Goal: Find specific page/section: Find specific page/section

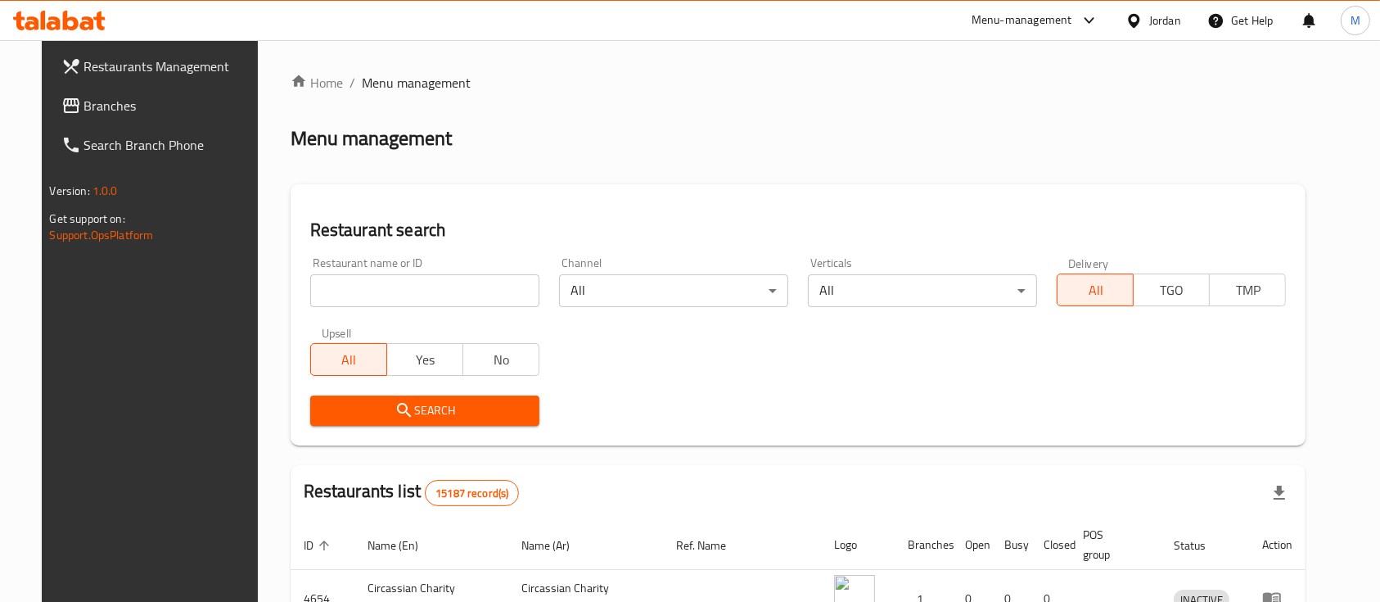
click at [353, 300] on input "search" at bounding box center [424, 290] width 229 height 33
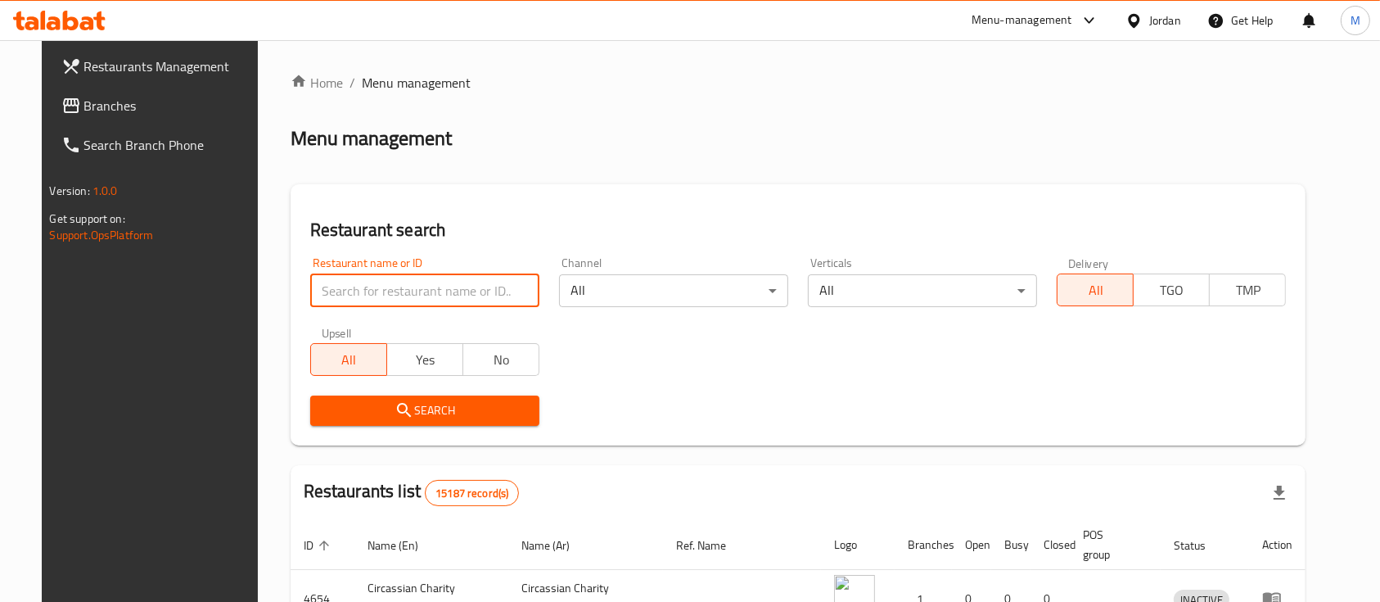
type input "al rayhan"
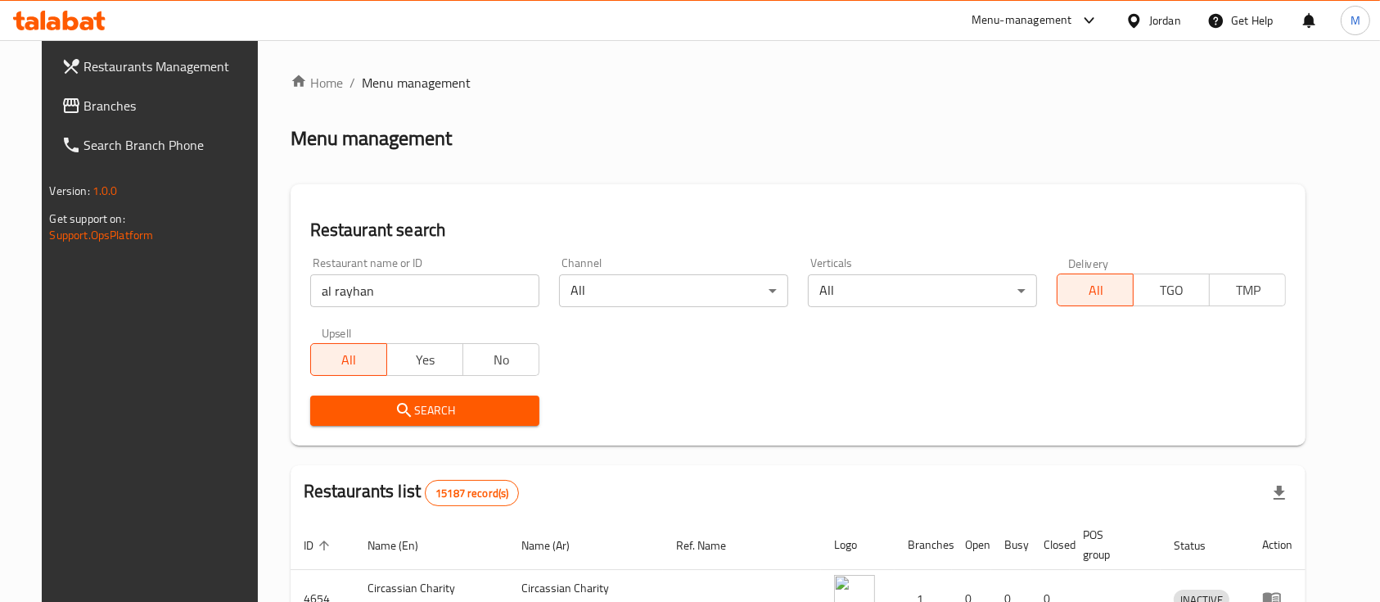
click at [435, 417] on span "Search" at bounding box center [424, 410] width 203 height 20
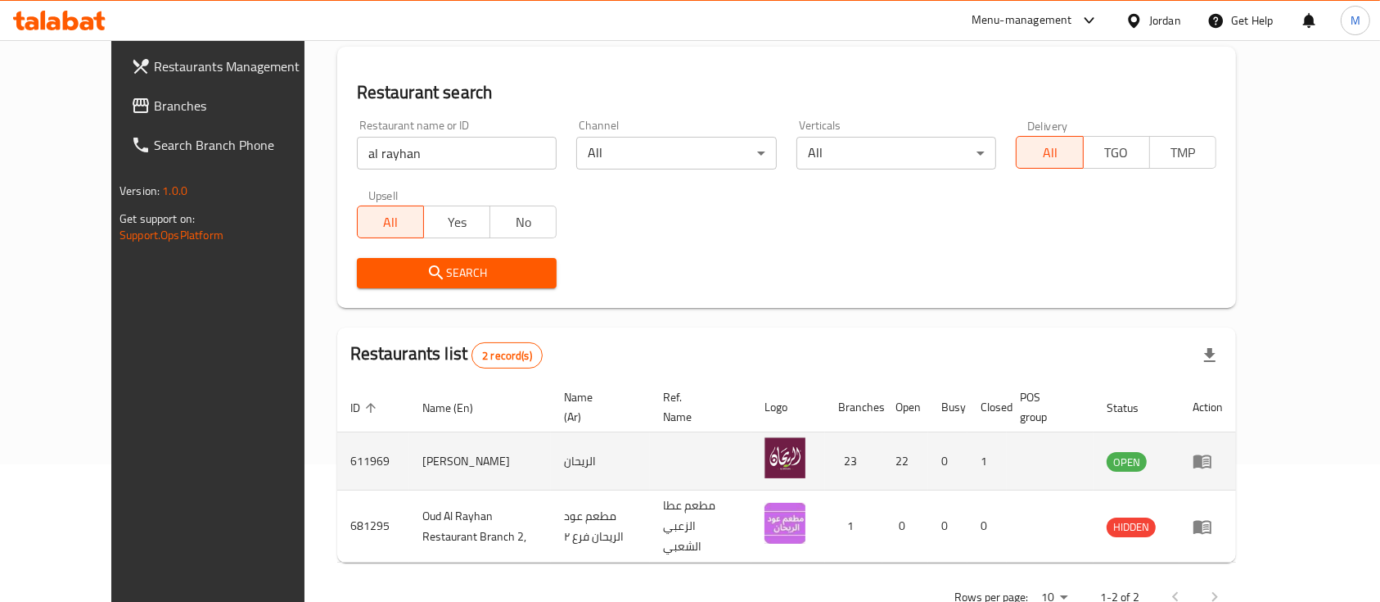
scroll to position [171, 0]
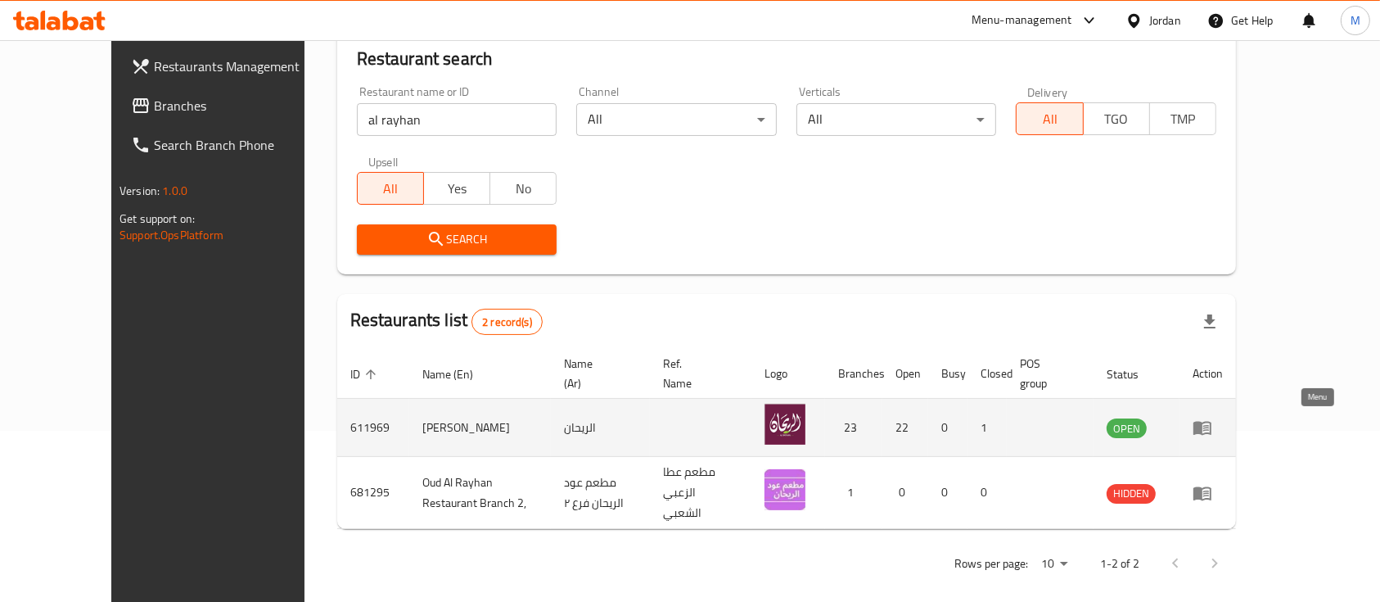
click at [1212, 425] on icon "enhanced table" at bounding box center [1203, 429] width 18 height 14
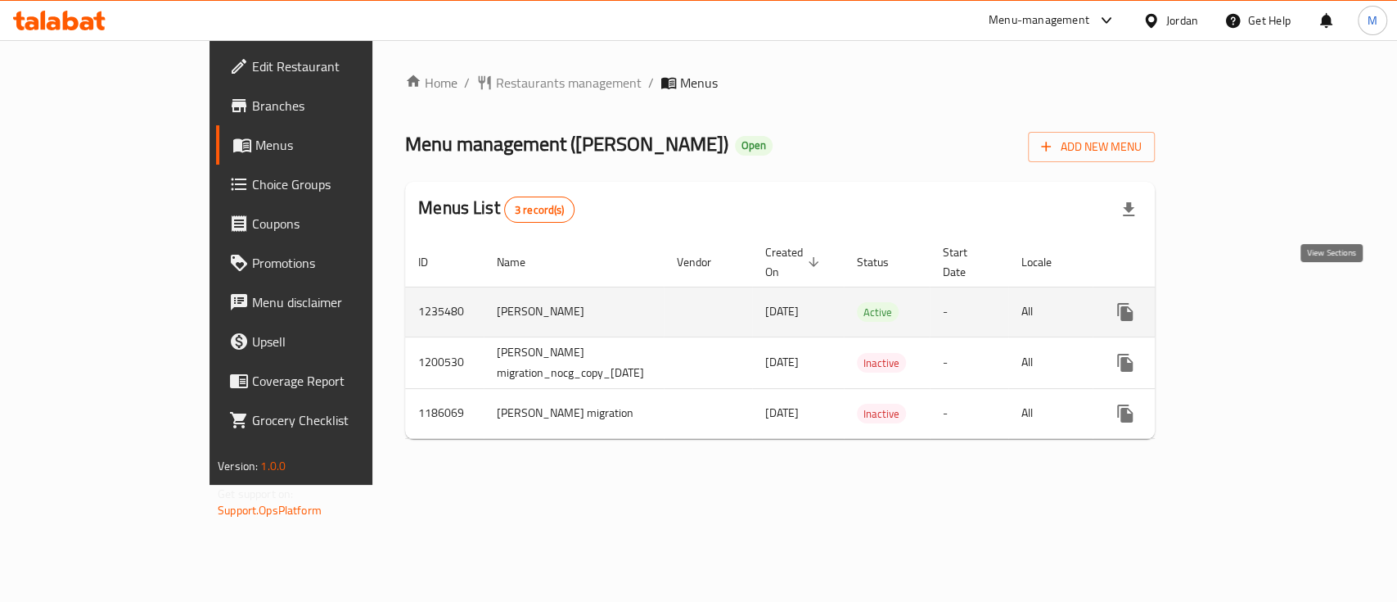
click at [1253, 302] on icon "enhanced table" at bounding box center [1244, 312] width 20 height 20
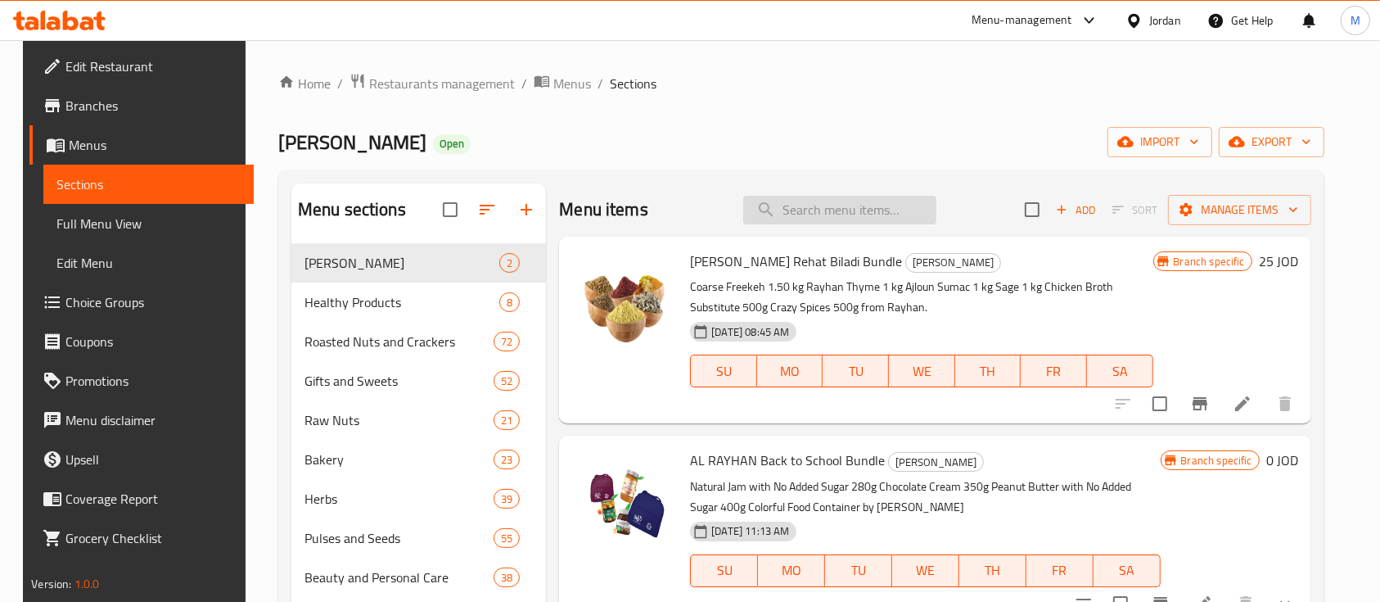
click at [860, 219] on input "search" at bounding box center [839, 210] width 193 height 29
paste input "[PERSON_NAME] Raw Almonds In Shell-250 G"
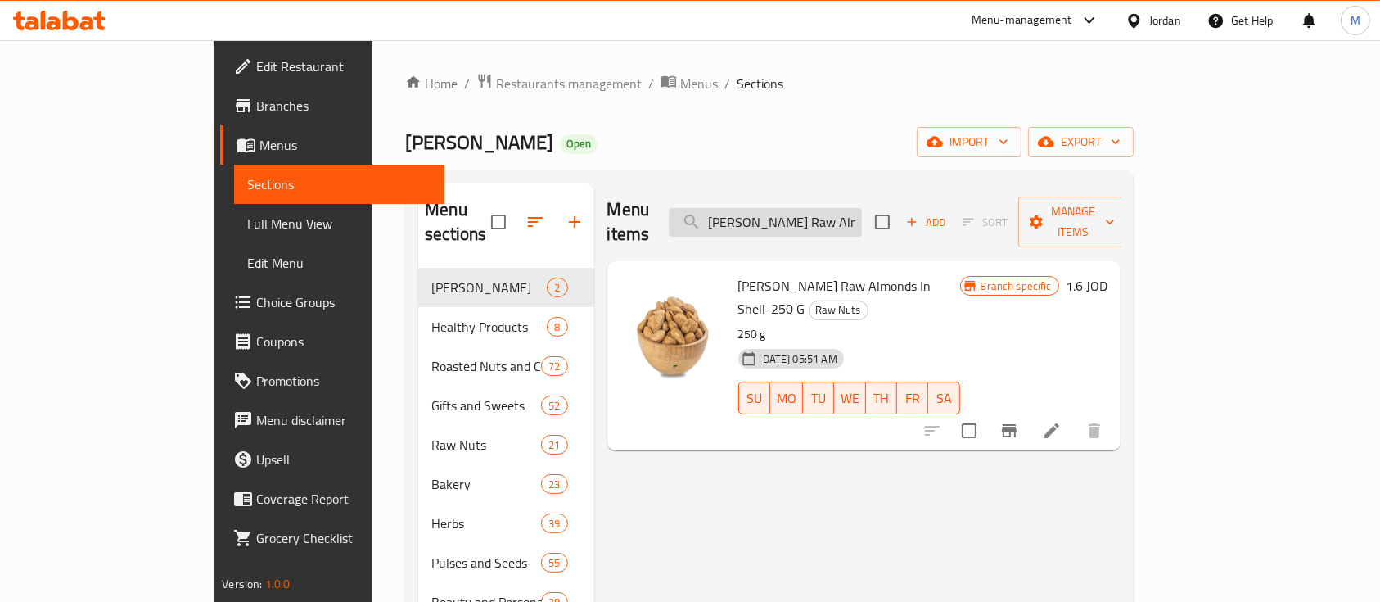
click at [844, 210] on input "[PERSON_NAME] Raw Almonds In Shell-250 G" at bounding box center [765, 222] width 193 height 29
paste input "[PERSON_NAME] حلو 100 غ الريحان"
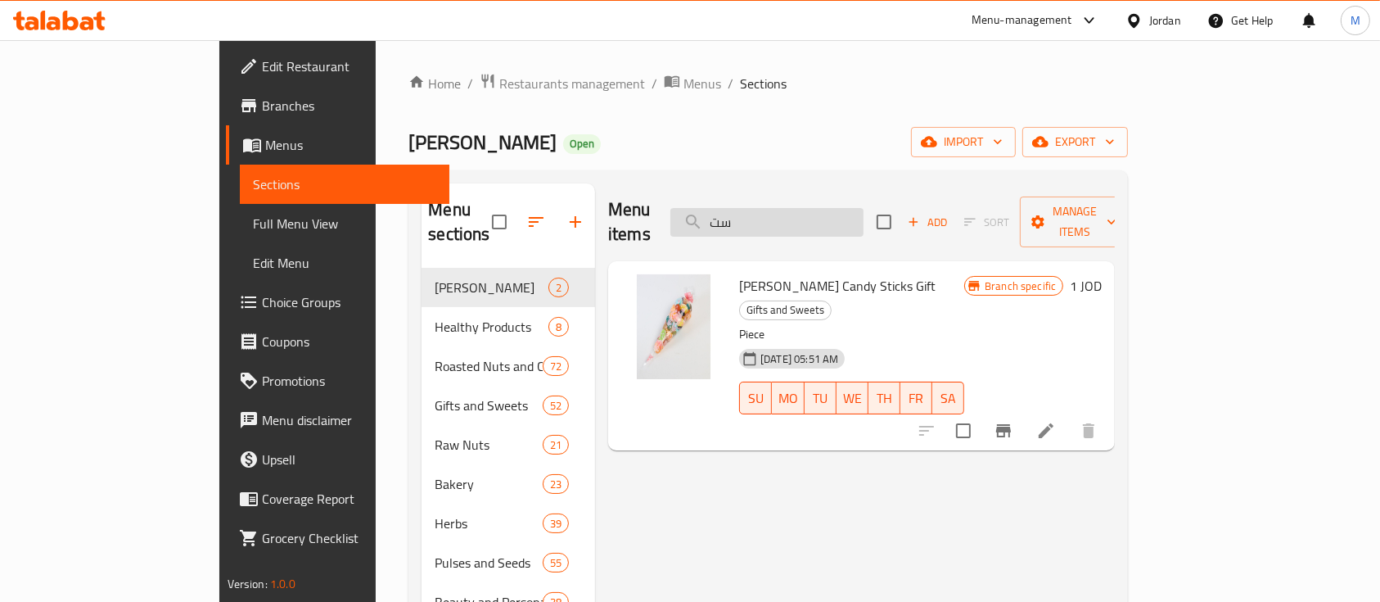
type input "س"
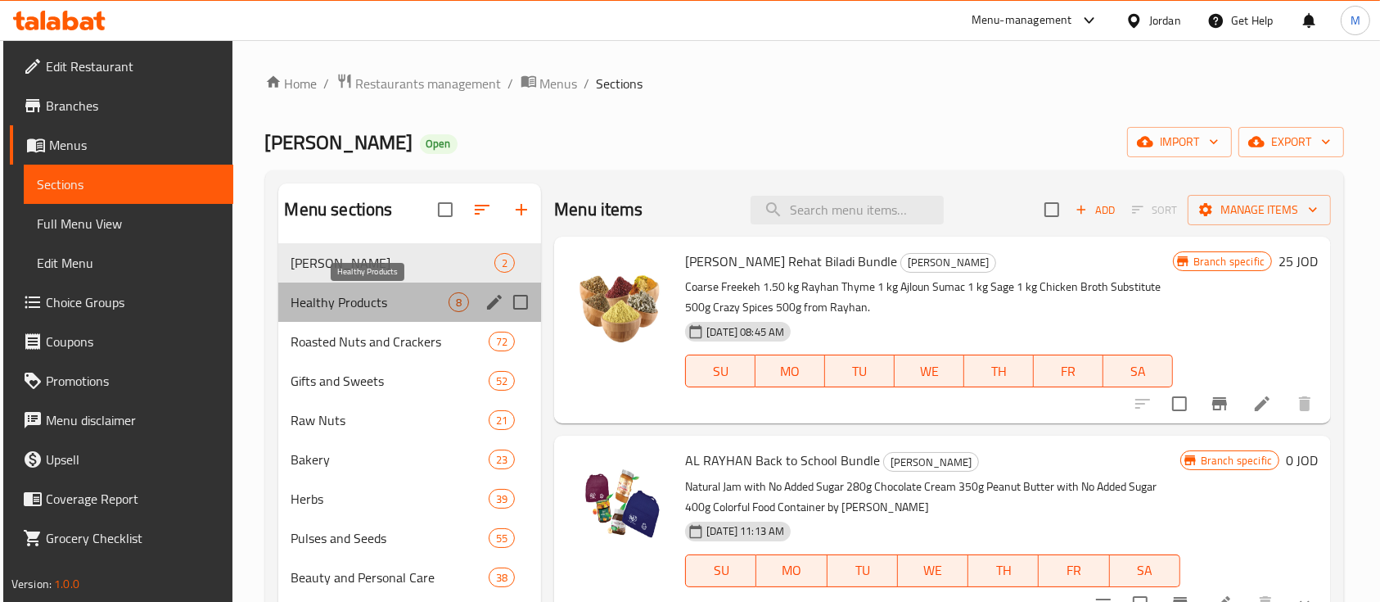
click at [389, 306] on span "Healthy Products" at bounding box center [370, 302] width 158 height 20
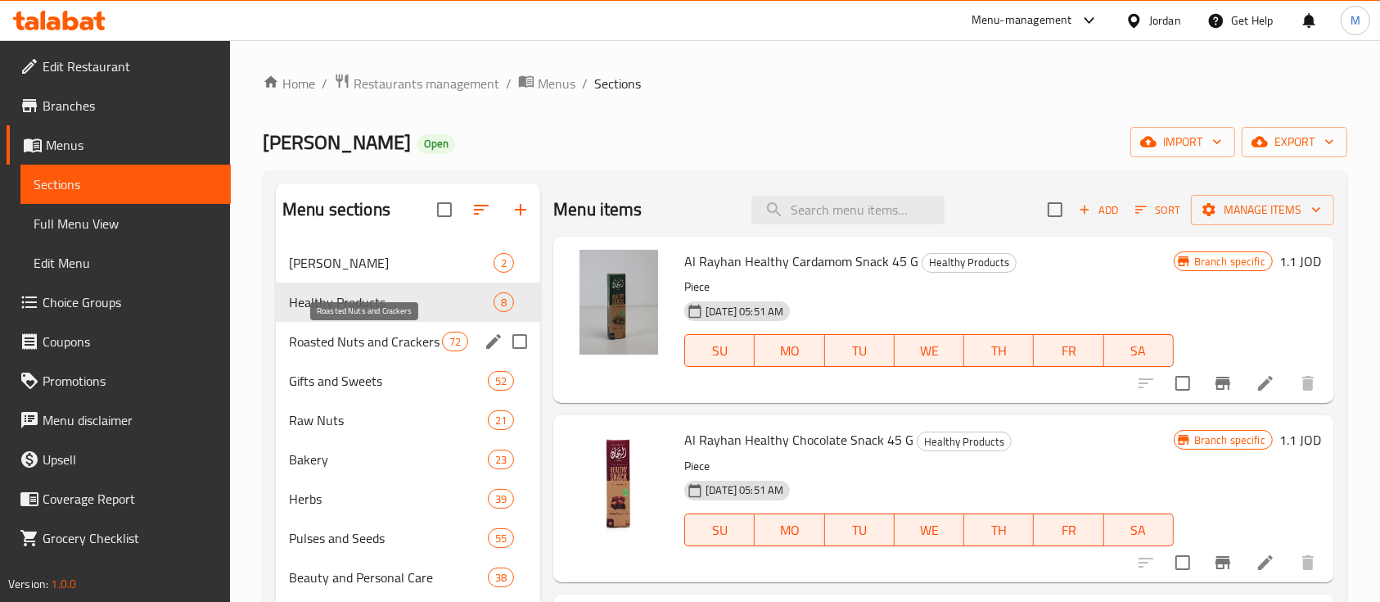
click at [397, 342] on span "Roasted Nuts and Crackers" at bounding box center [365, 342] width 153 height 20
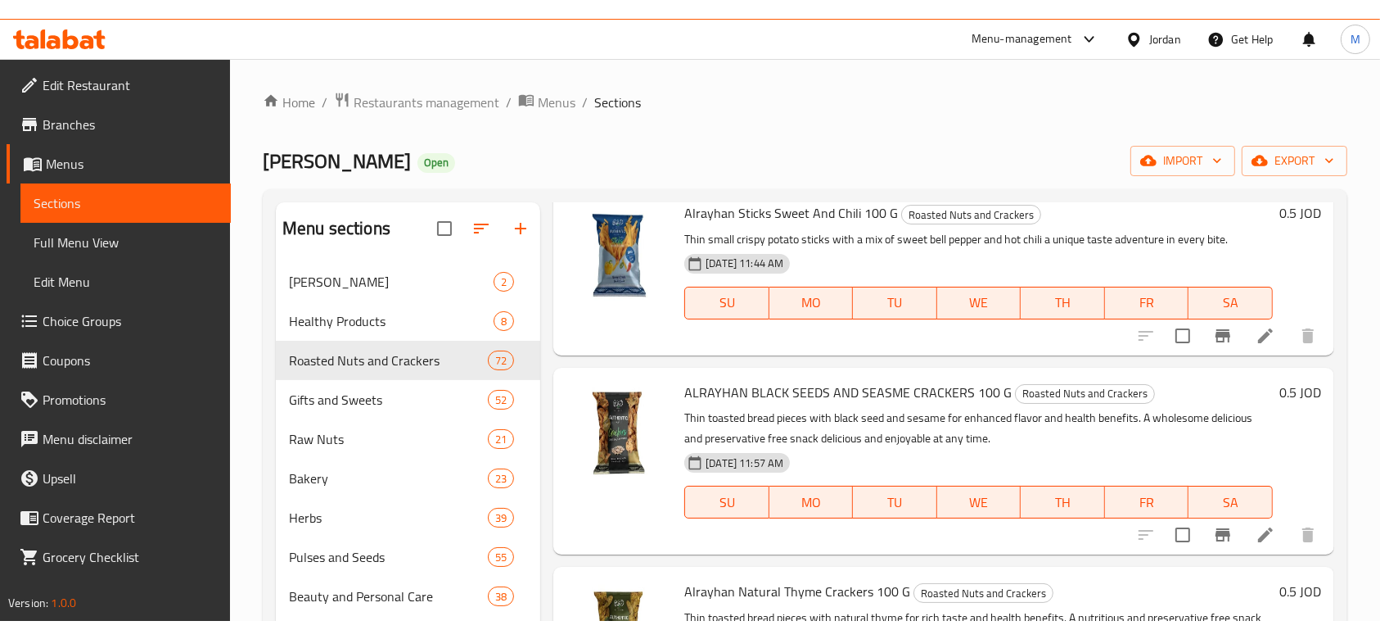
scroll to position [2074, 0]
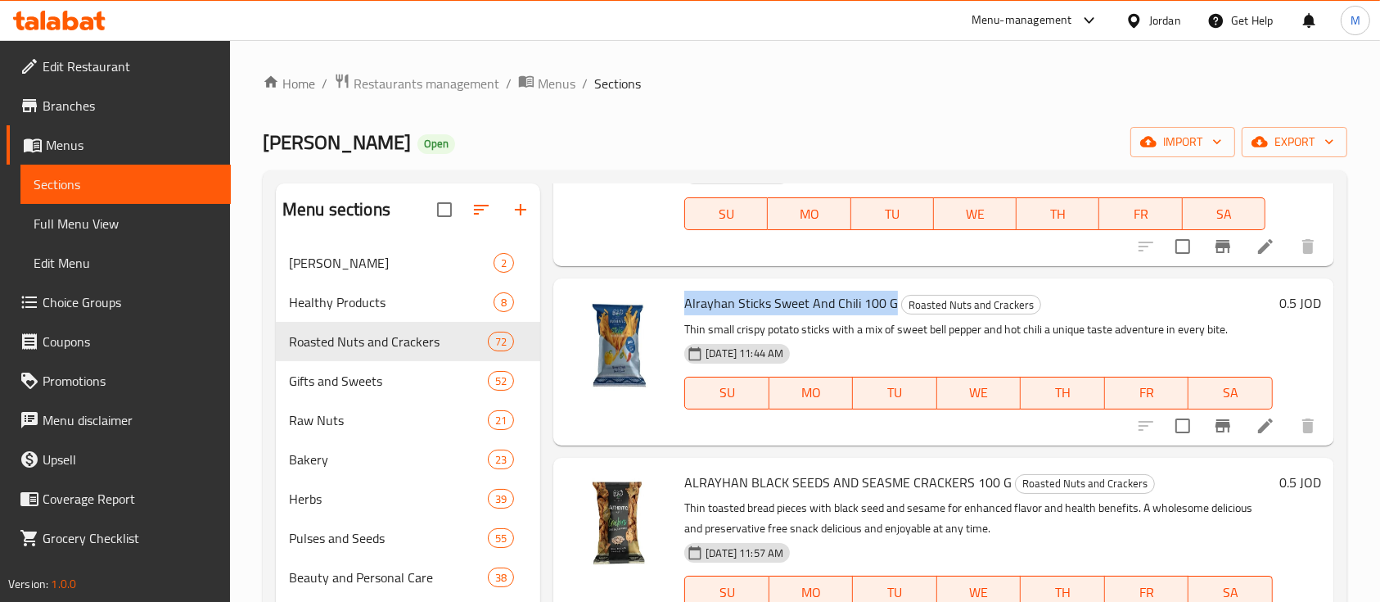
drag, startPoint x: 686, startPoint y: 303, endPoint x: 889, endPoint y: 305, distance: 203.0
click at [889, 305] on span "Alrayhan Sticks Sweet And Chili 100 G" at bounding box center [791, 303] width 214 height 25
copy span "Alrayhan Sticks Sweet And Chili 100 G"
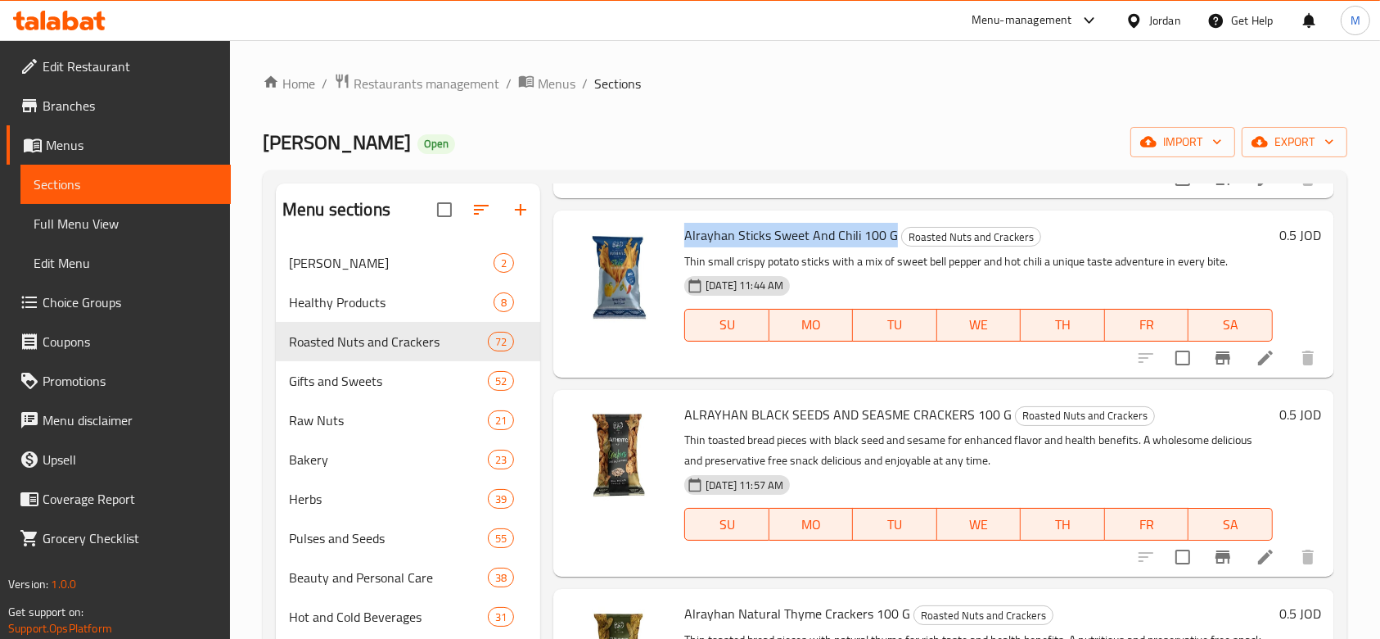
scroll to position [2182, 0]
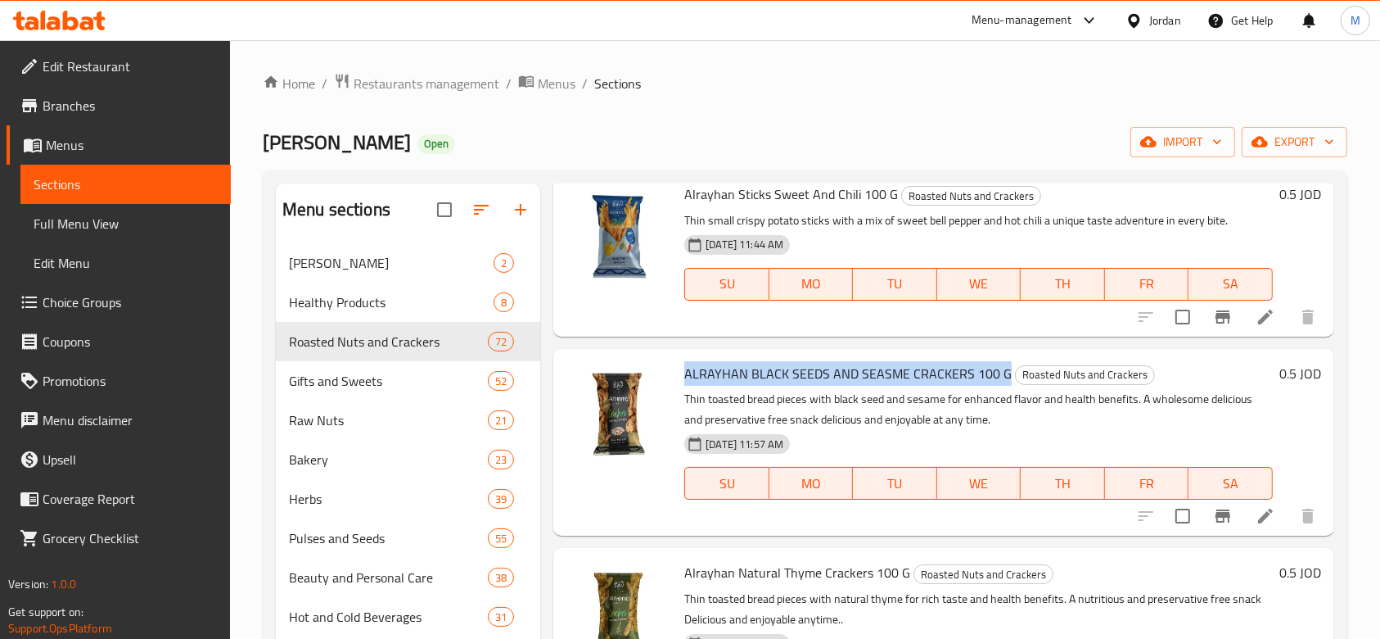
drag, startPoint x: 686, startPoint y: 376, endPoint x: 1002, endPoint y: 379, distance: 316.0
click at [1002, 379] on span "ALRAYHAN BLACK SEEDS AND SEASME CRACKERS 100 G" at bounding box center [847, 373] width 327 height 25
copy span "ALRAYHAN BLACK SEEDS AND SEASME CRACKERS 100 G"
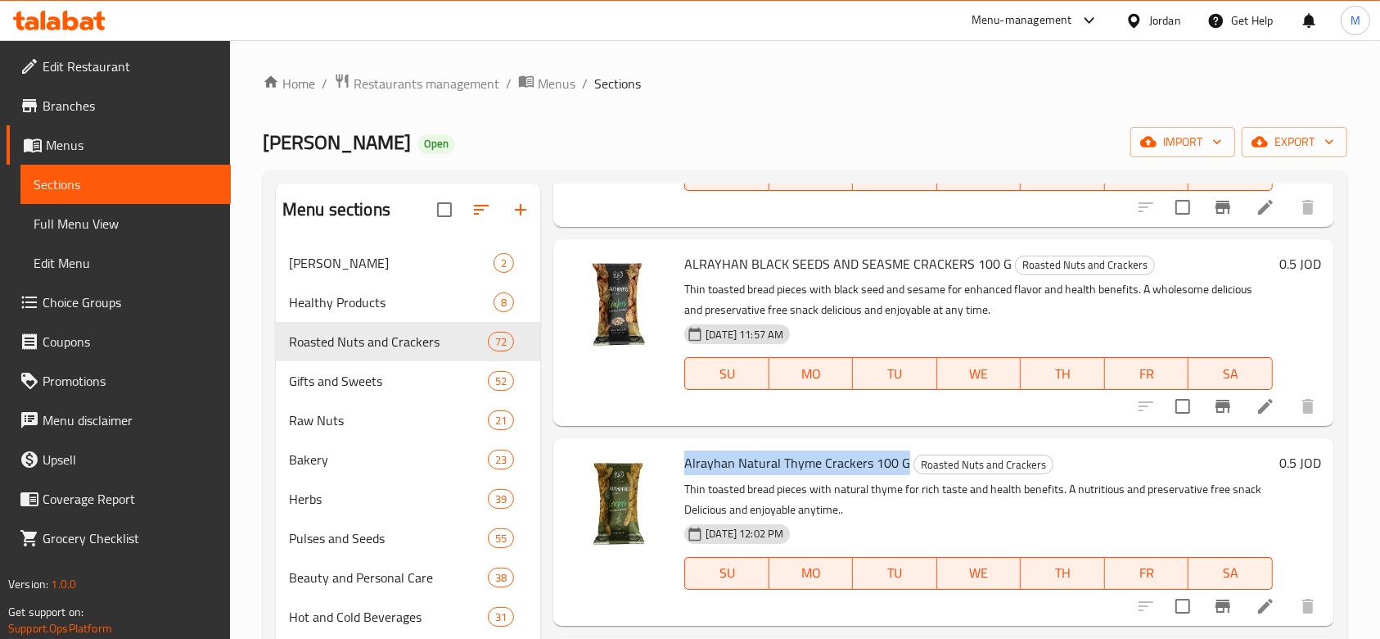
drag, startPoint x: 686, startPoint y: 461, endPoint x: 903, endPoint y: 462, distance: 216.9
click at [903, 462] on span "Alrayhan Natural Thyme Crackers 100 G" at bounding box center [797, 462] width 226 height 25
copy span "Alrayhan Natural Thyme Crackers 100 G"
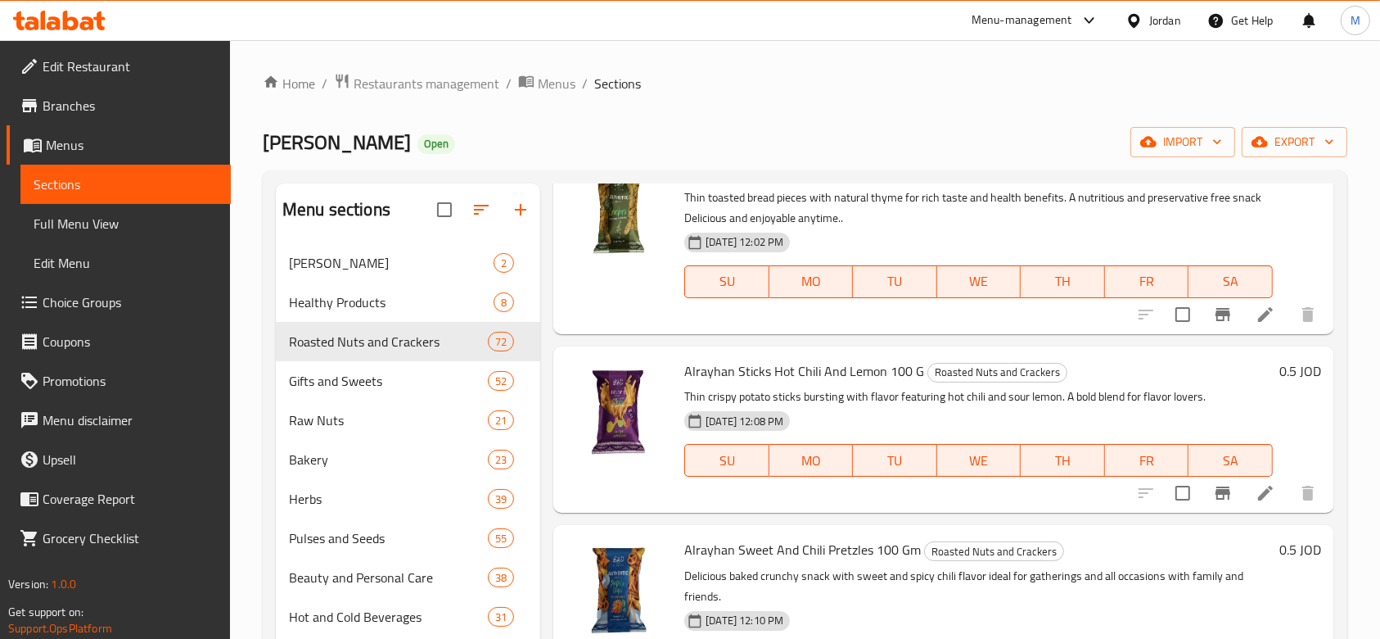
scroll to position [2620, 0]
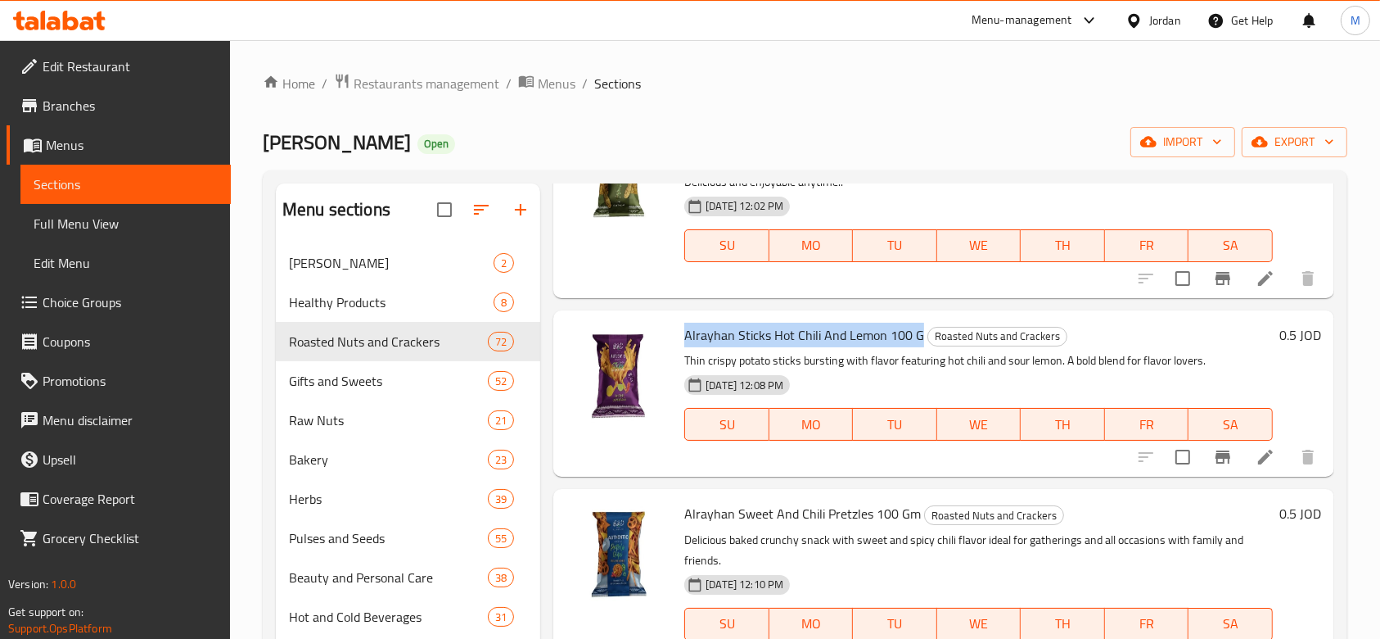
drag, startPoint x: 919, startPoint y: 333, endPoint x: 688, endPoint y: 330, distance: 230.9
click at [688, 330] on h6 "Alrayhan Sticks Hot Chili And Lemon 100 G Roasted Nuts and Crackers" at bounding box center [978, 334] width 589 height 23
copy span "Alrayhan Sticks Hot Chili And Lemon 100 G"
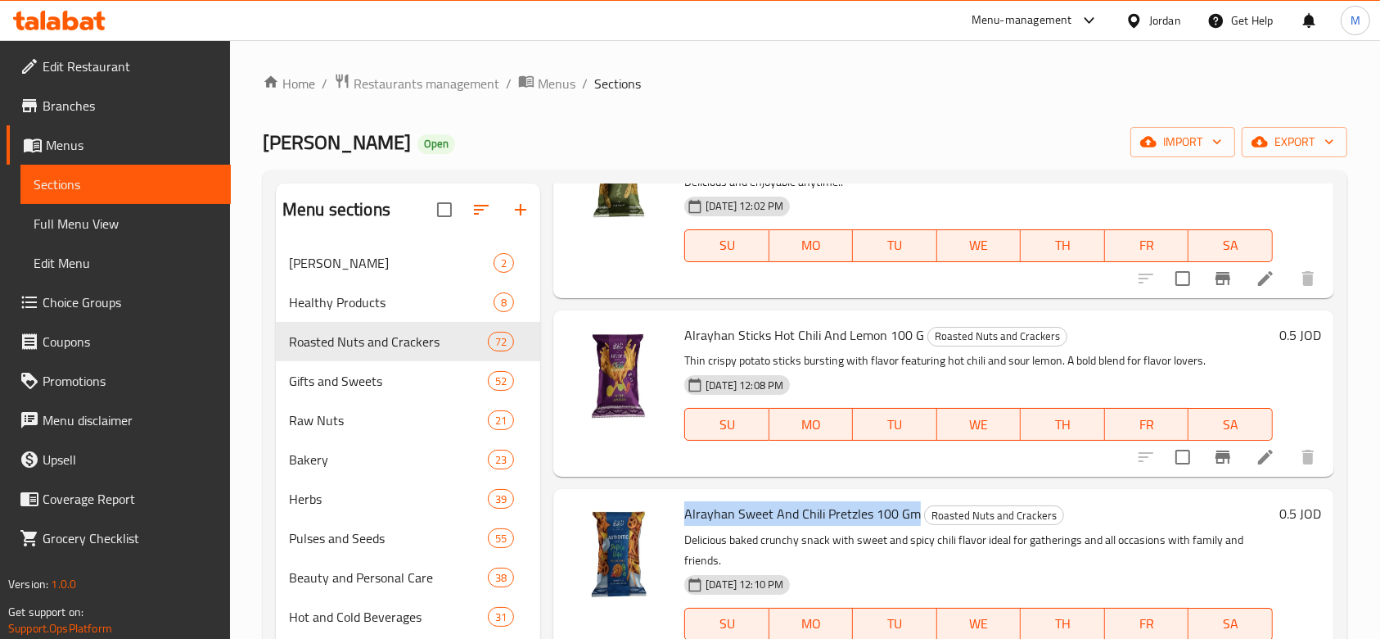
drag, startPoint x: 688, startPoint y: 510, endPoint x: 912, endPoint y: 512, distance: 224.3
click at [912, 512] on span "Alrayhan Sweet And Chili Pretzles 100 Gm" at bounding box center [802, 513] width 237 height 25
copy span "Alrayhan Sweet And Chili Pretzles 100 Gm"
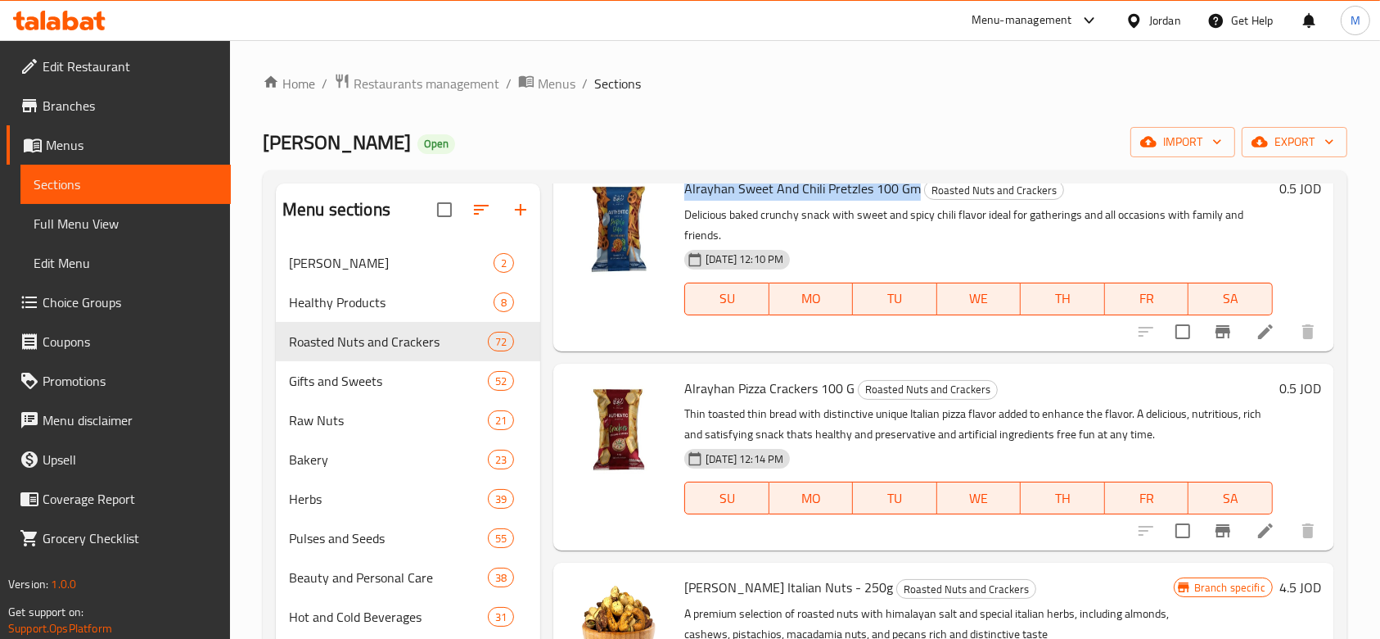
scroll to position [2947, 0]
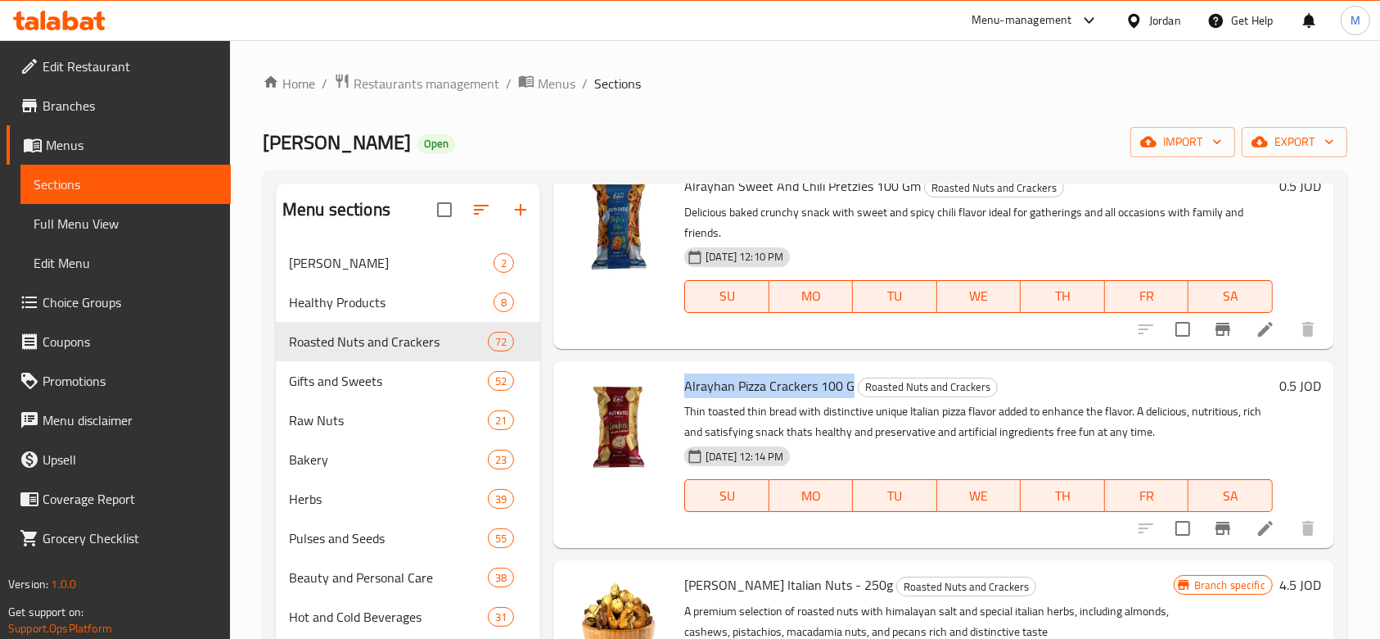
drag, startPoint x: 686, startPoint y: 382, endPoint x: 850, endPoint y: 384, distance: 163.7
click at [850, 384] on span "Alrayhan Pizza Crackers 100 G" at bounding box center [769, 385] width 170 height 25
copy span "Alrayhan Pizza Crackers 100 G"
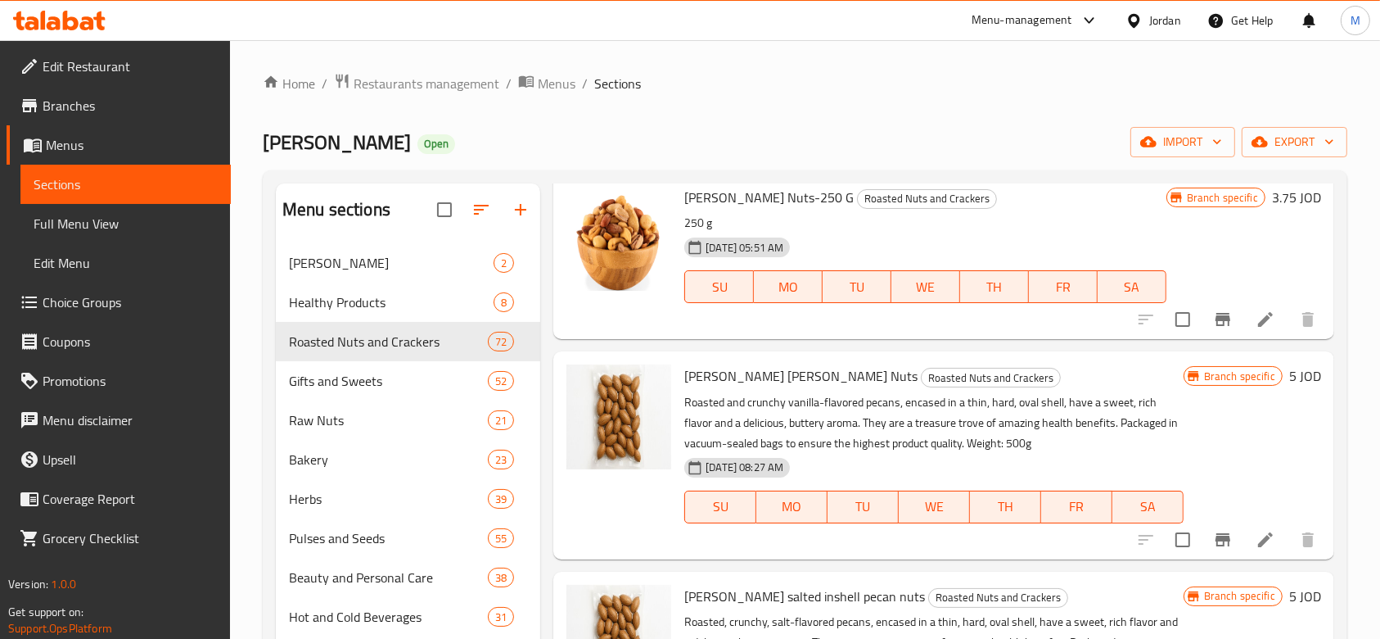
scroll to position [0, 0]
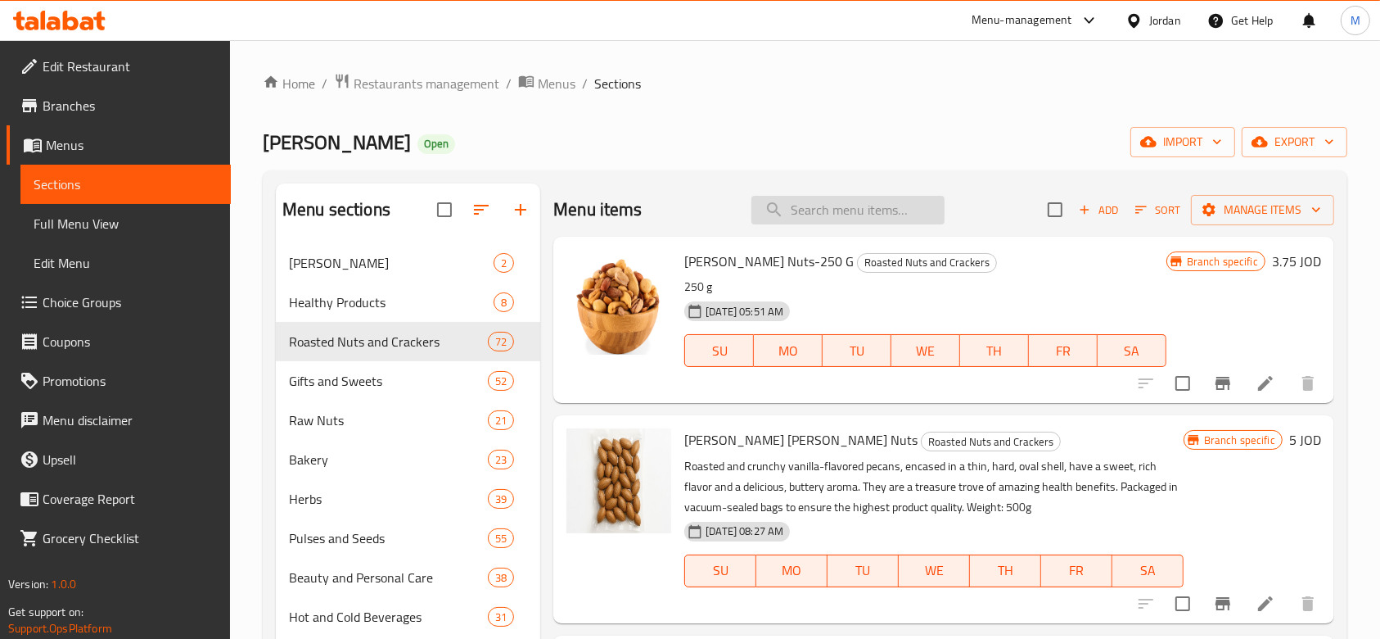
click at [846, 215] on input "search" at bounding box center [848, 210] width 193 height 29
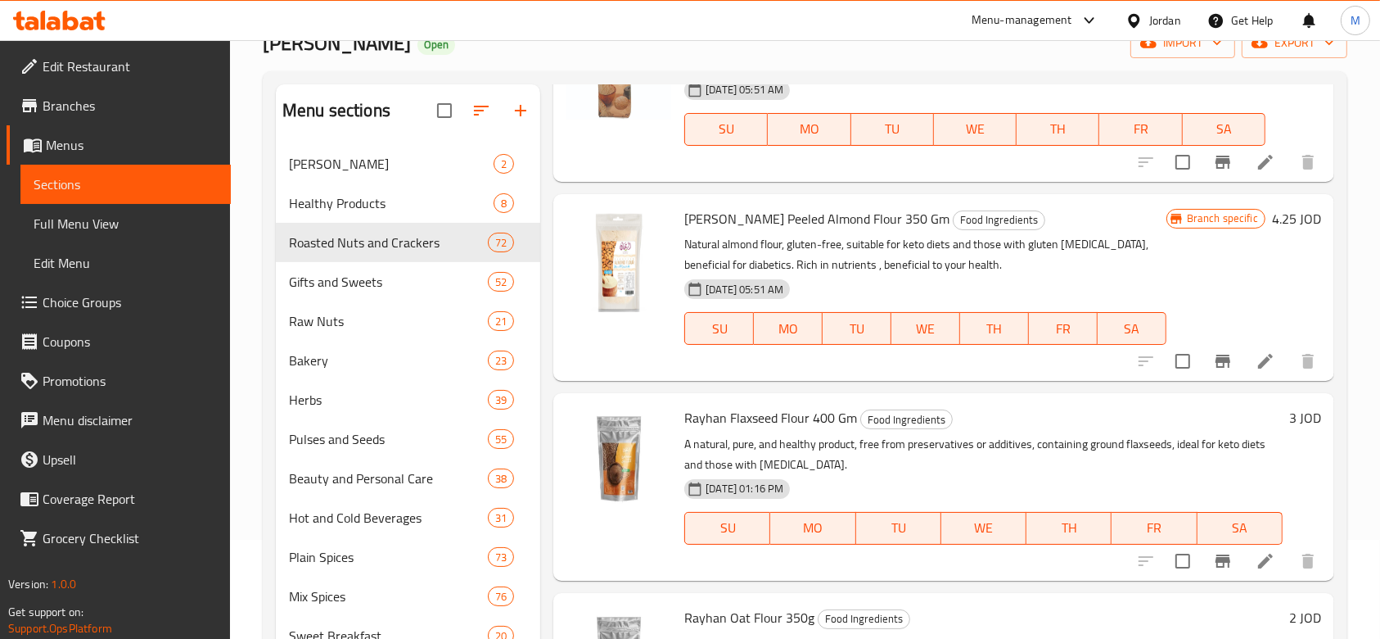
scroll to position [218, 0]
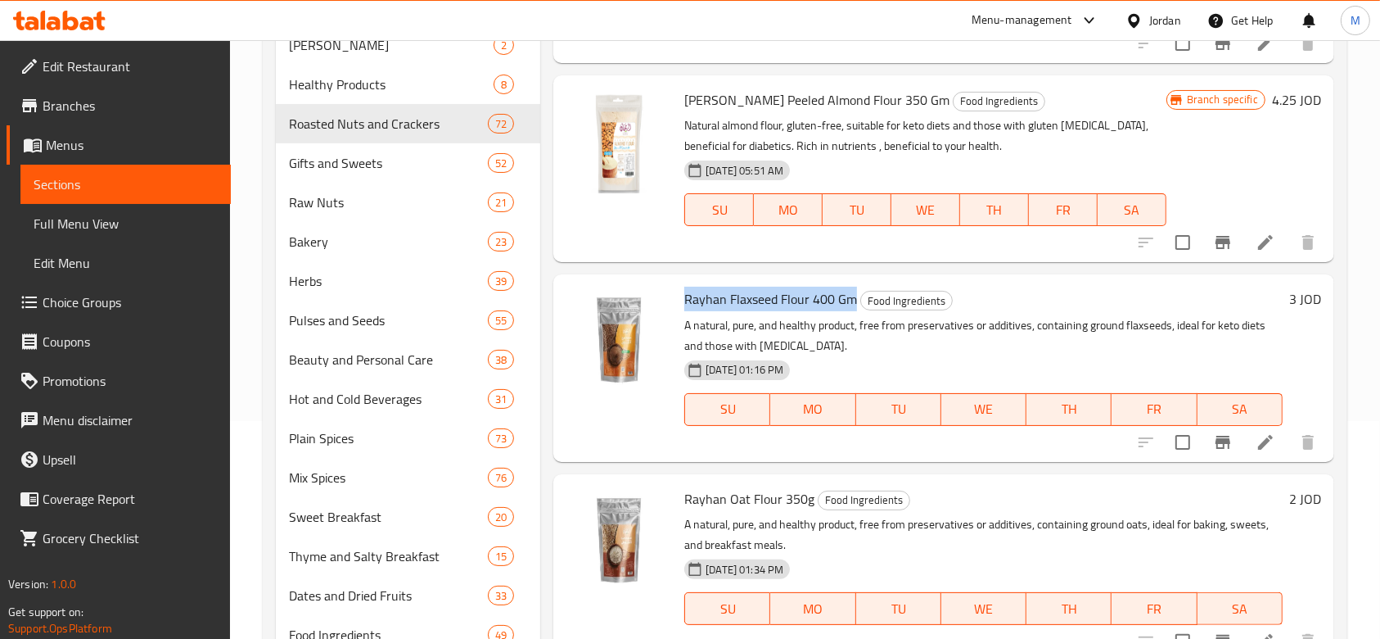
drag, startPoint x: 856, startPoint y: 305, endPoint x: 684, endPoint y: 303, distance: 172.7
click at [684, 303] on span "Rayhan Flaxseed Flour 400 Gm" at bounding box center [770, 299] width 173 height 25
copy span "Rayhan Flaxseed Flour 400 Gm"
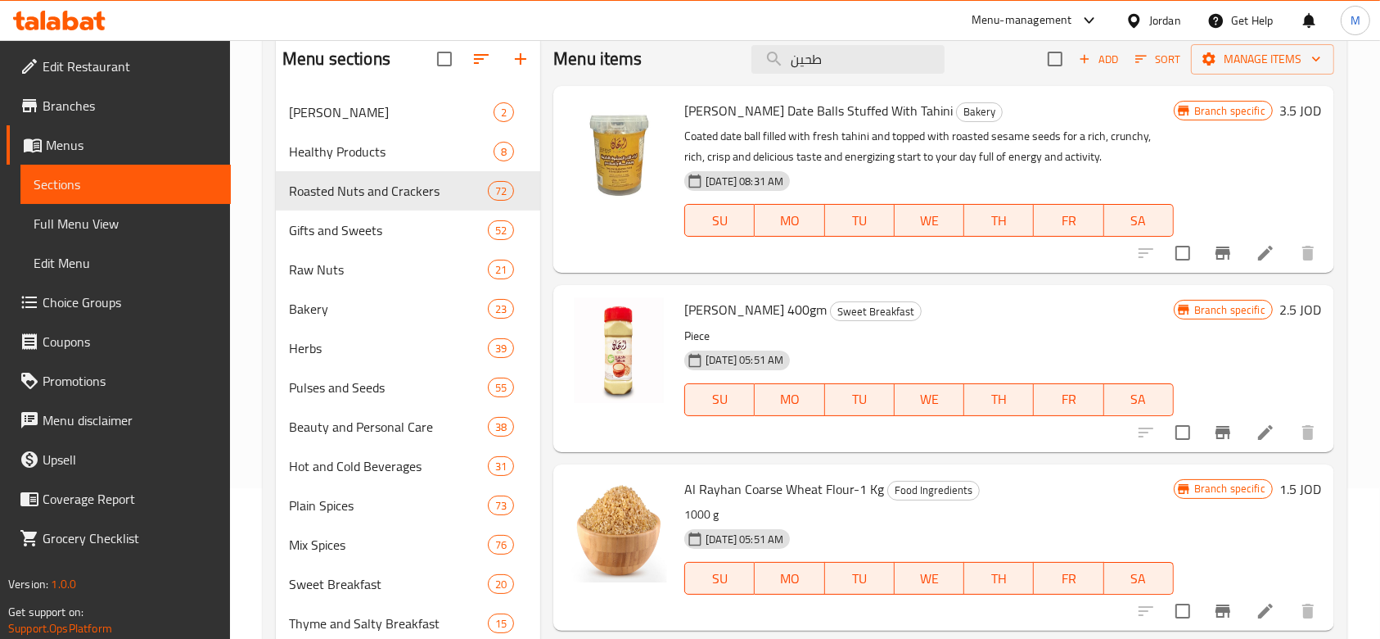
scroll to position [0, 0]
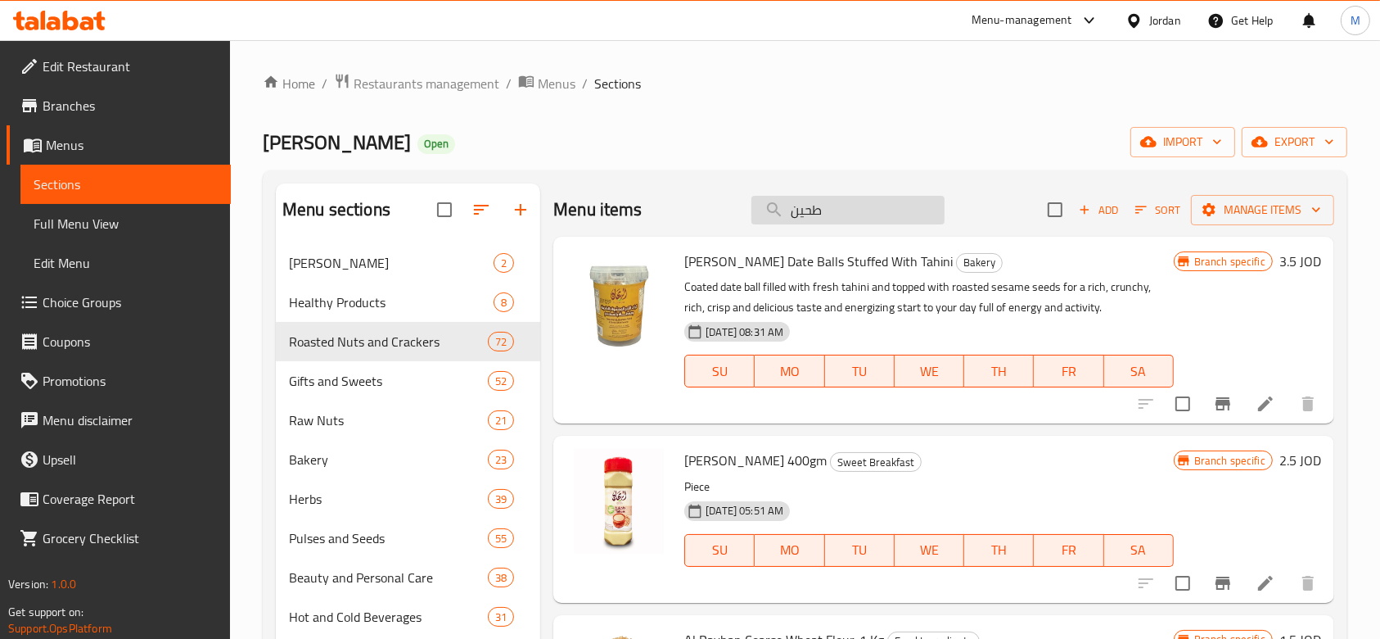
click at [858, 214] on input "طحين" at bounding box center [848, 210] width 193 height 29
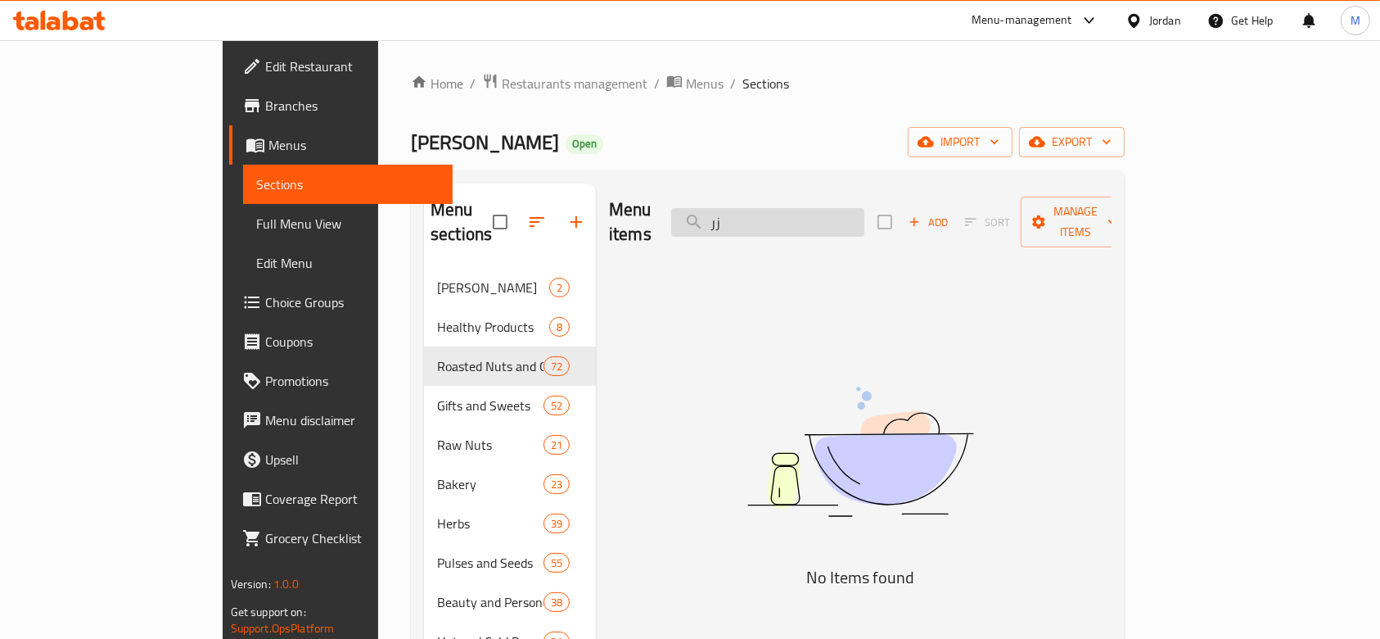
type input "ز"
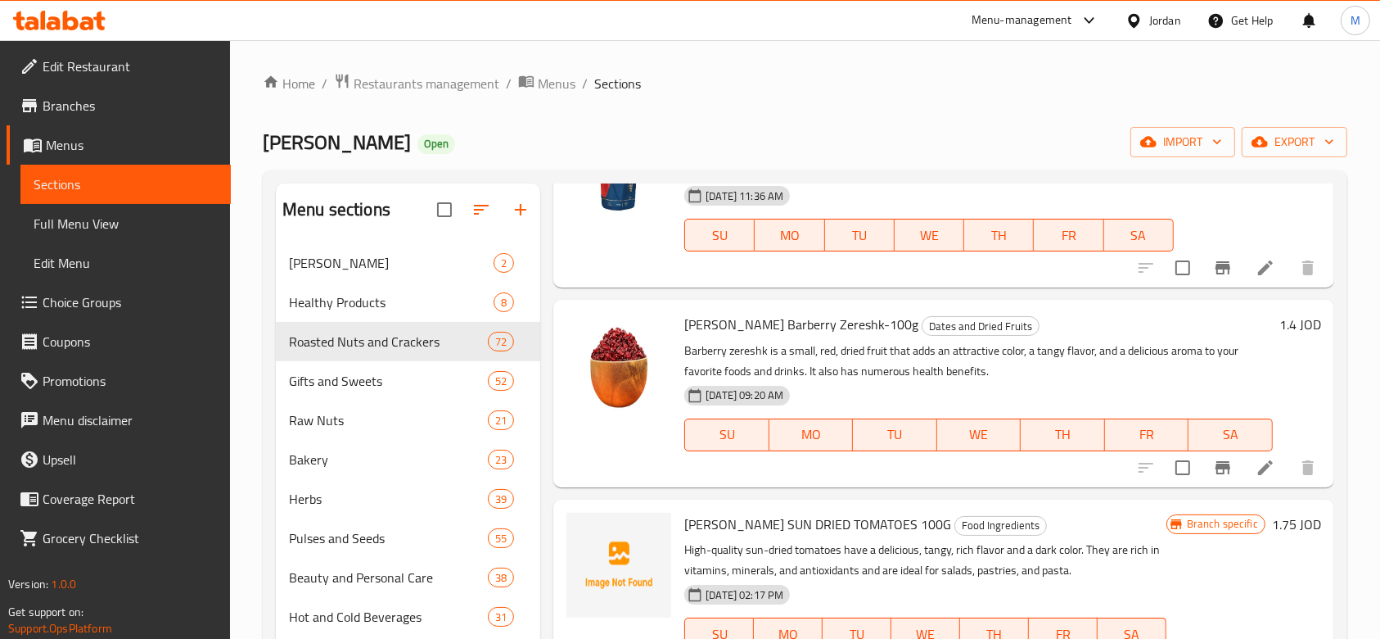
scroll to position [2908, 0]
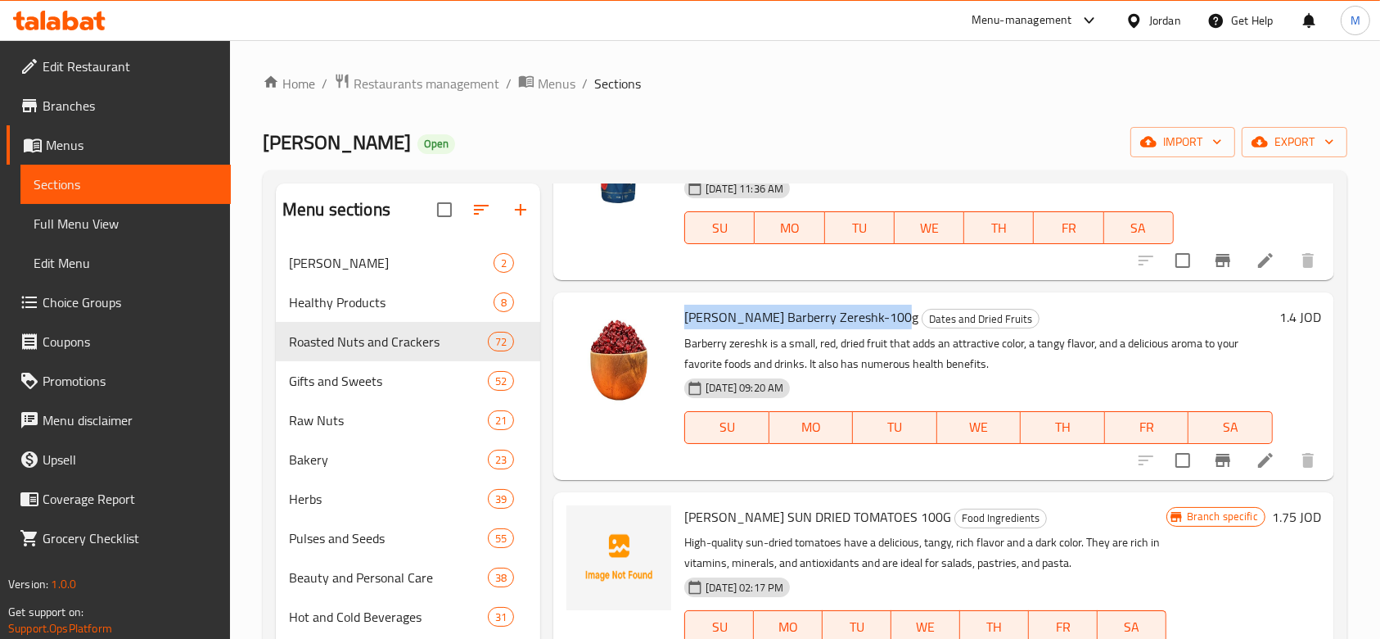
drag, startPoint x: 684, startPoint y: 318, endPoint x: 887, endPoint y: 323, distance: 202.3
click at [887, 323] on span "[PERSON_NAME] Barberry Zereshk-100g" at bounding box center [801, 317] width 234 height 25
copy span "[PERSON_NAME] Barberry Zereshk-100g"
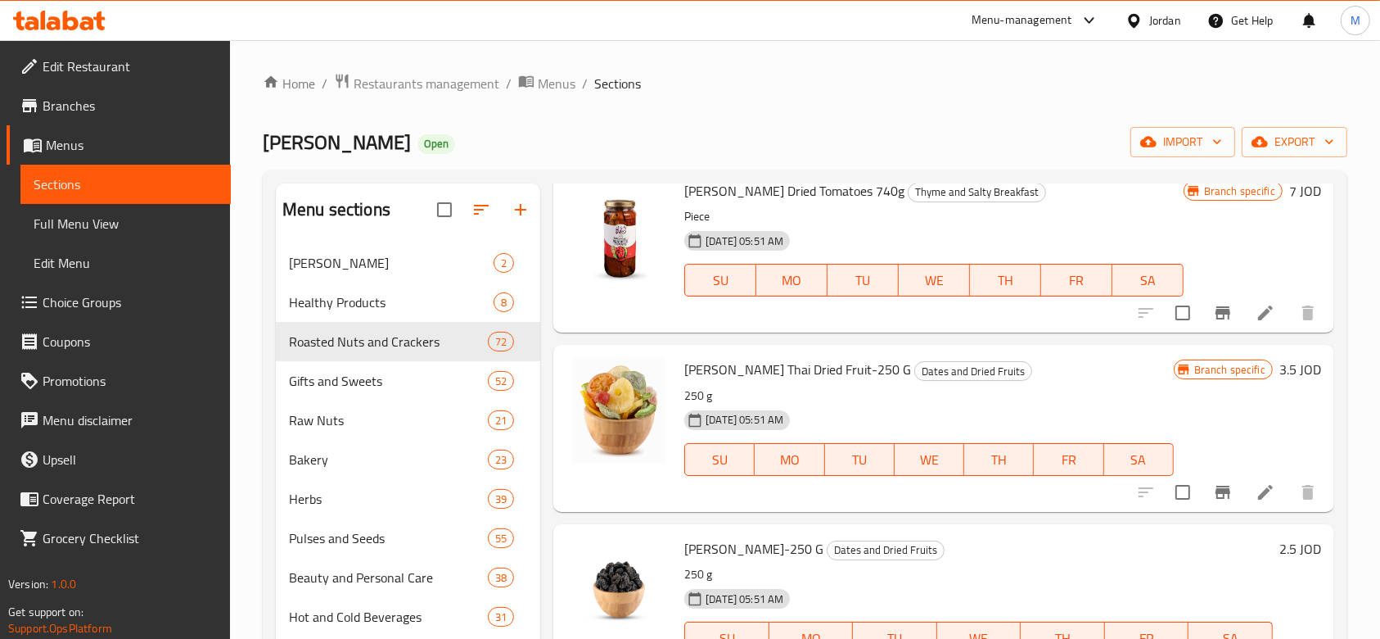
scroll to position [0, 0]
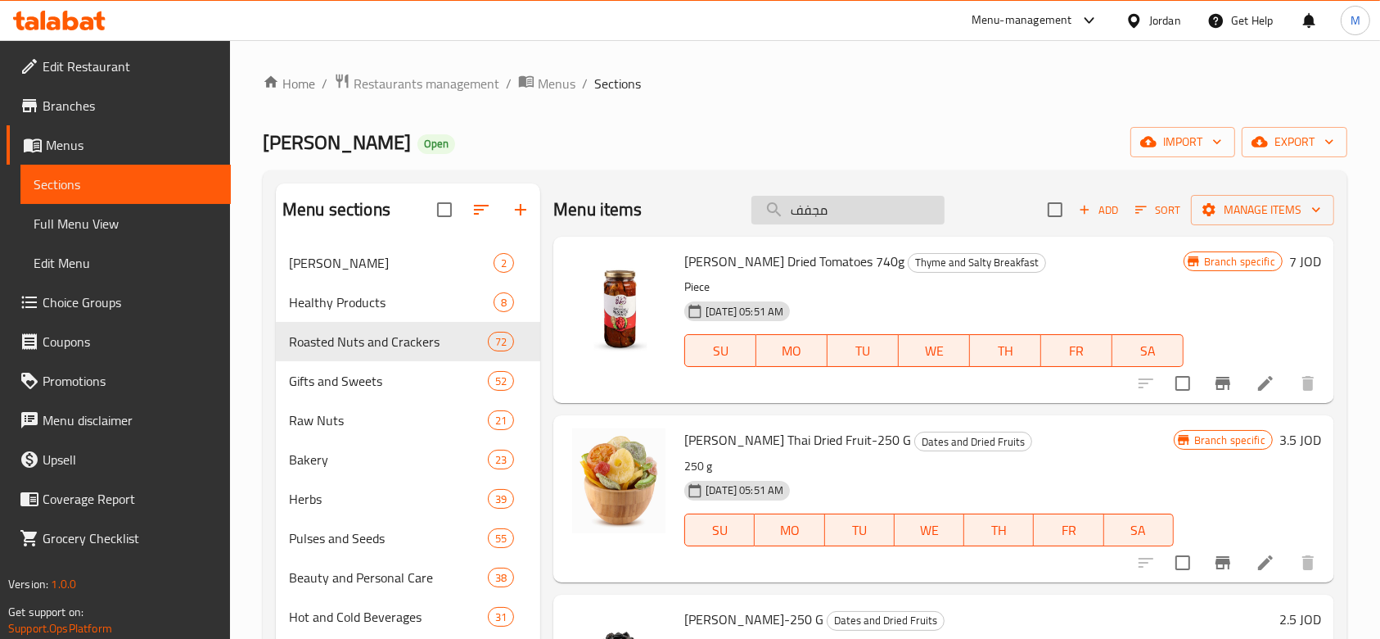
click at [845, 214] on input "مجفف" at bounding box center [848, 210] width 193 height 29
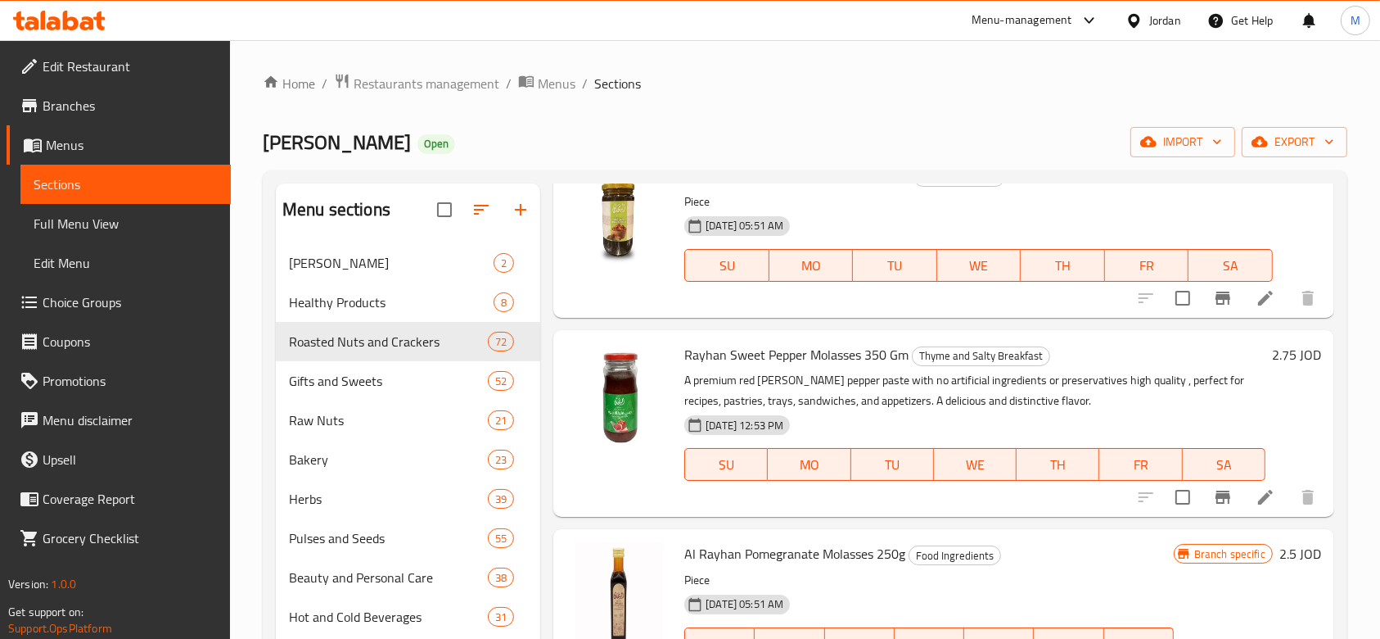
scroll to position [281, 0]
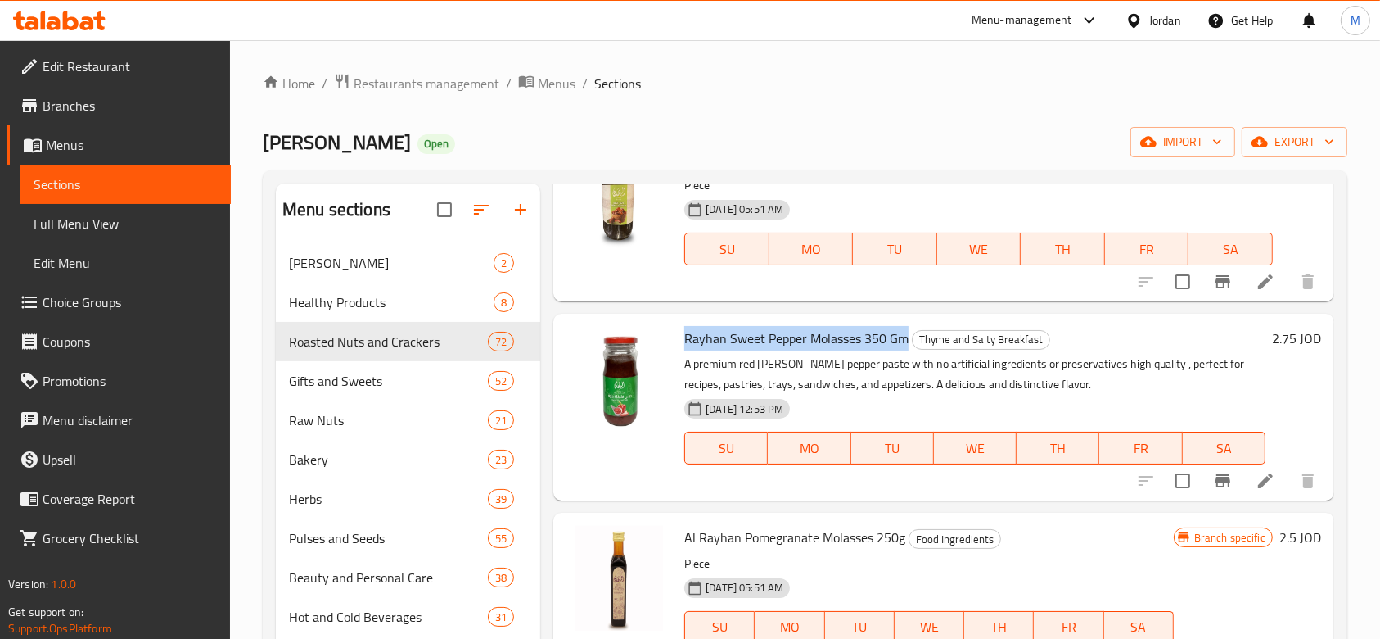
drag, startPoint x: 685, startPoint y: 341, endPoint x: 908, endPoint y: 350, distance: 222.8
click at [908, 350] on span "Rayhan Sweet Pepper Molasses 350 Gm" at bounding box center [796, 338] width 224 height 25
copy span "Rayhan Sweet Pepper Molasses 350 Gm"
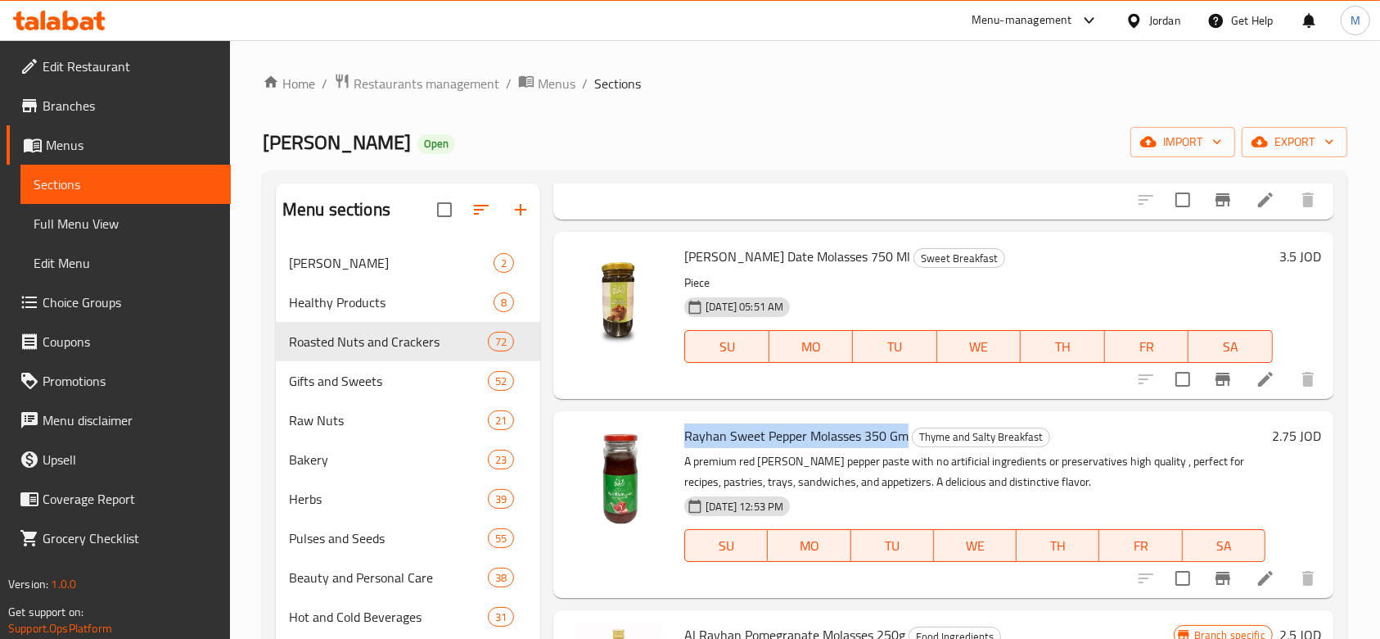
scroll to position [0, 0]
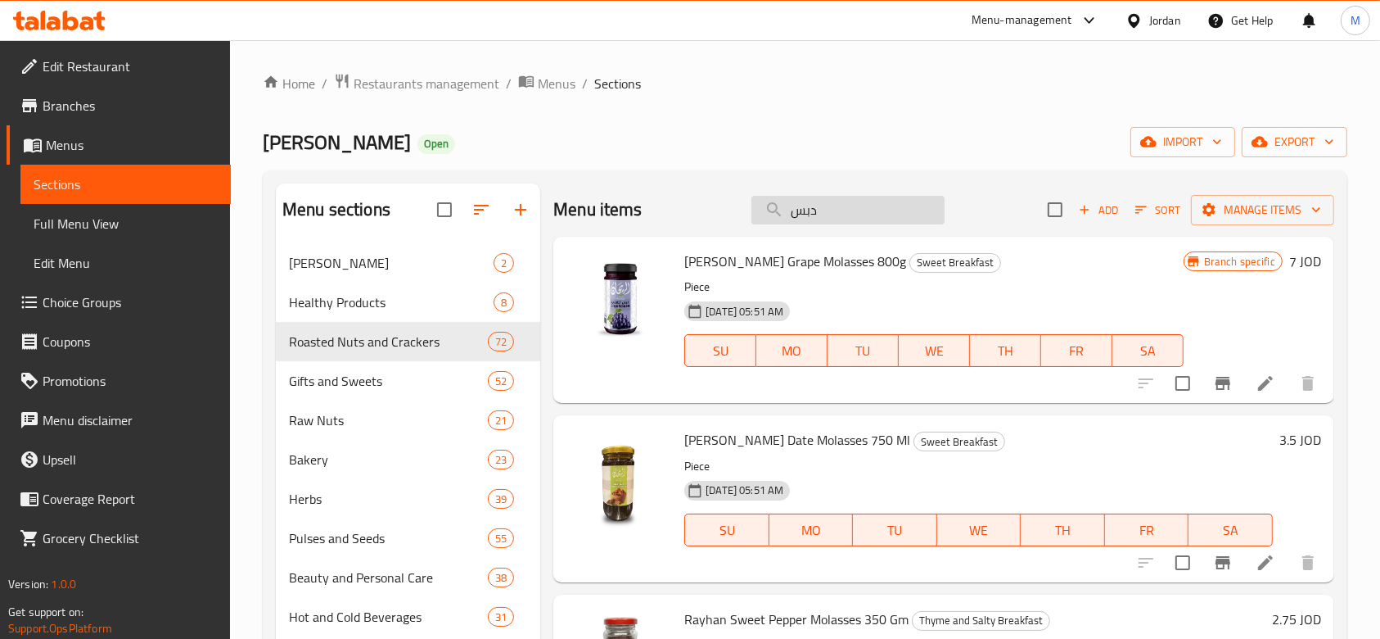
click at [855, 221] on input "دبس" at bounding box center [848, 210] width 193 height 29
click at [857, 223] on input "دبس" at bounding box center [848, 210] width 193 height 29
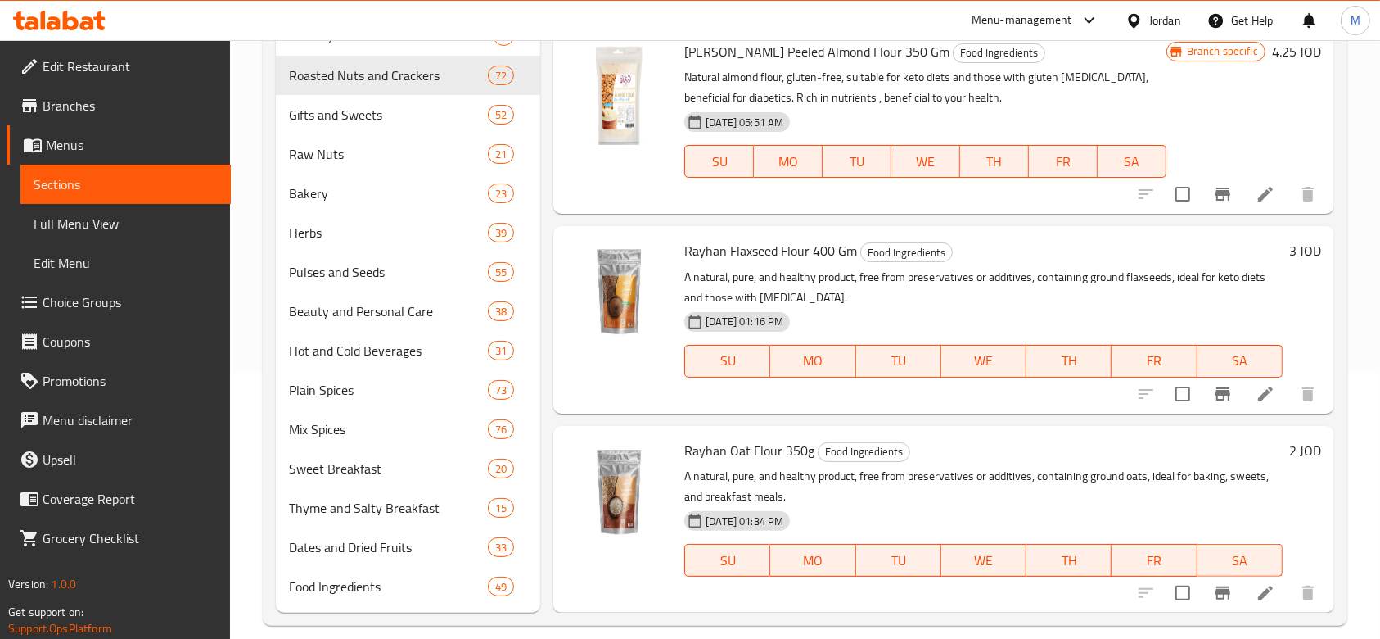
scroll to position [285, 0]
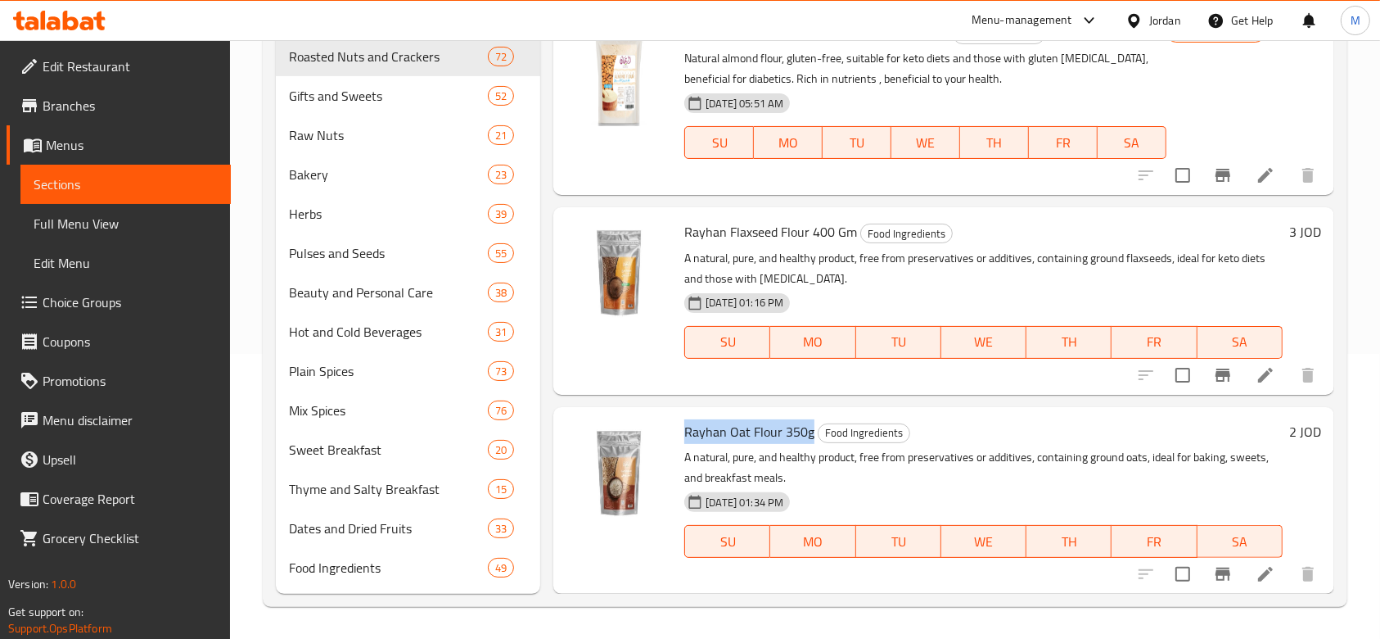
drag, startPoint x: 686, startPoint y: 430, endPoint x: 810, endPoint y: 432, distance: 123.6
click at [810, 432] on span "Rayhan Oat Flour 350g" at bounding box center [749, 431] width 130 height 25
copy span "Rayhan Oat Flour 350g"
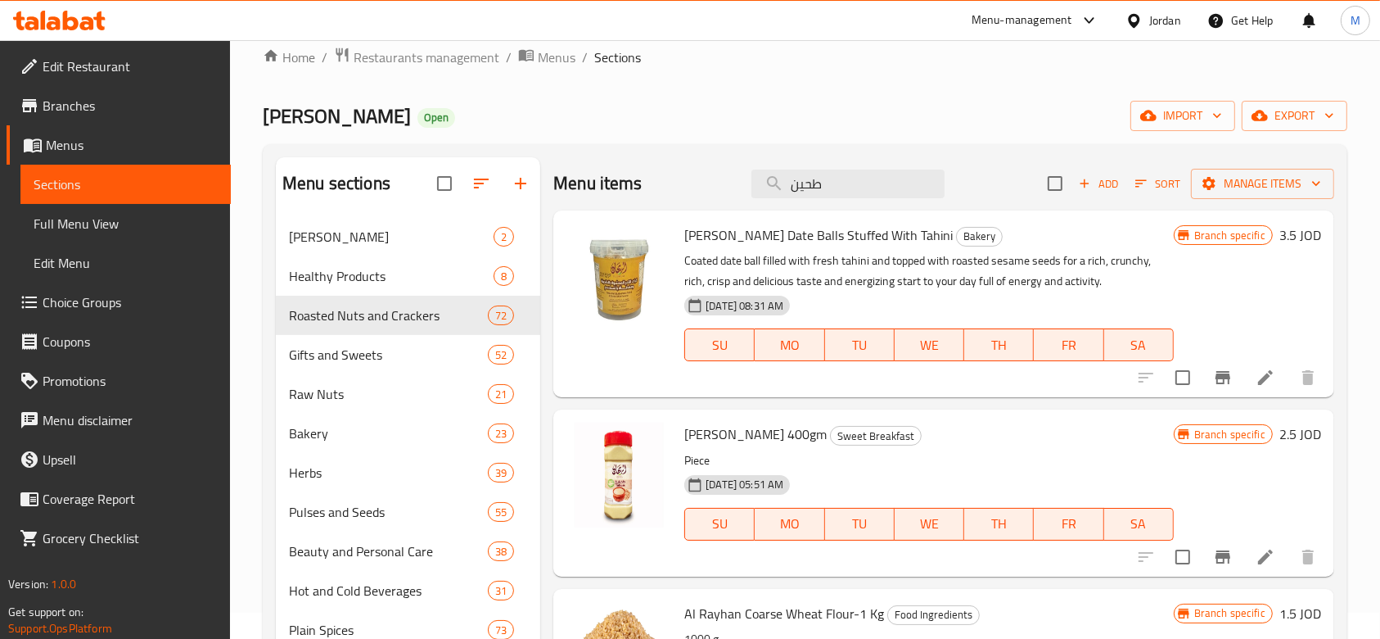
scroll to position [0, 0]
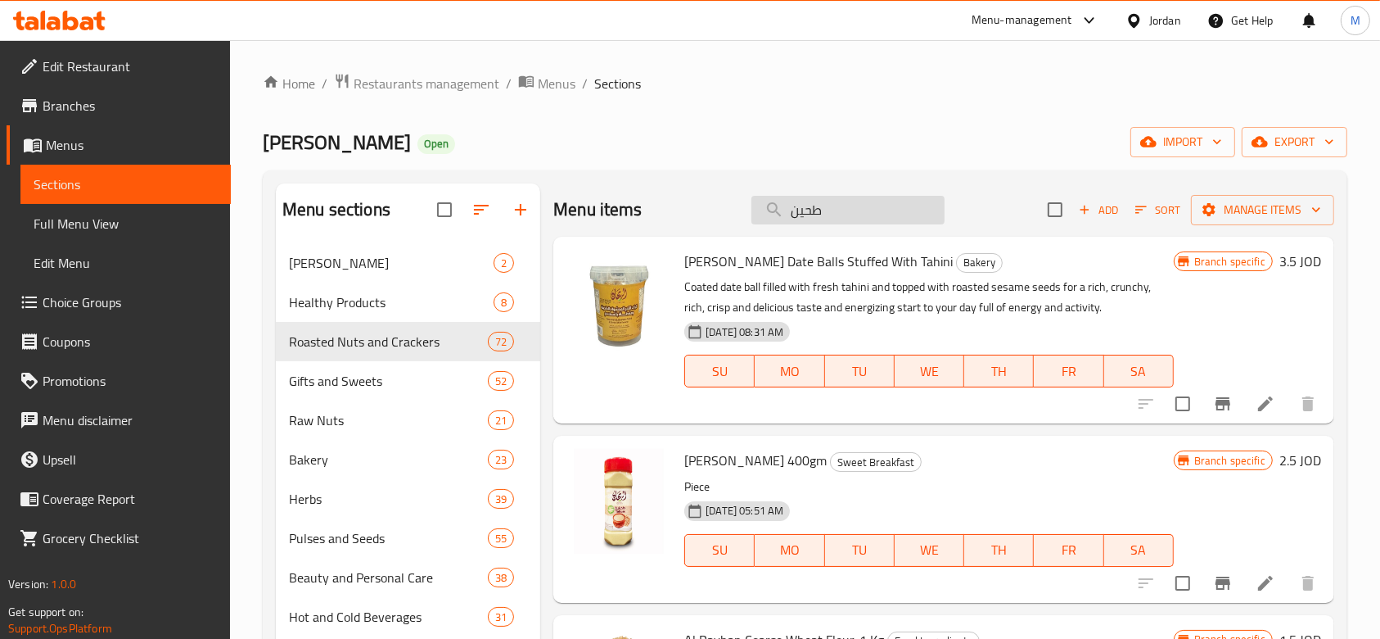
click at [821, 211] on input "طحين" at bounding box center [848, 210] width 193 height 29
click at [822, 211] on input "طحين" at bounding box center [848, 210] width 193 height 29
paste input "سبيشال"
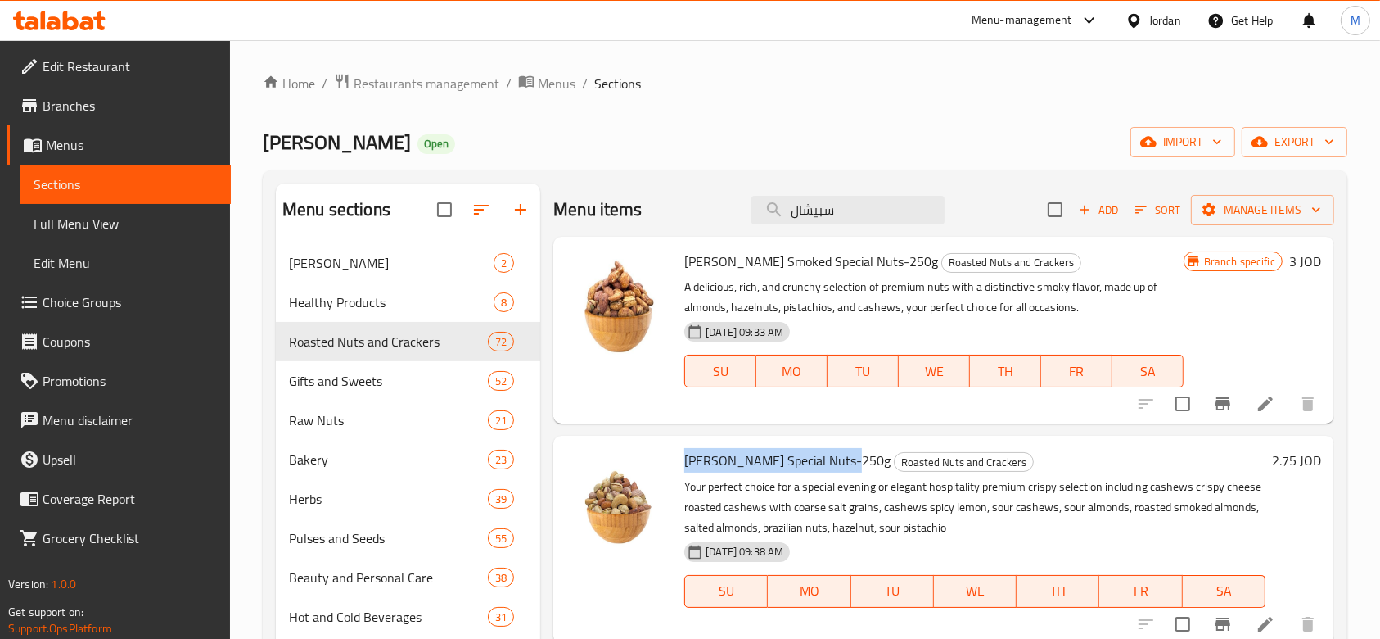
drag, startPoint x: 684, startPoint y: 460, endPoint x: 843, endPoint y: 471, distance: 159.2
click at [843, 471] on span "[PERSON_NAME] Special Nuts-250g" at bounding box center [787, 460] width 206 height 25
click at [834, 215] on input "سبيشال" at bounding box center [848, 210] width 193 height 29
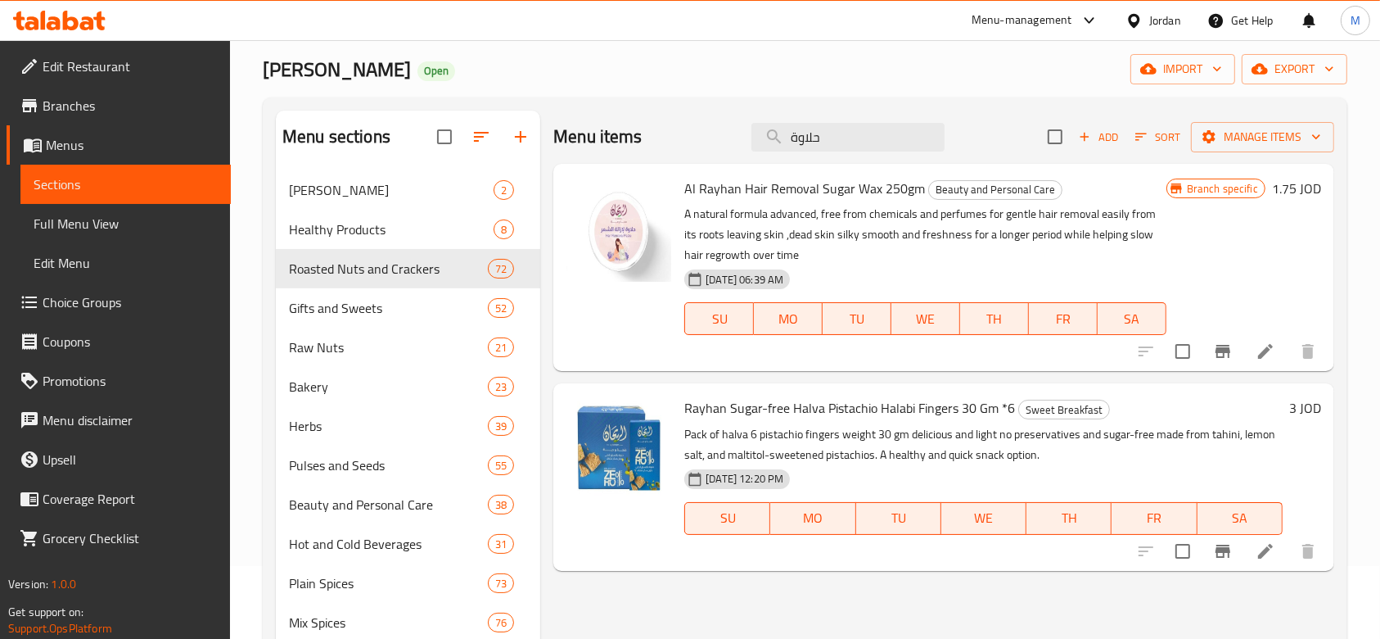
scroll to position [109, 0]
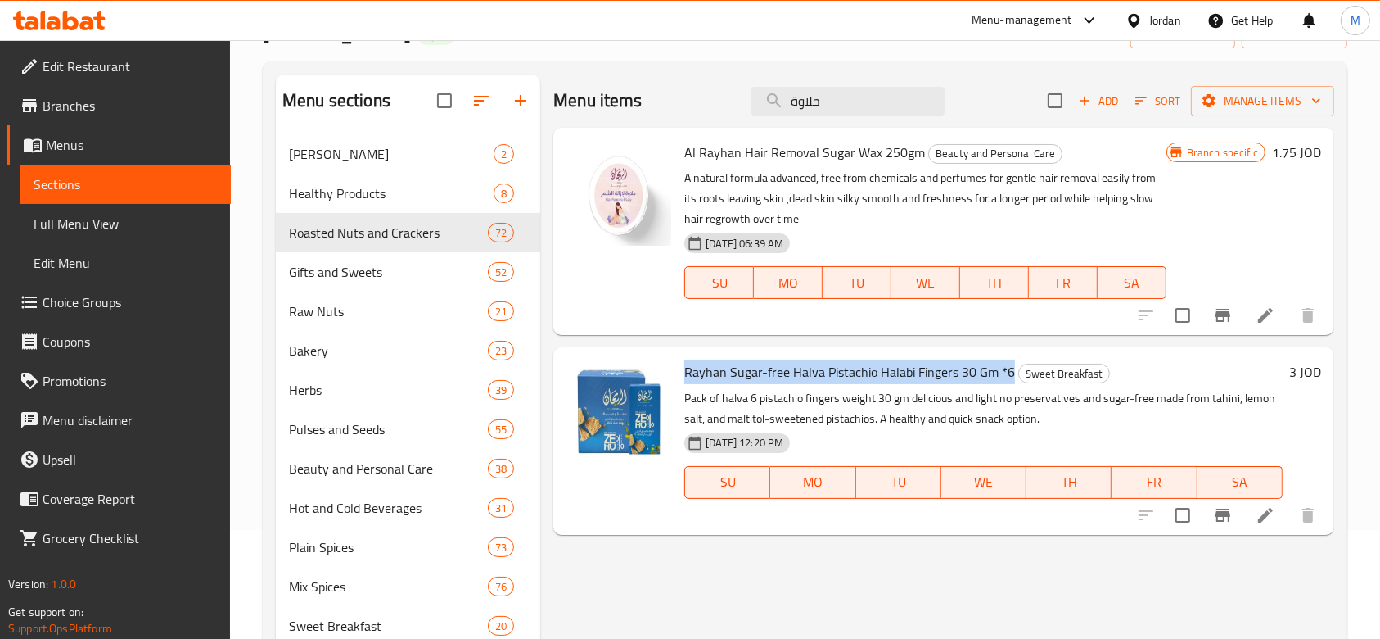
drag, startPoint x: 1010, startPoint y: 372, endPoint x: 686, endPoint y: 365, distance: 324.3
click at [686, 365] on span "Rayhan Sugar-free Halva Pistachio Halabi Fingers 30 Gm *6" at bounding box center [849, 371] width 331 height 25
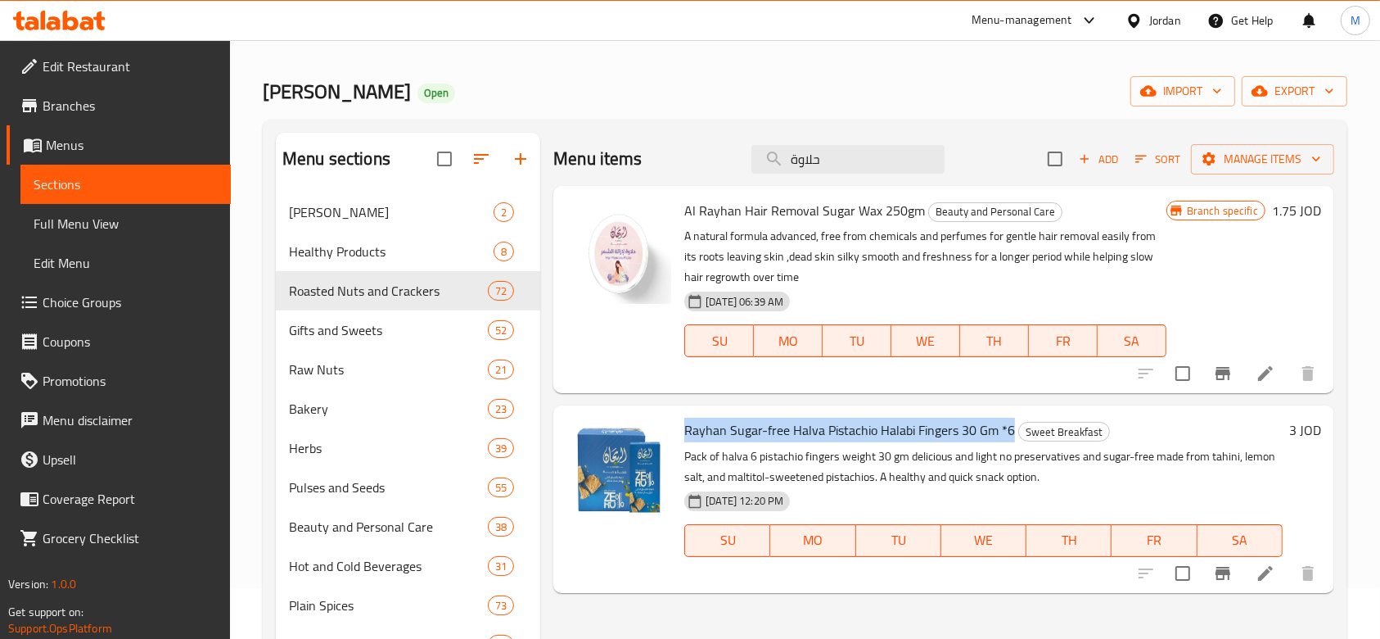
scroll to position [0, 0]
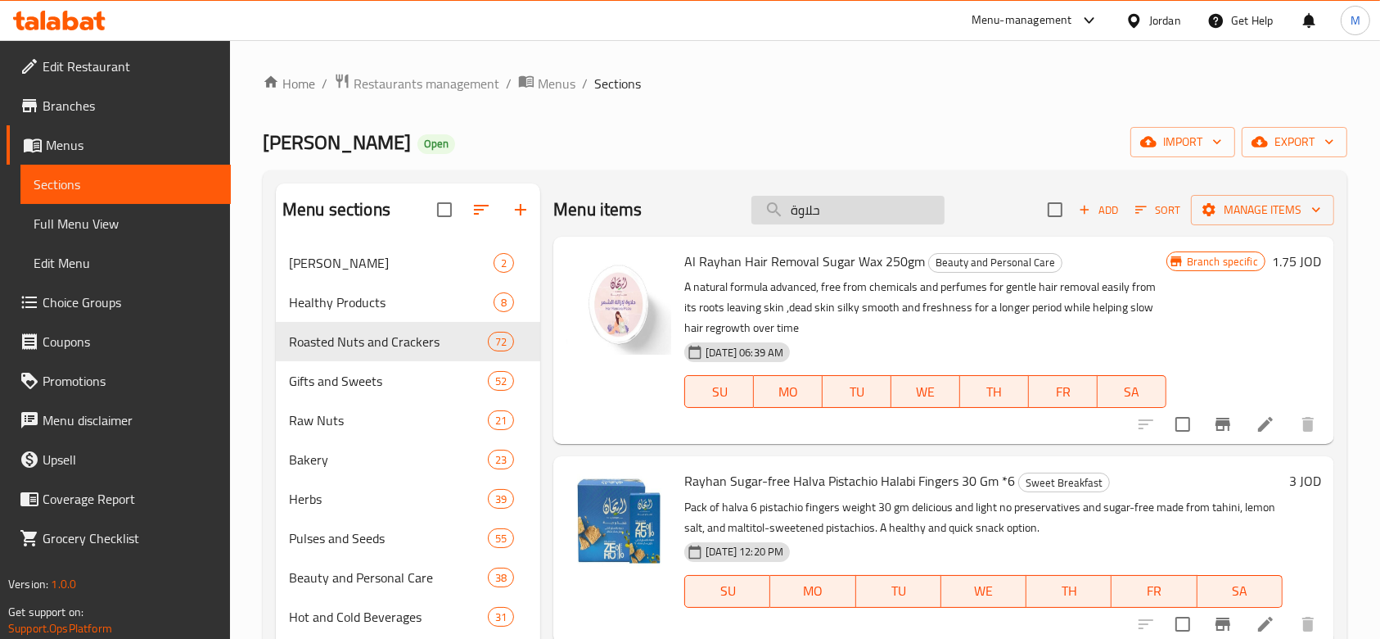
click at [878, 208] on input "حلاوة" at bounding box center [848, 210] width 193 height 29
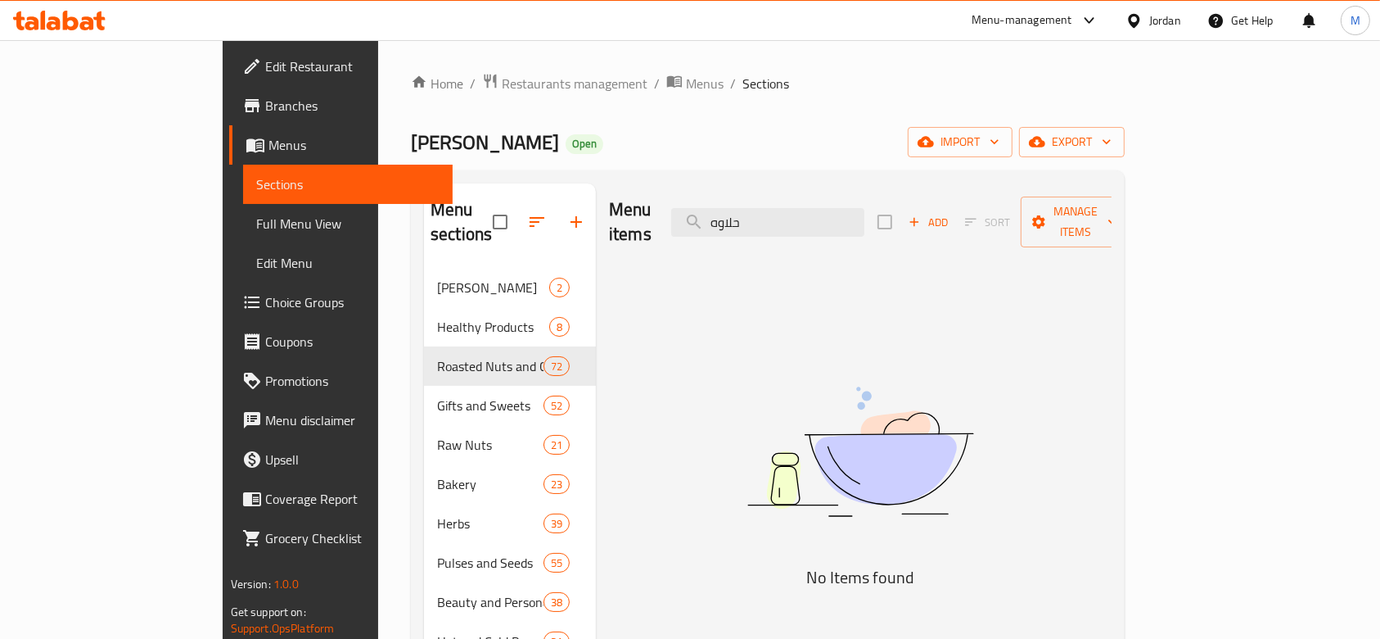
type input "حلاو"
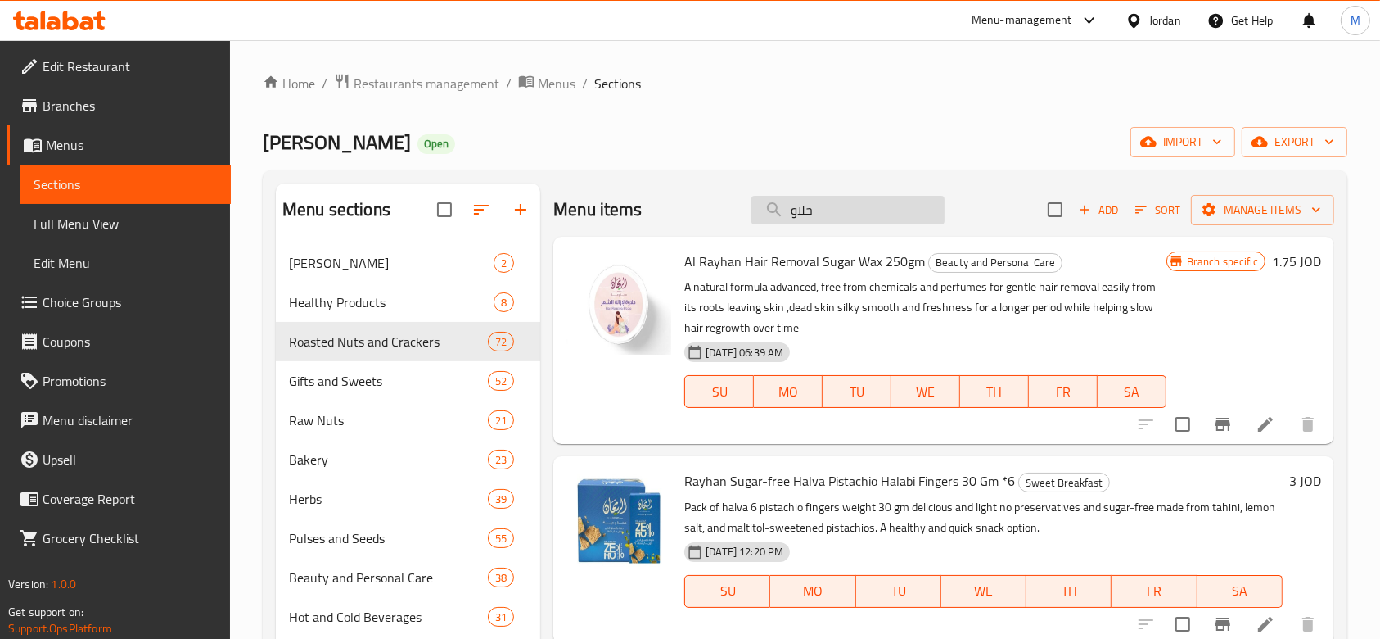
drag, startPoint x: 833, startPoint y: 212, endPoint x: 752, endPoint y: 220, distance: 80.6
click at [752, 220] on input "حلاو" at bounding box center [848, 210] width 193 height 29
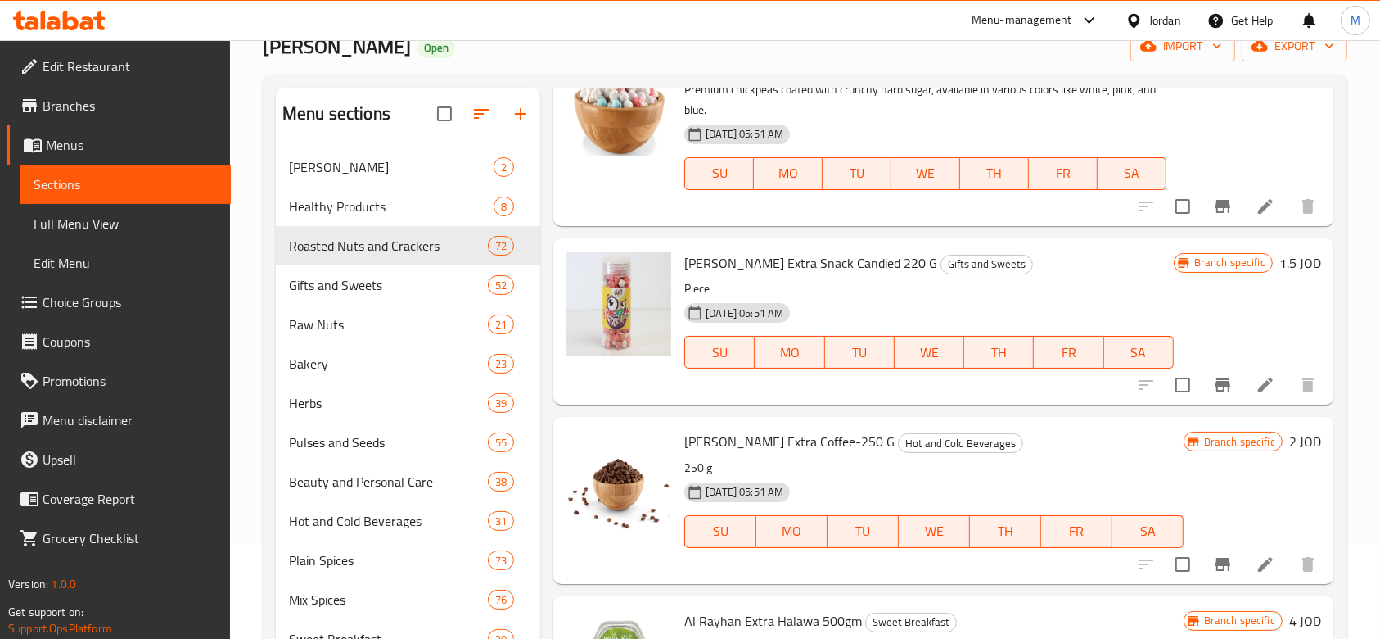
scroll to position [285, 0]
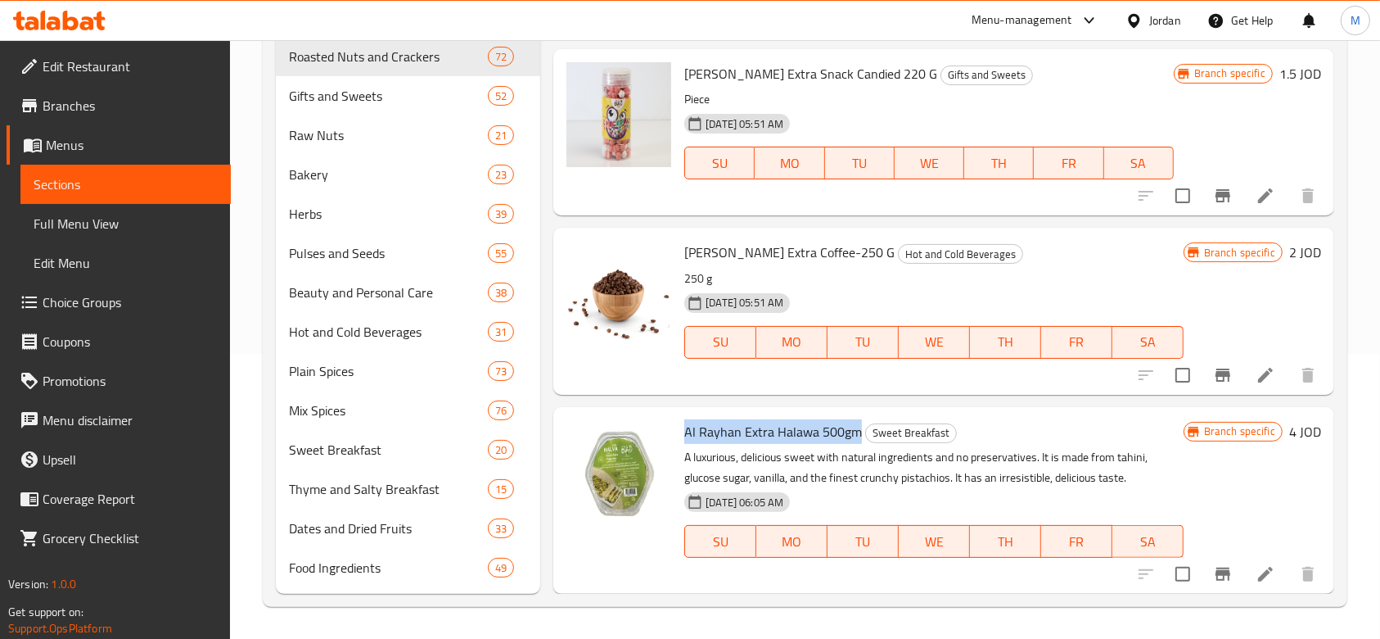
drag, startPoint x: 688, startPoint y: 428, endPoint x: 854, endPoint y: 432, distance: 166.2
click at [854, 432] on span "Al Rayhan Extra Halawa 500gm" at bounding box center [773, 431] width 178 height 25
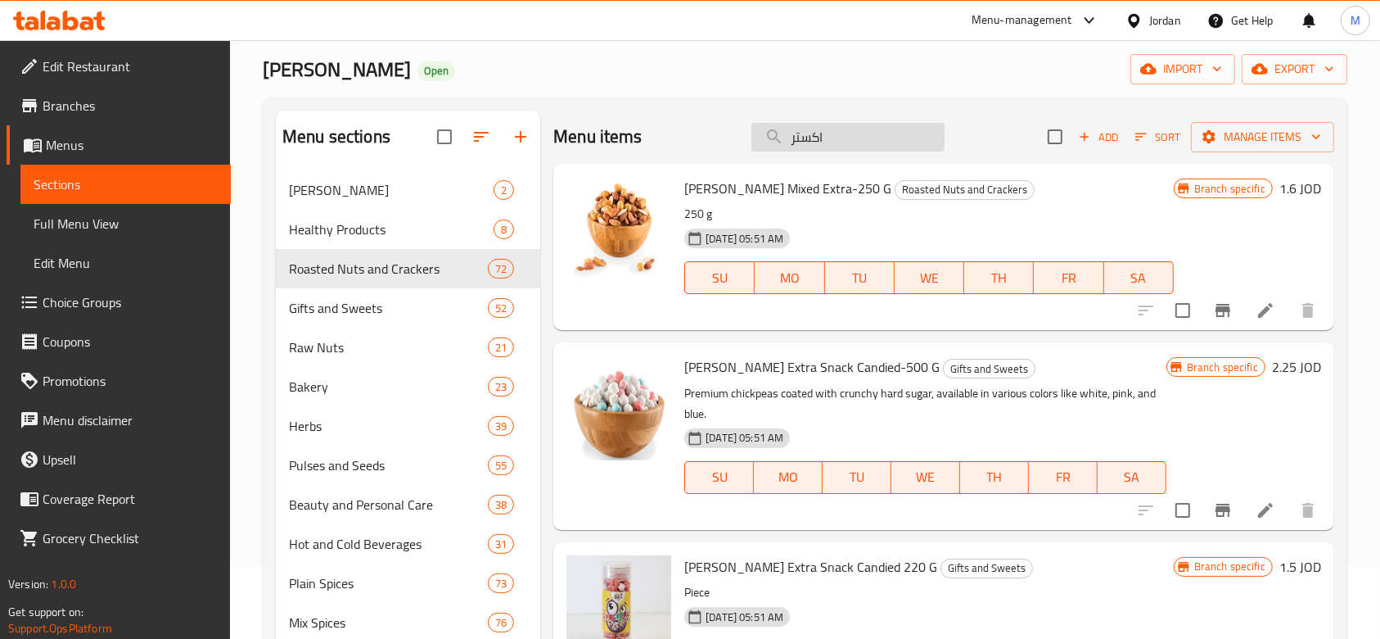
scroll to position [0, 0]
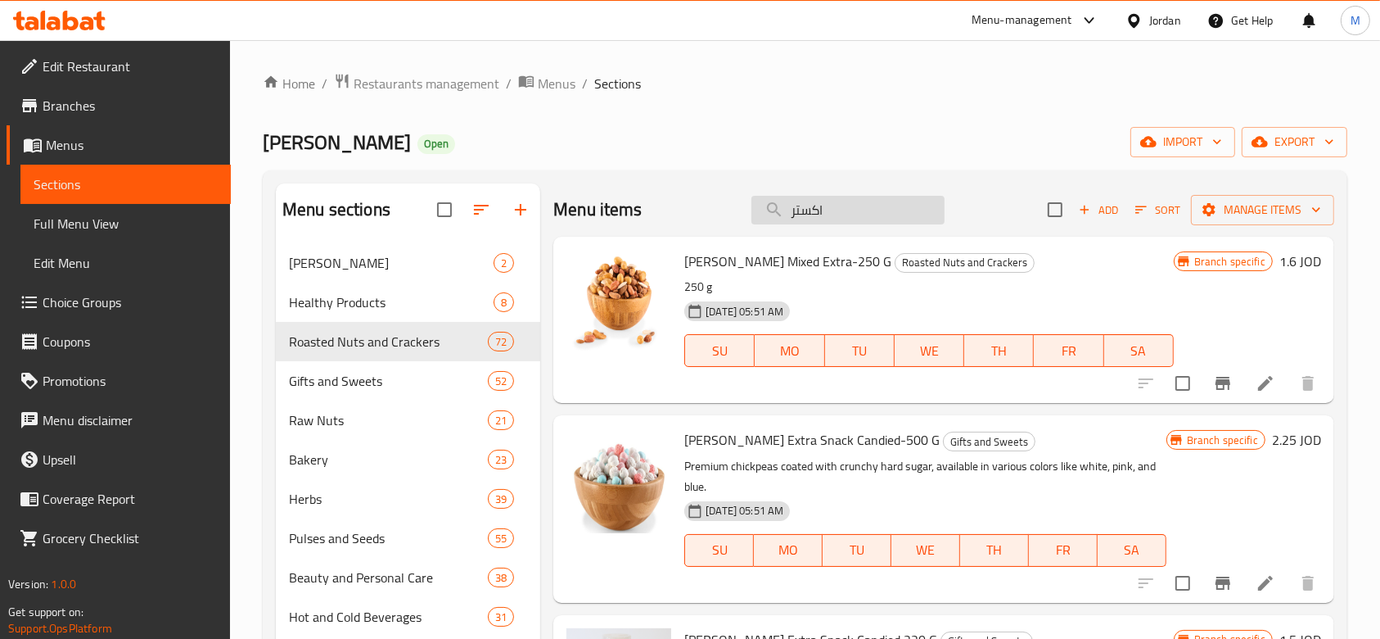
drag, startPoint x: 826, startPoint y: 217, endPoint x: 749, endPoint y: 220, distance: 77.0
click at [752, 220] on input "اكستر" at bounding box center [848, 210] width 193 height 29
paste input "مكسرات سوبر الريحان"
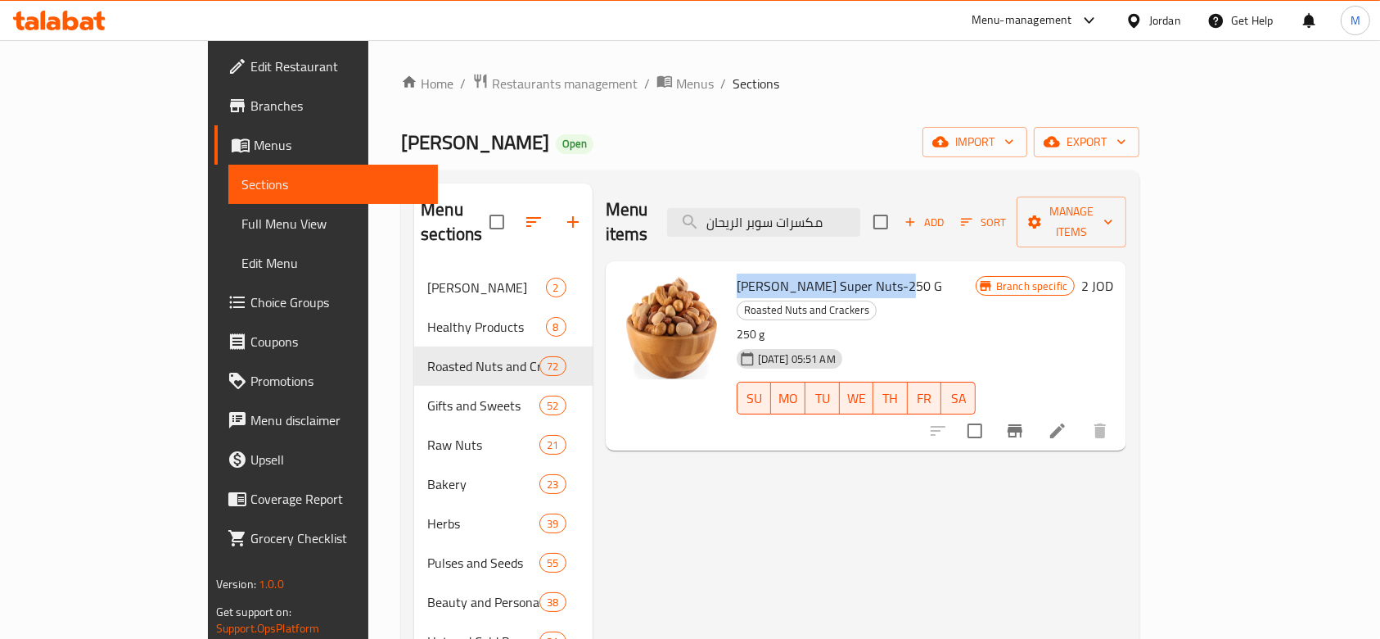
drag, startPoint x: 686, startPoint y: 263, endPoint x: 839, endPoint y: 266, distance: 153.1
click at [839, 273] on span "[PERSON_NAME] Super Nuts-250 G" at bounding box center [839, 285] width 205 height 25
click at [860, 208] on input "مكسرات سوبر الريحان" at bounding box center [763, 222] width 193 height 29
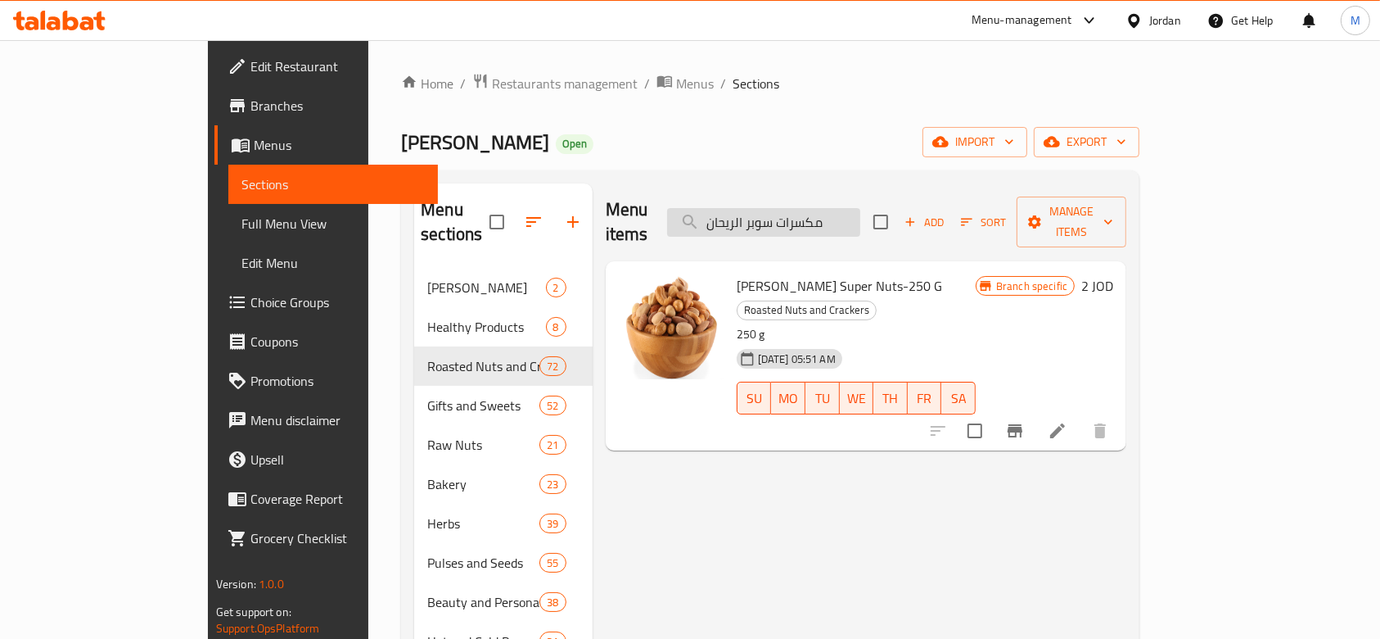
type input "س"
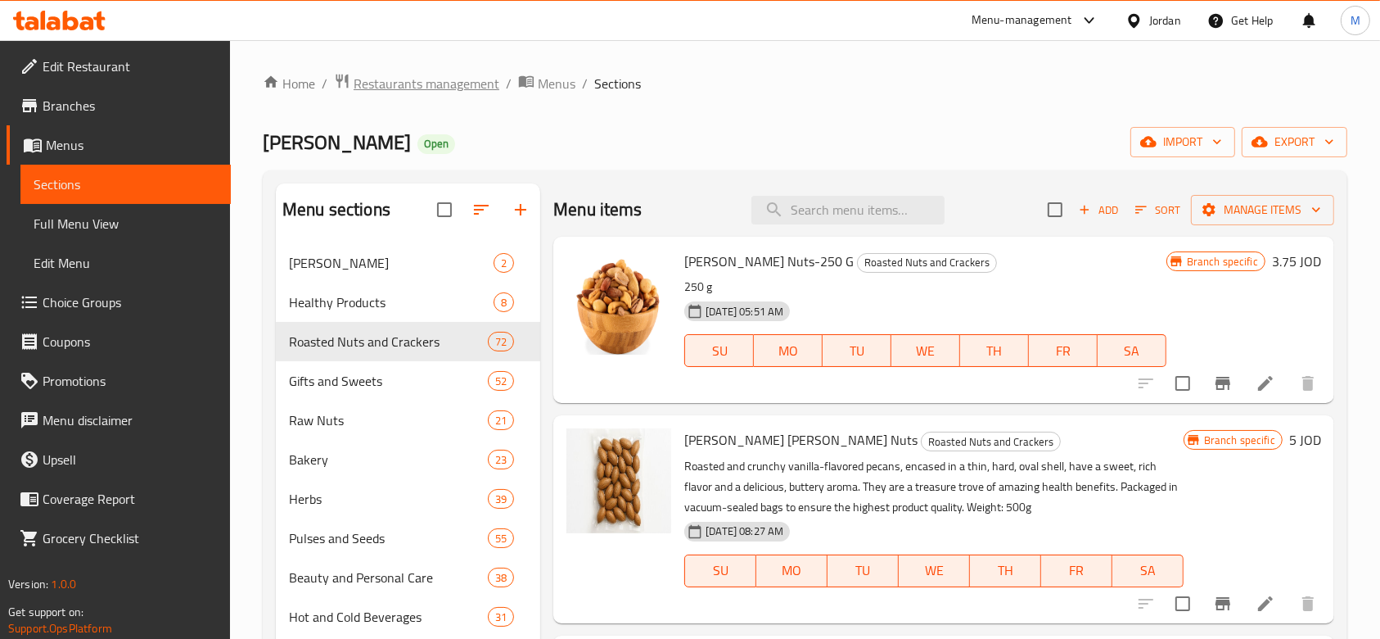
click at [440, 82] on span "Restaurants management" at bounding box center [427, 84] width 146 height 20
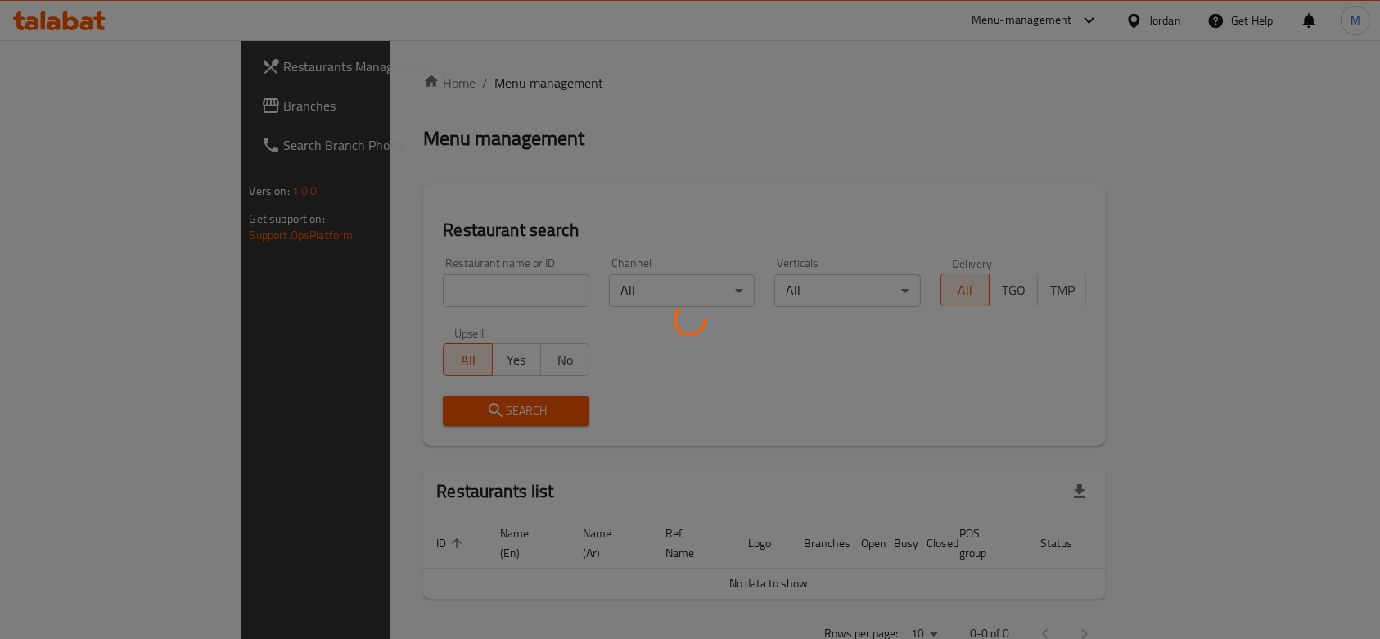
click at [390, 291] on div at bounding box center [690, 319] width 1380 height 639
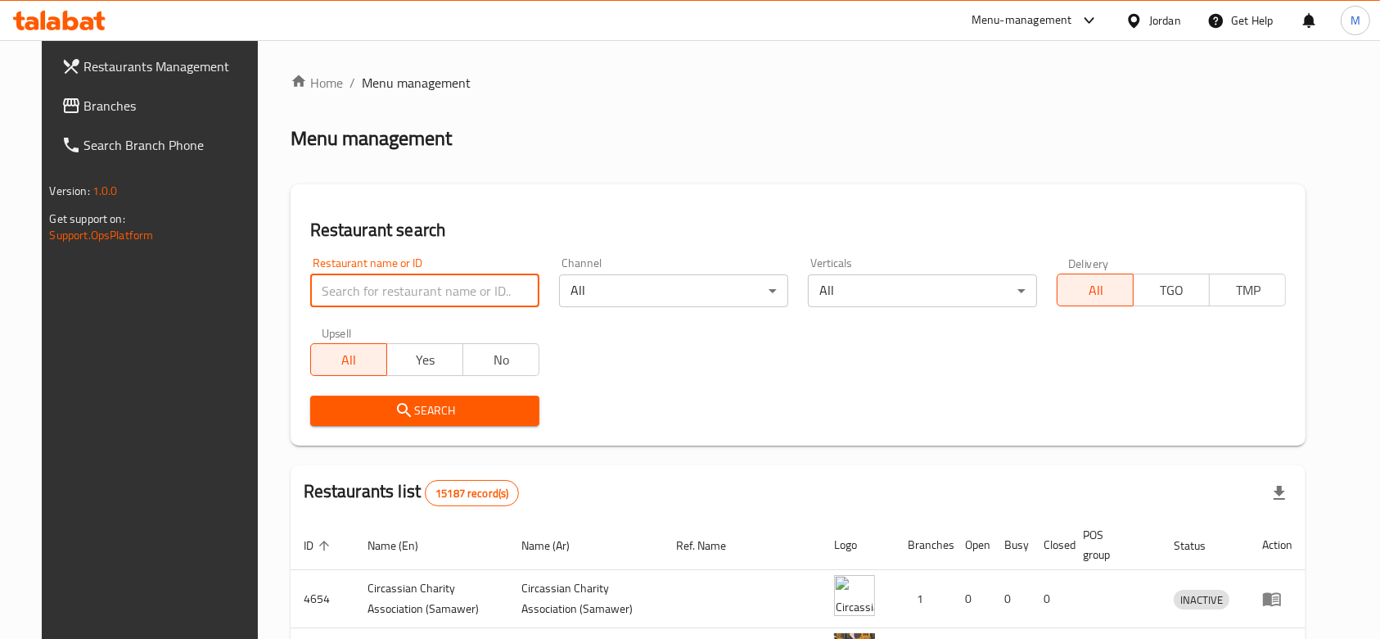
drag, startPoint x: 368, startPoint y: 298, endPoint x: 552, endPoint y: 287, distance: 183.7
click at [372, 298] on input "search" at bounding box center [424, 290] width 229 height 33
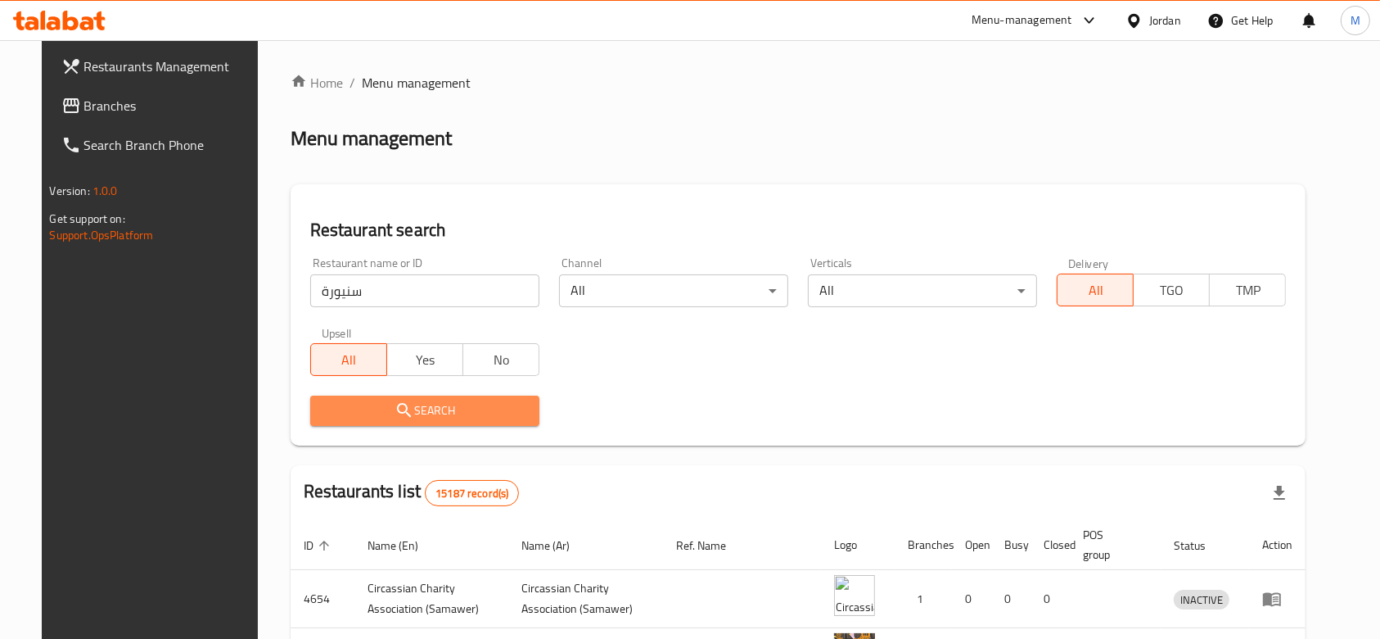
click at [486, 418] on span "Search" at bounding box center [424, 410] width 203 height 20
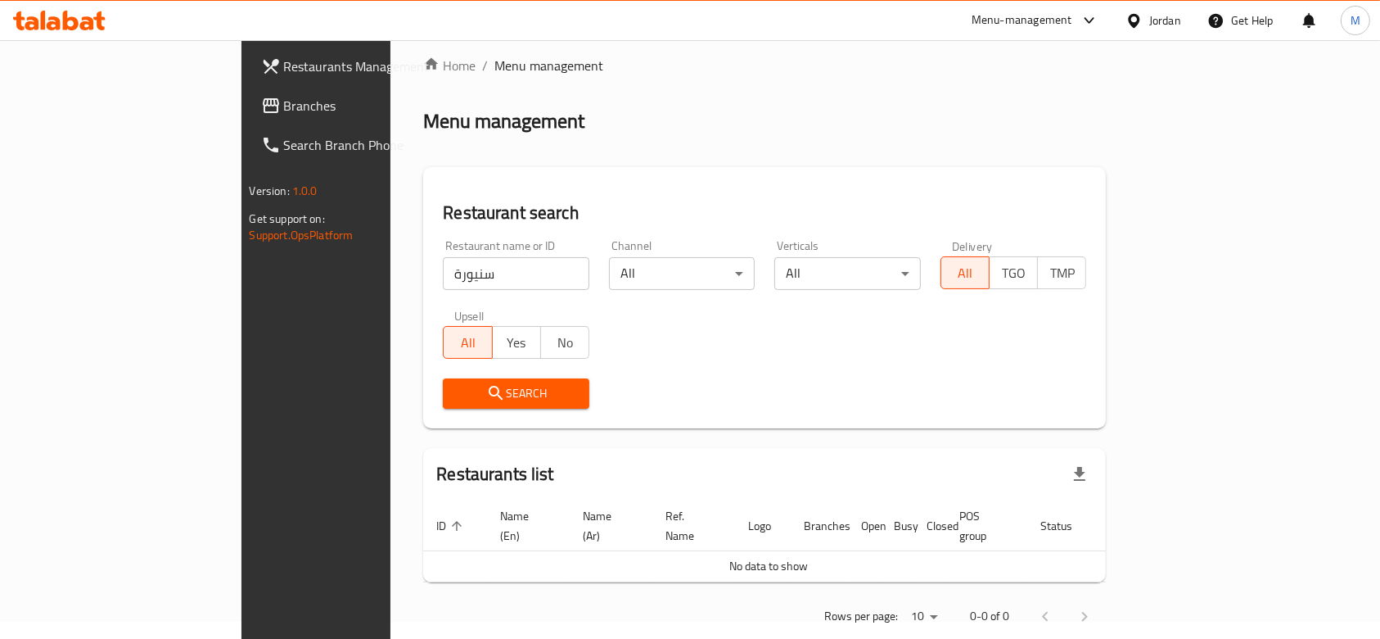
scroll to position [29, 0]
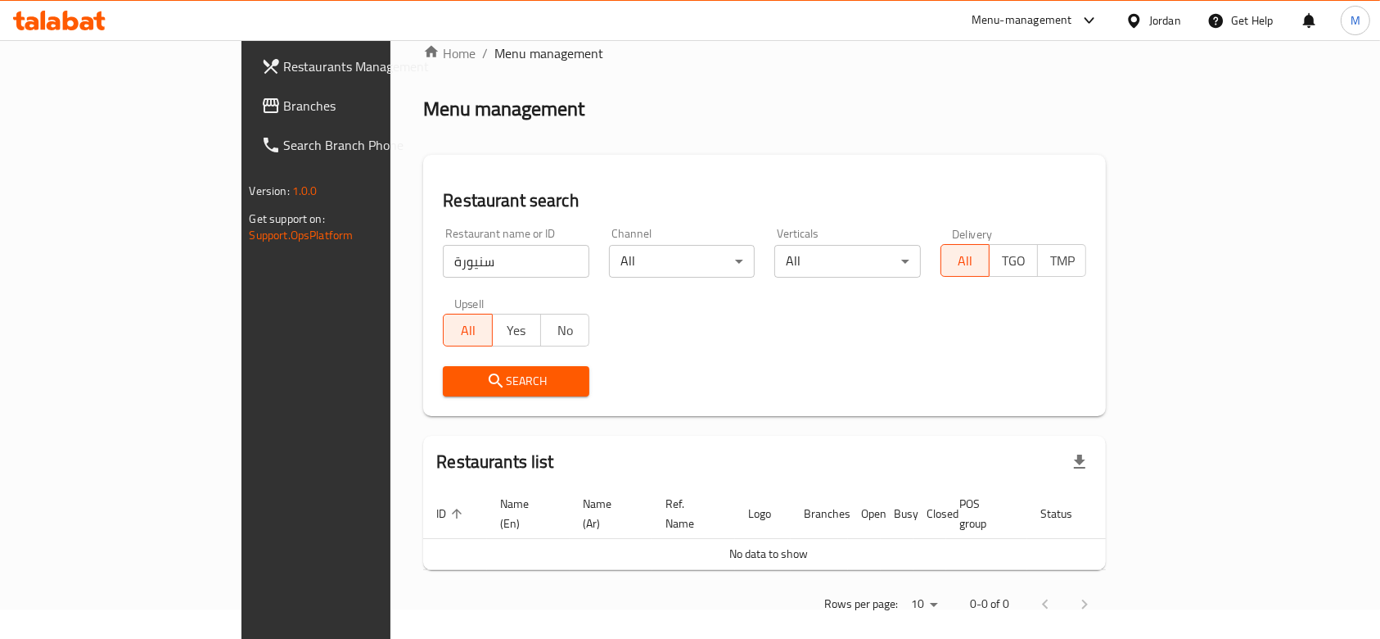
click at [443, 259] on input "سنيورة" at bounding box center [516, 261] width 147 height 33
type input "سنيوره"
click button "Search" at bounding box center [516, 381] width 147 height 30
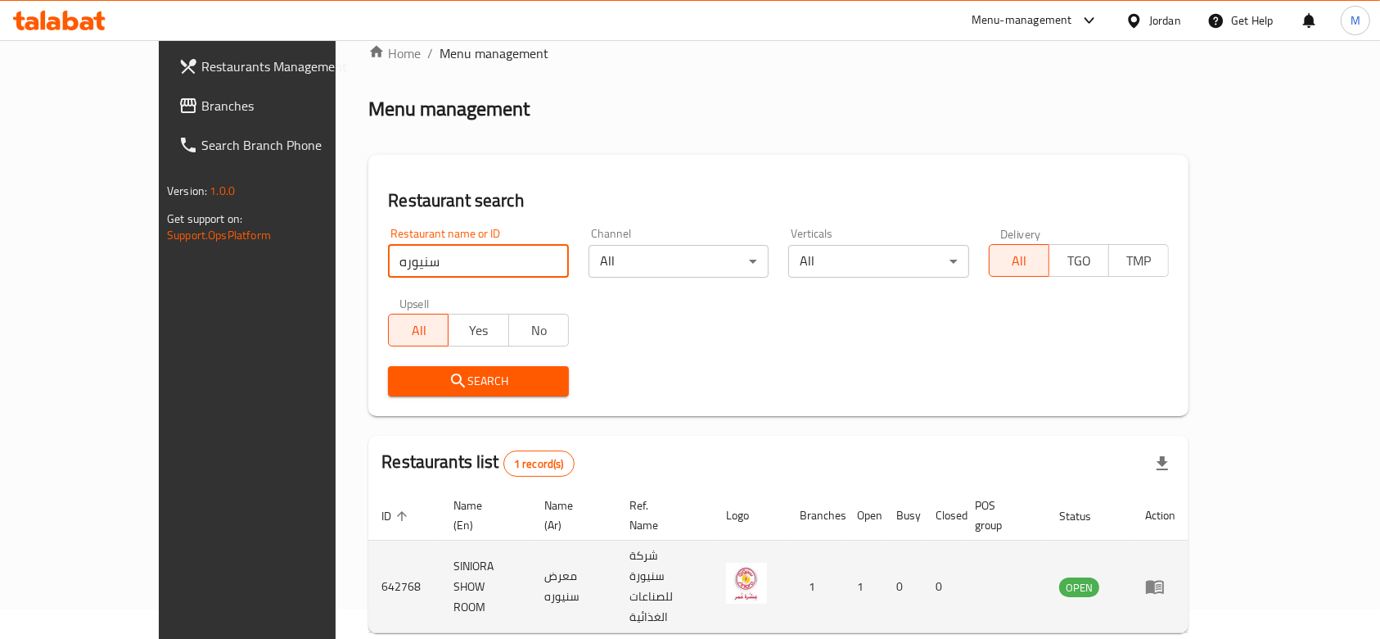
click at [1164, 580] on icon "enhanced table" at bounding box center [1155, 587] width 18 height 14
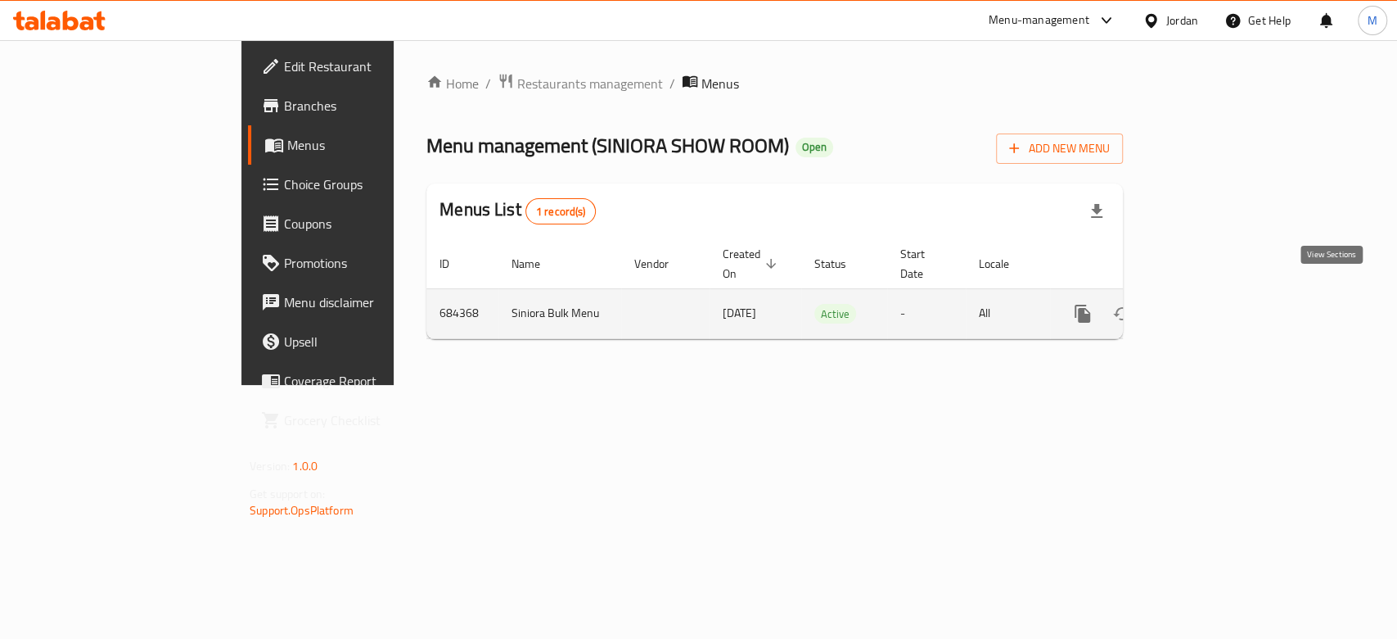
click at [1211, 304] on icon "enhanced table" at bounding box center [1201, 314] width 20 height 20
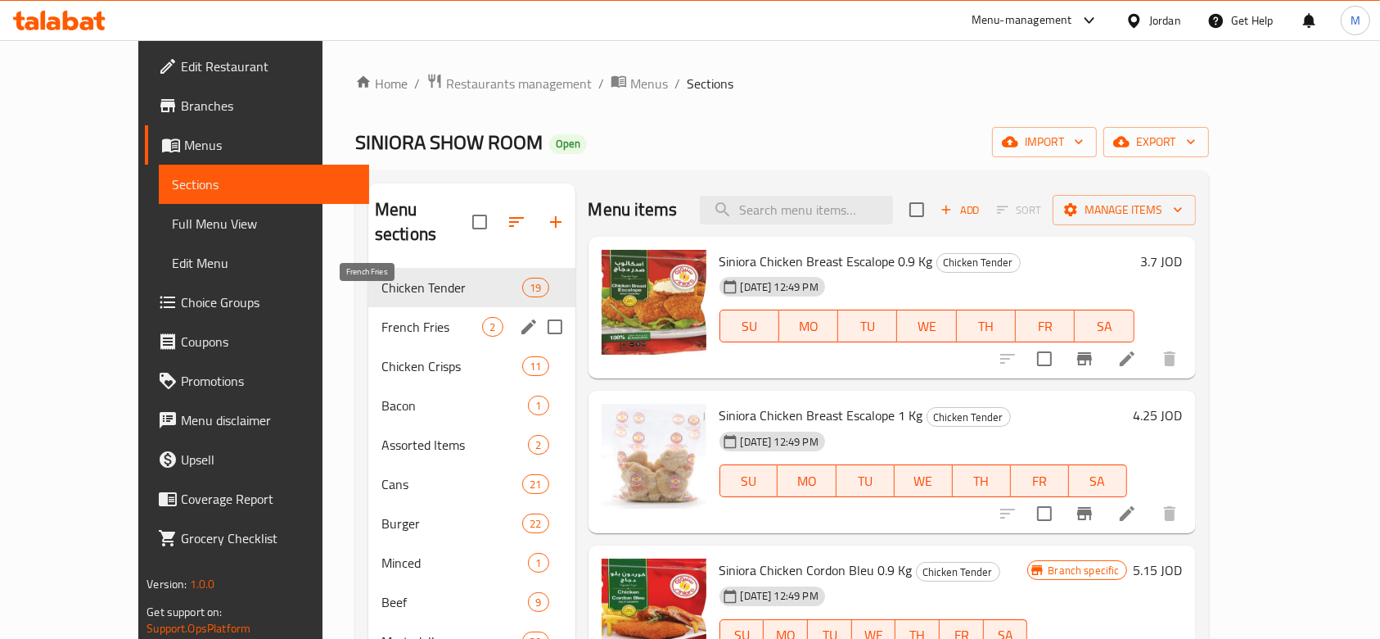
click at [399, 317] on span "French Fries" at bounding box center [432, 327] width 102 height 20
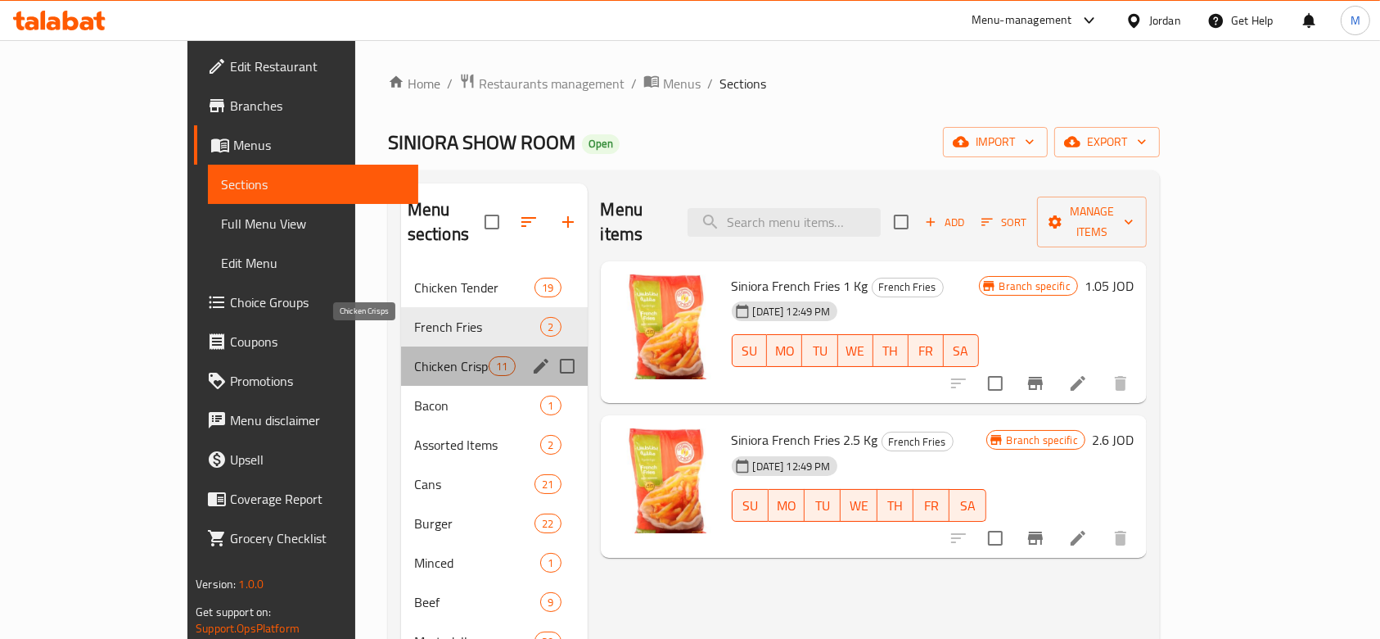
drag, startPoint x: 330, startPoint y: 343, endPoint x: 433, endPoint y: 345, distance: 103.2
click at [414, 356] on span "Chicken Crisps" at bounding box center [451, 366] width 74 height 20
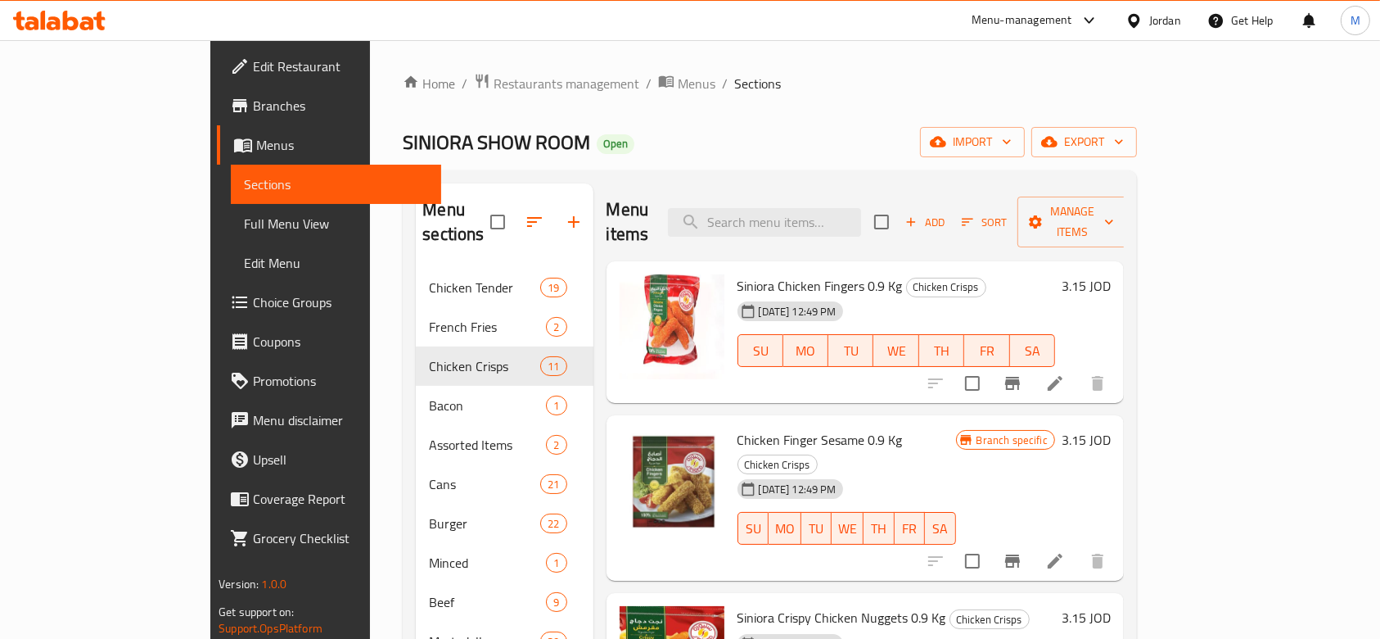
click at [1022, 373] on icon "Branch-specific-item" at bounding box center [1013, 383] width 20 height 20
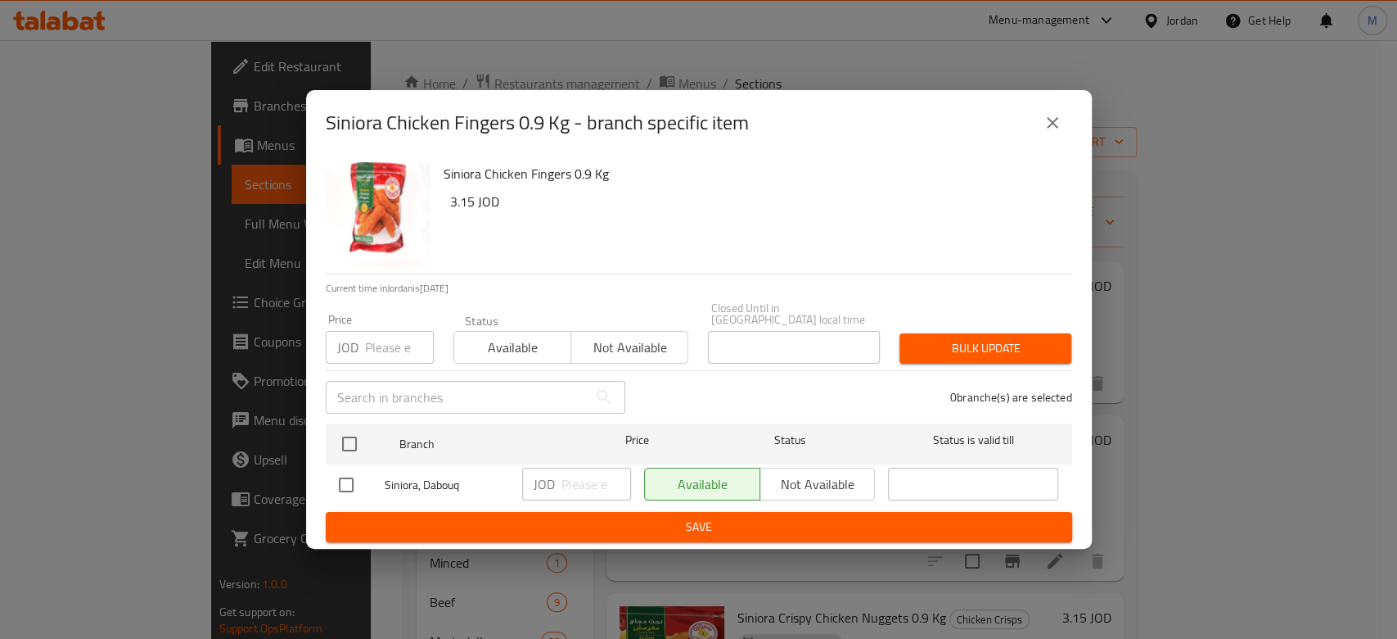
click at [1054, 133] on icon "close" at bounding box center [1053, 123] width 20 height 20
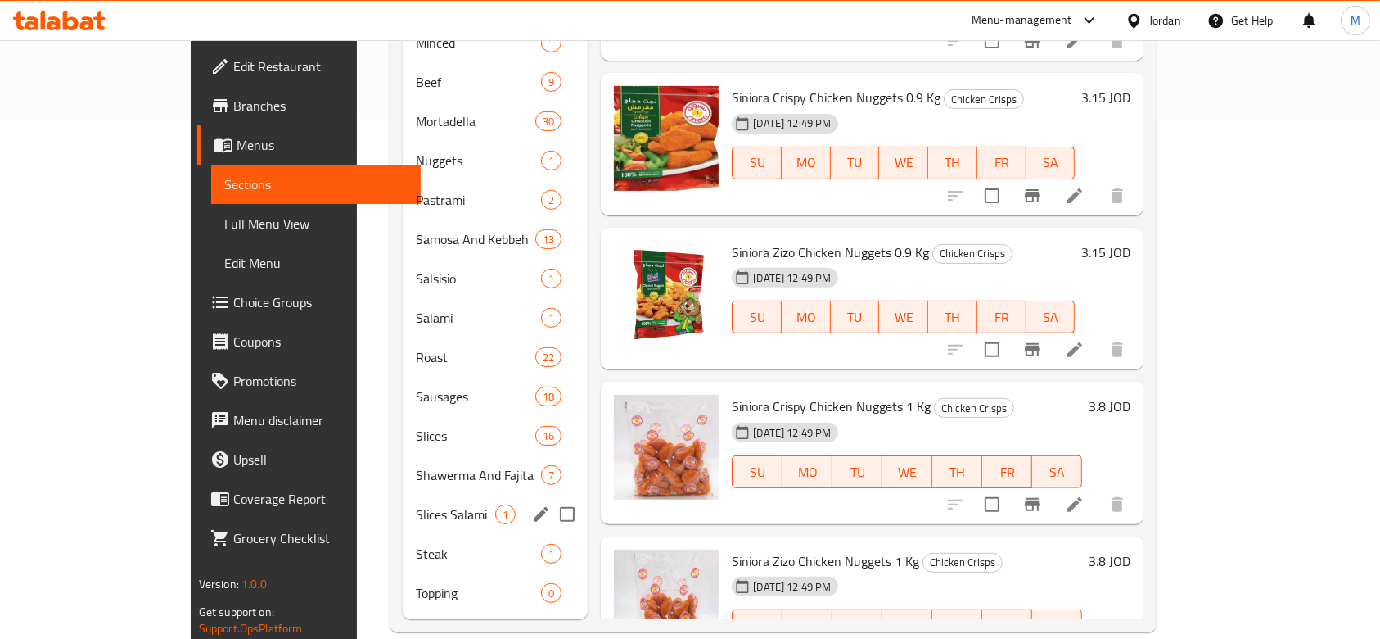
scroll to position [521, 0]
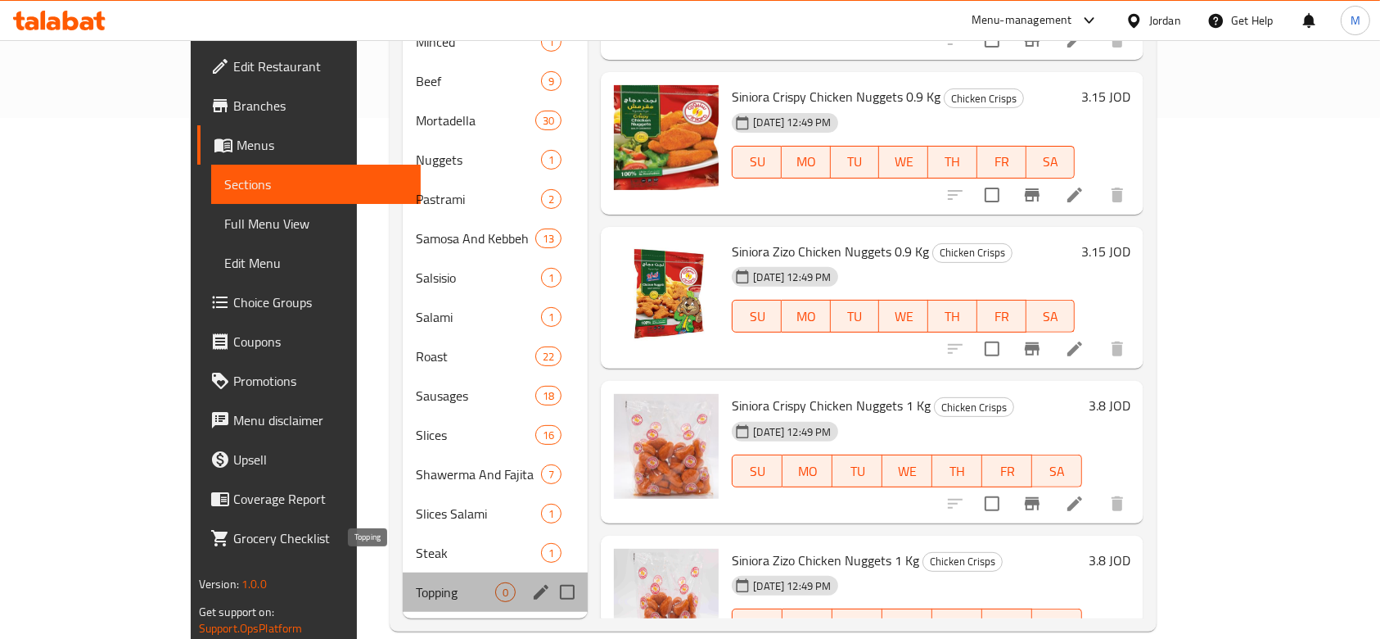
click at [416, 582] on span "Topping" at bounding box center [455, 592] width 79 height 20
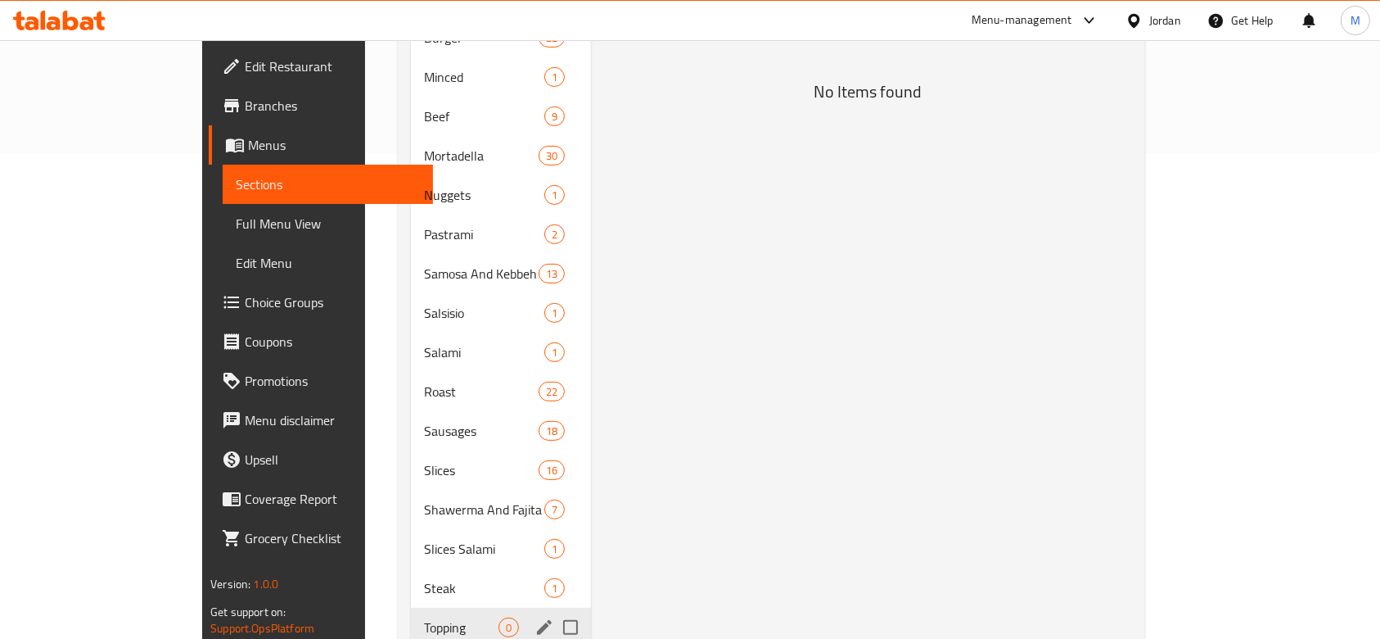
scroll to position [521, 0]
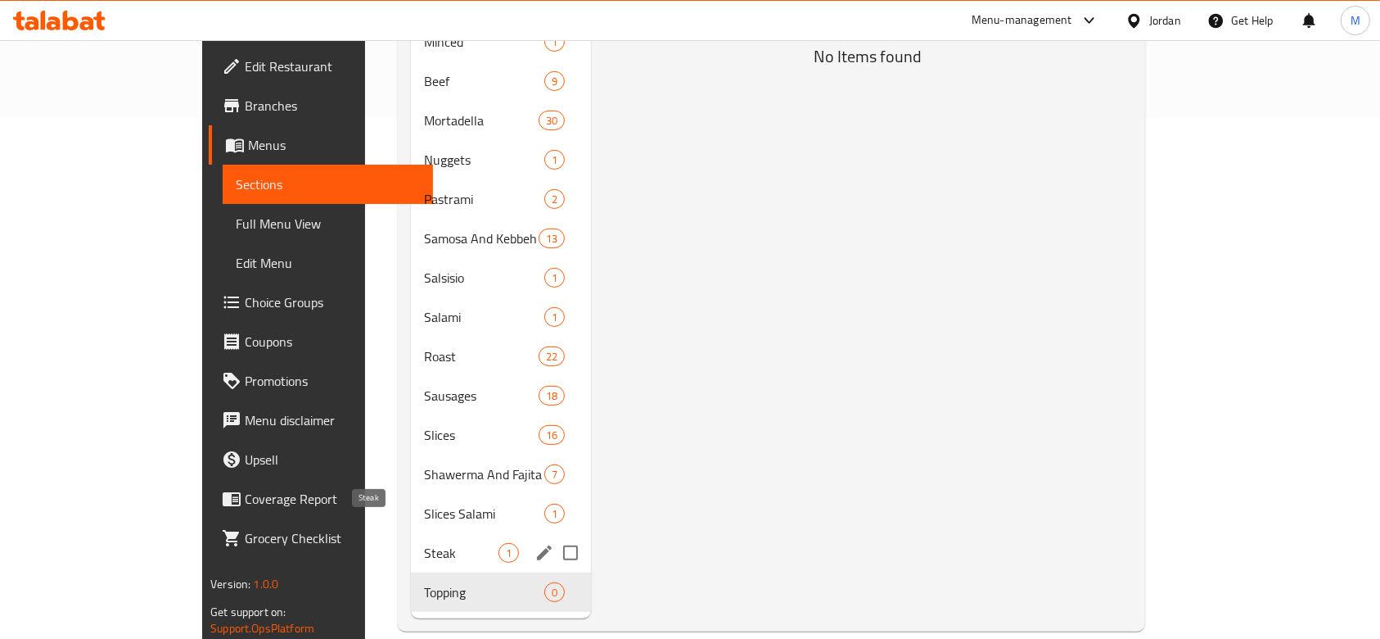
click at [424, 543] on span "Steak" at bounding box center [461, 553] width 74 height 20
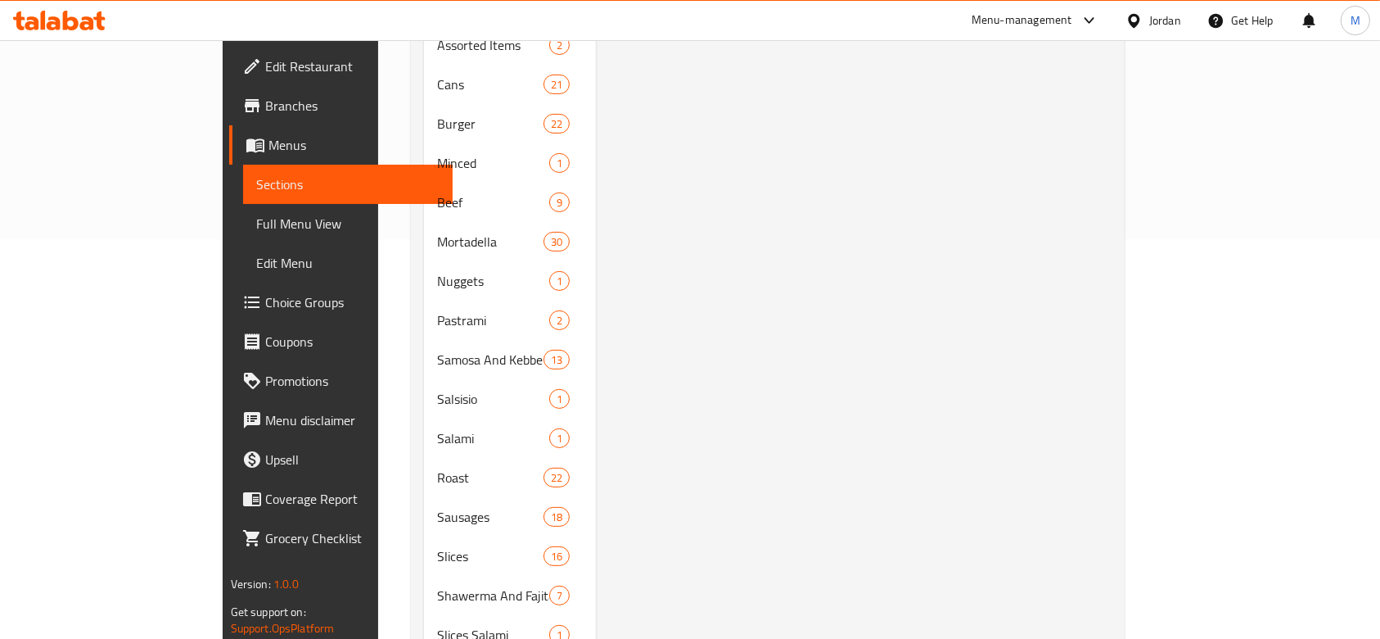
scroll to position [412, 0]
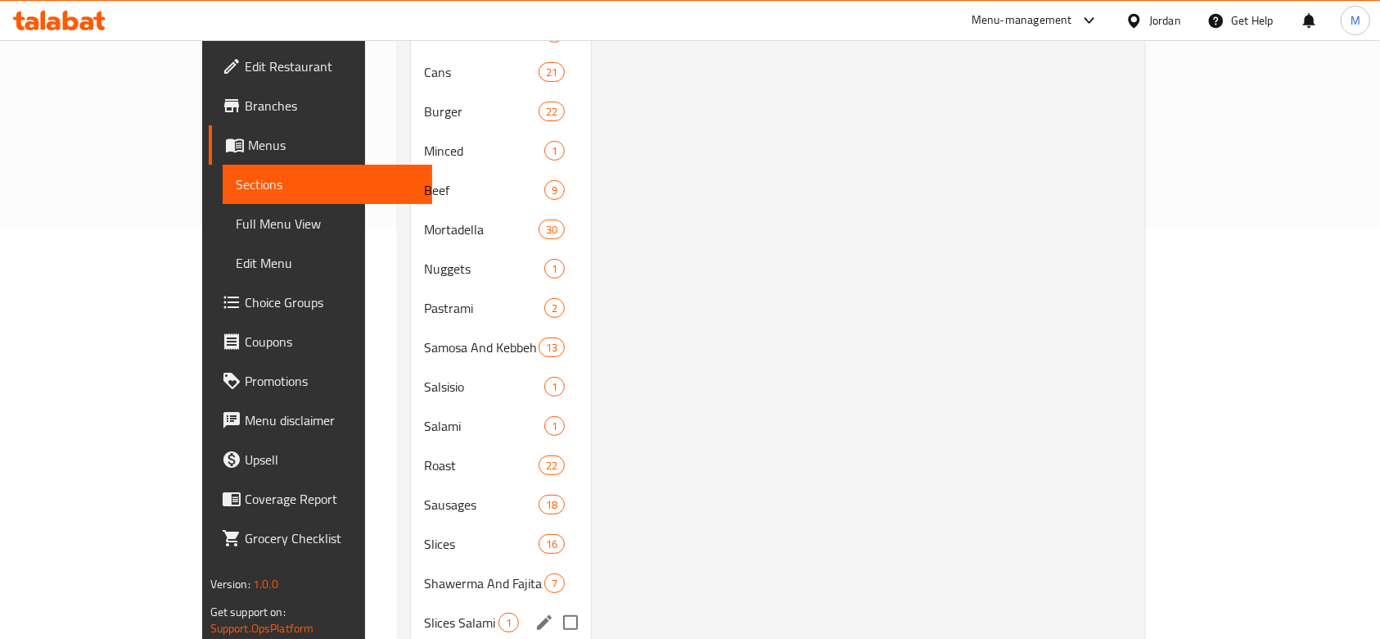
click at [411, 601] on div "Slices Salami 1" at bounding box center [501, 622] width 180 height 39
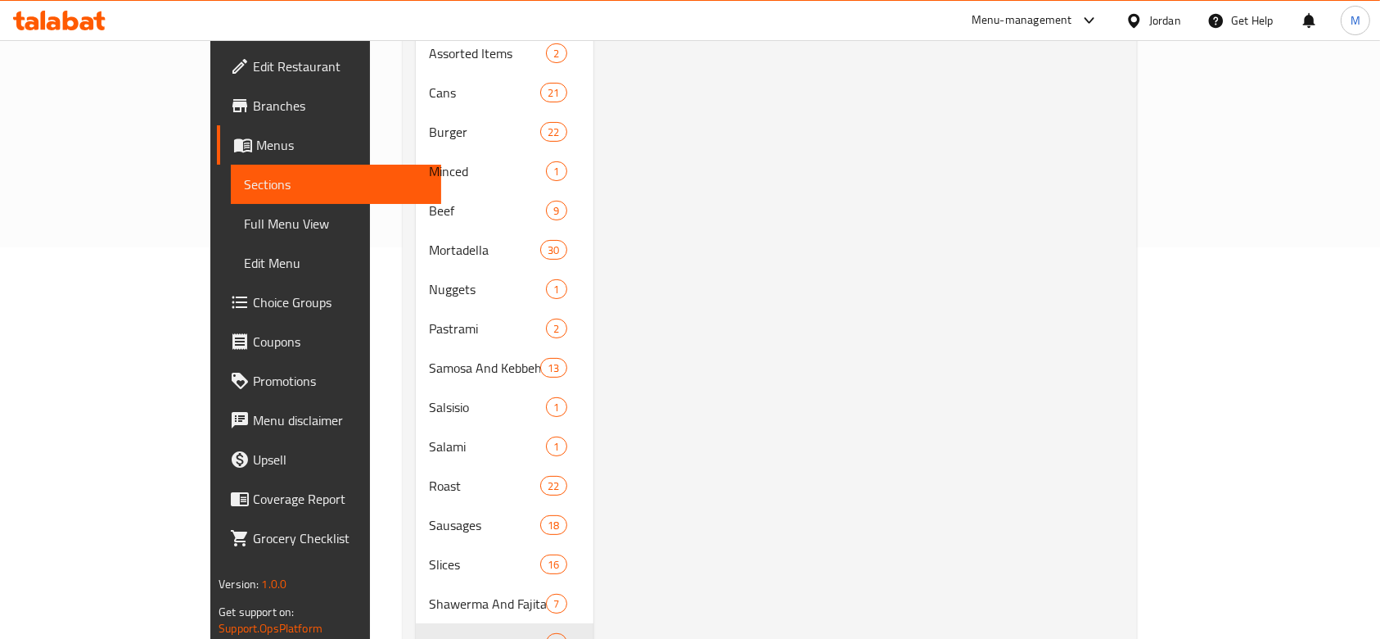
scroll to position [412, 0]
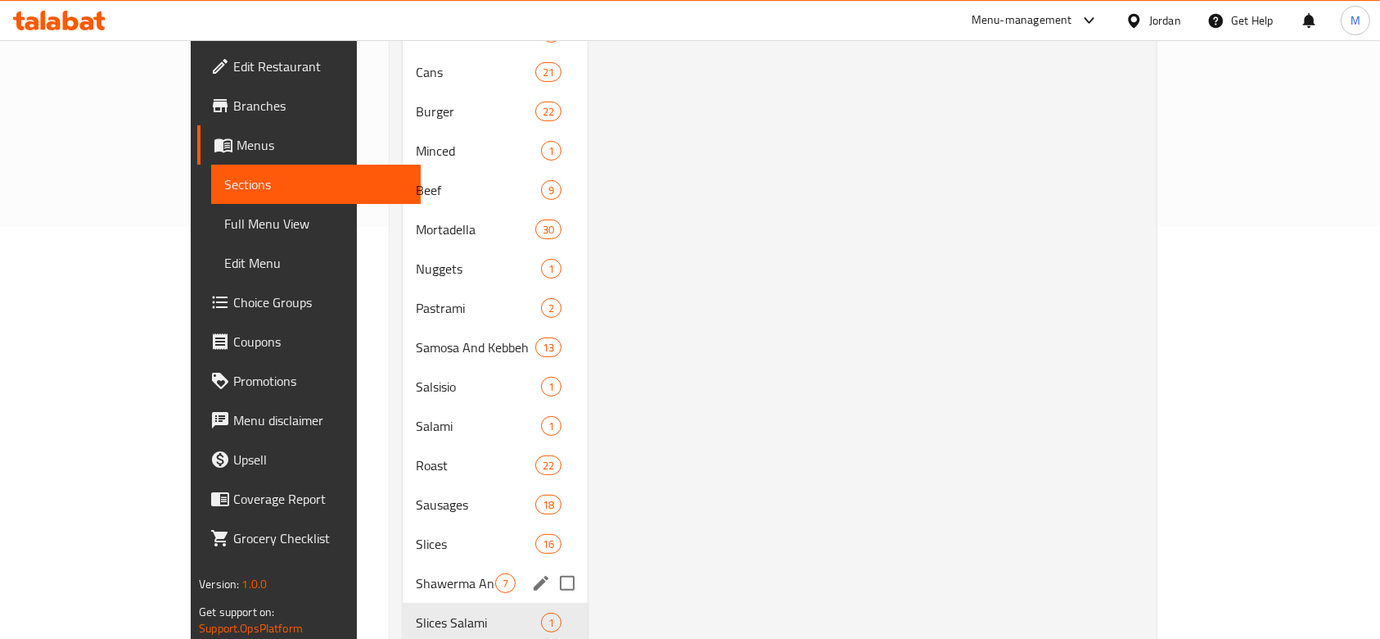
click at [416, 573] on span "Shawerma And Fajita" at bounding box center [455, 583] width 79 height 20
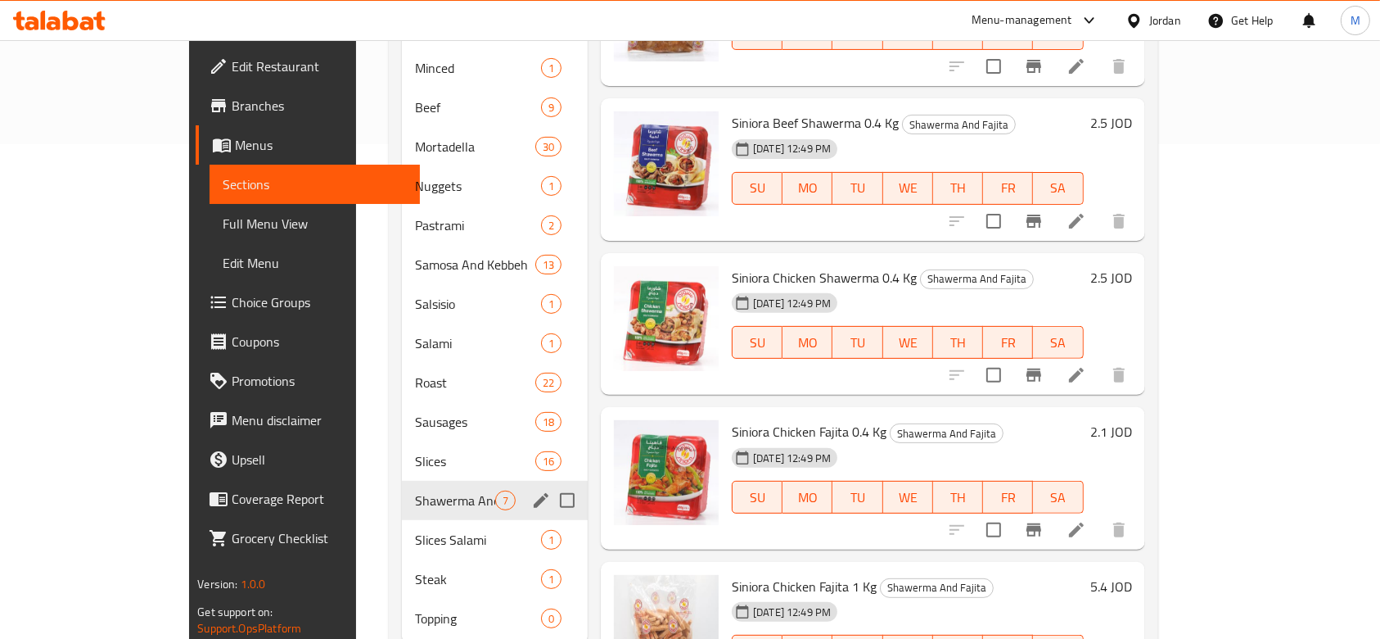
scroll to position [521, 0]
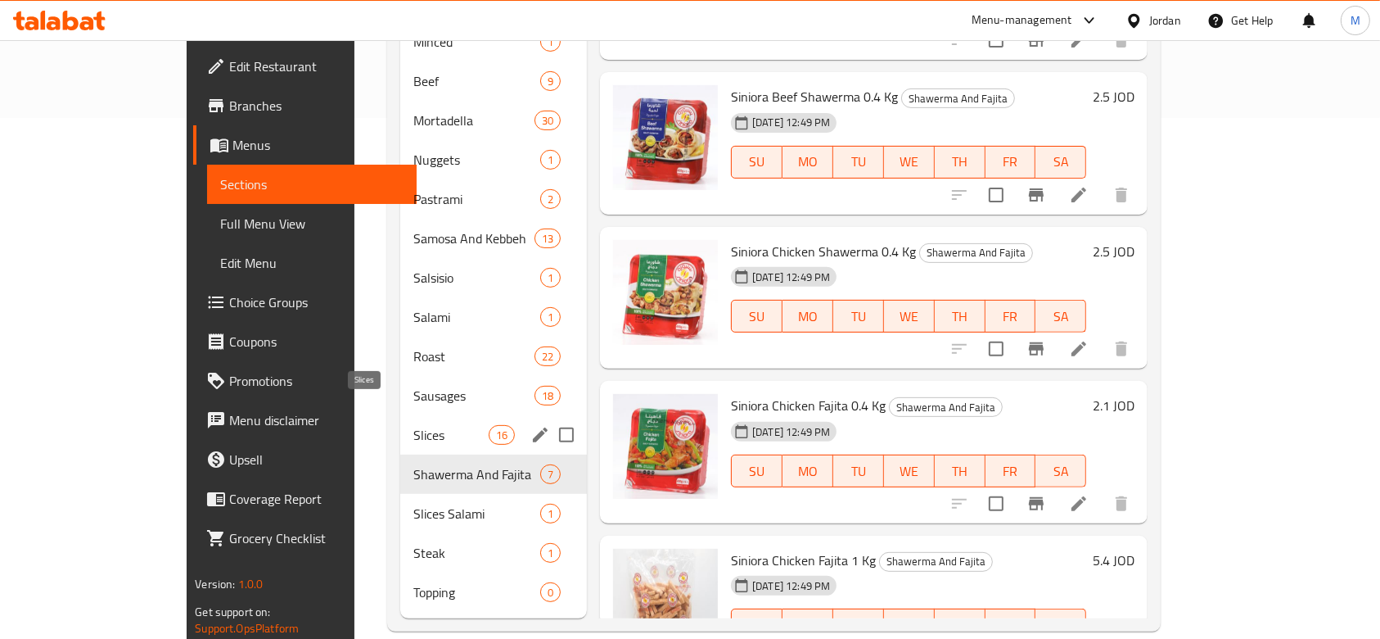
click at [413, 425] on span "Slices" at bounding box center [450, 435] width 75 height 20
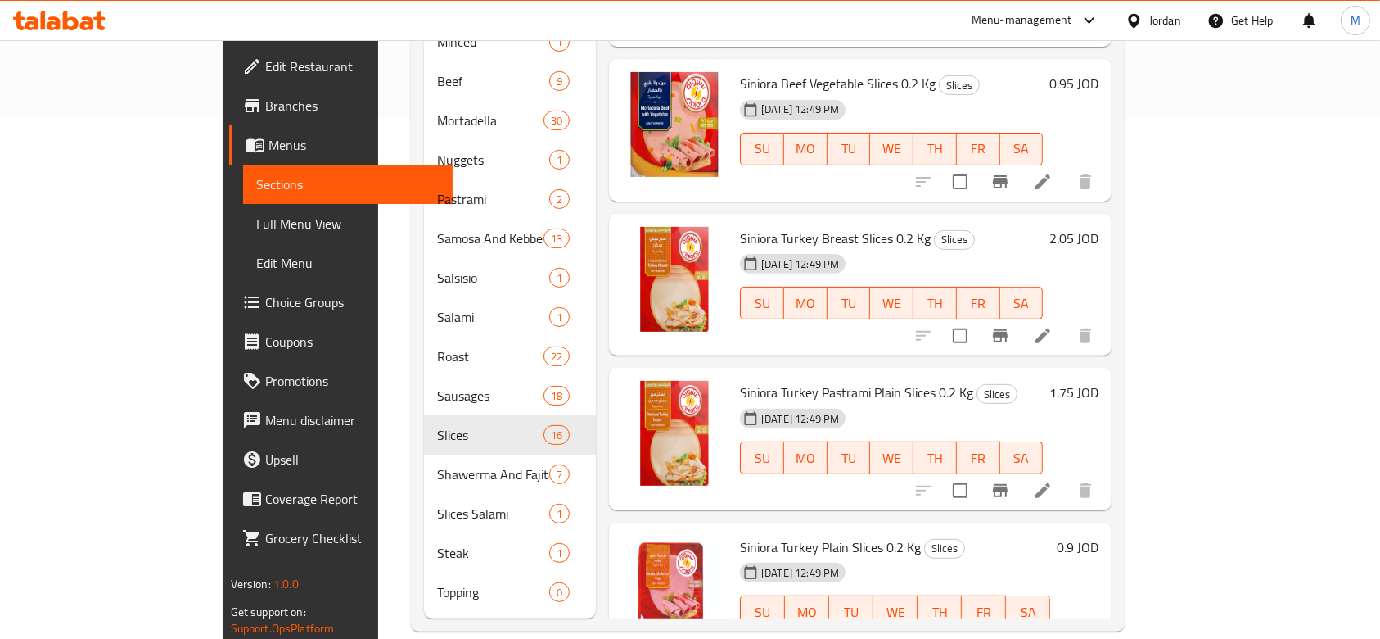
scroll to position [764, 0]
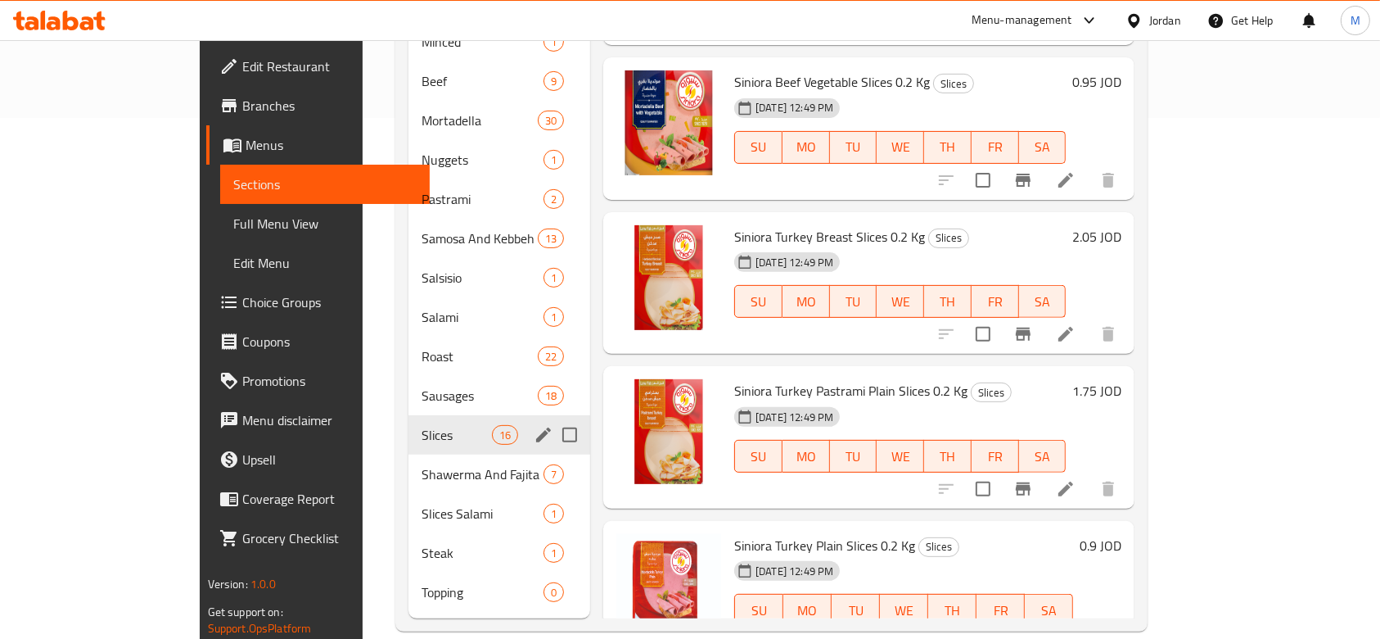
click at [408, 388] on div "Sausages 18" at bounding box center [499, 395] width 182 height 39
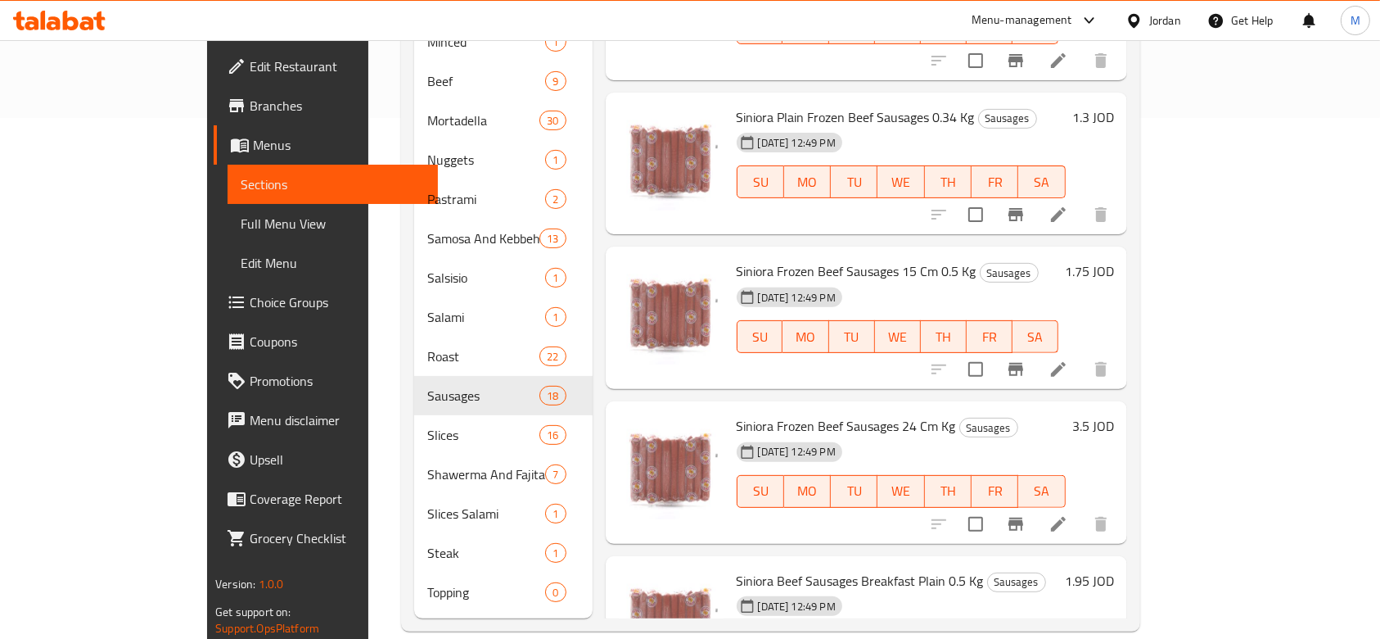
scroll to position [436, 0]
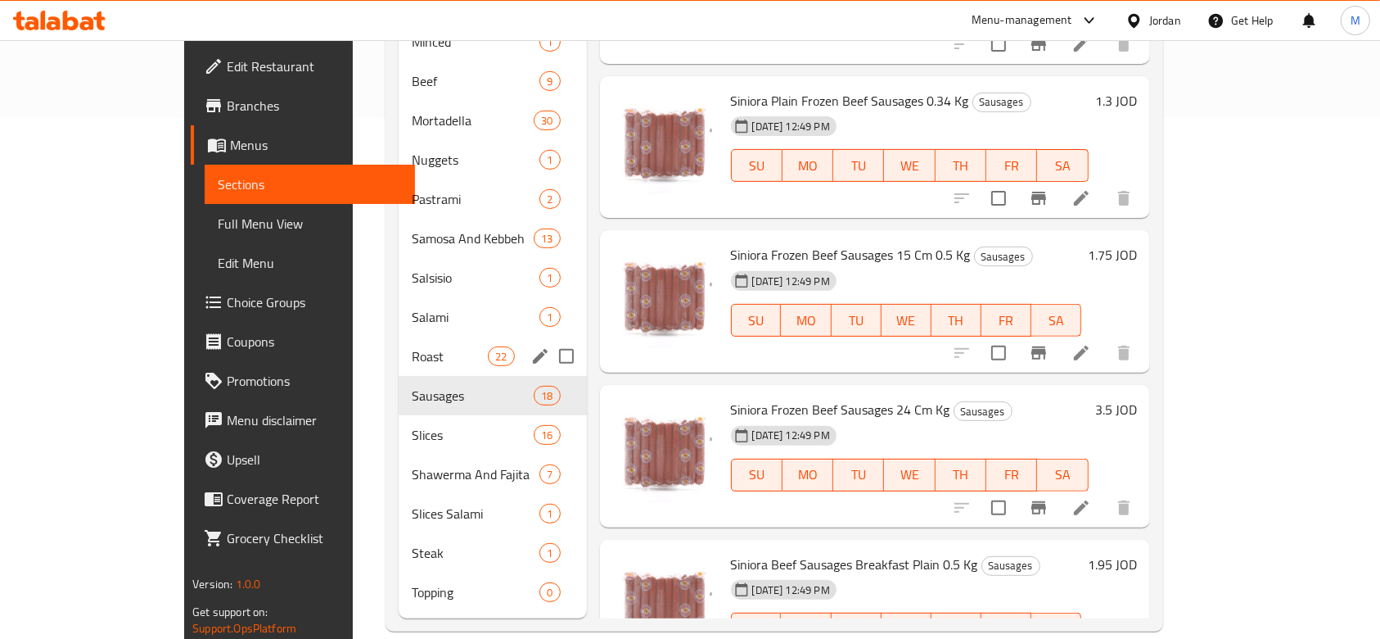
click at [412, 346] on span "Roast" at bounding box center [450, 356] width 76 height 20
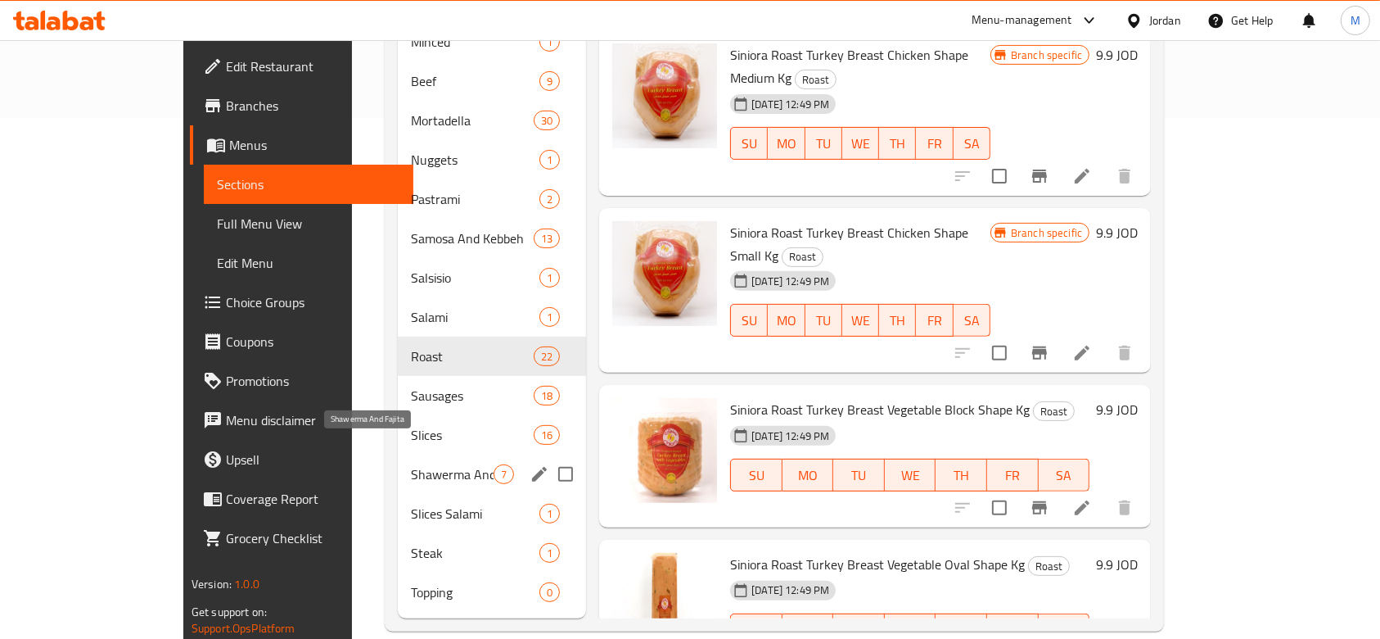
click at [411, 464] on span "Shawerma And Fajita" at bounding box center [452, 474] width 83 height 20
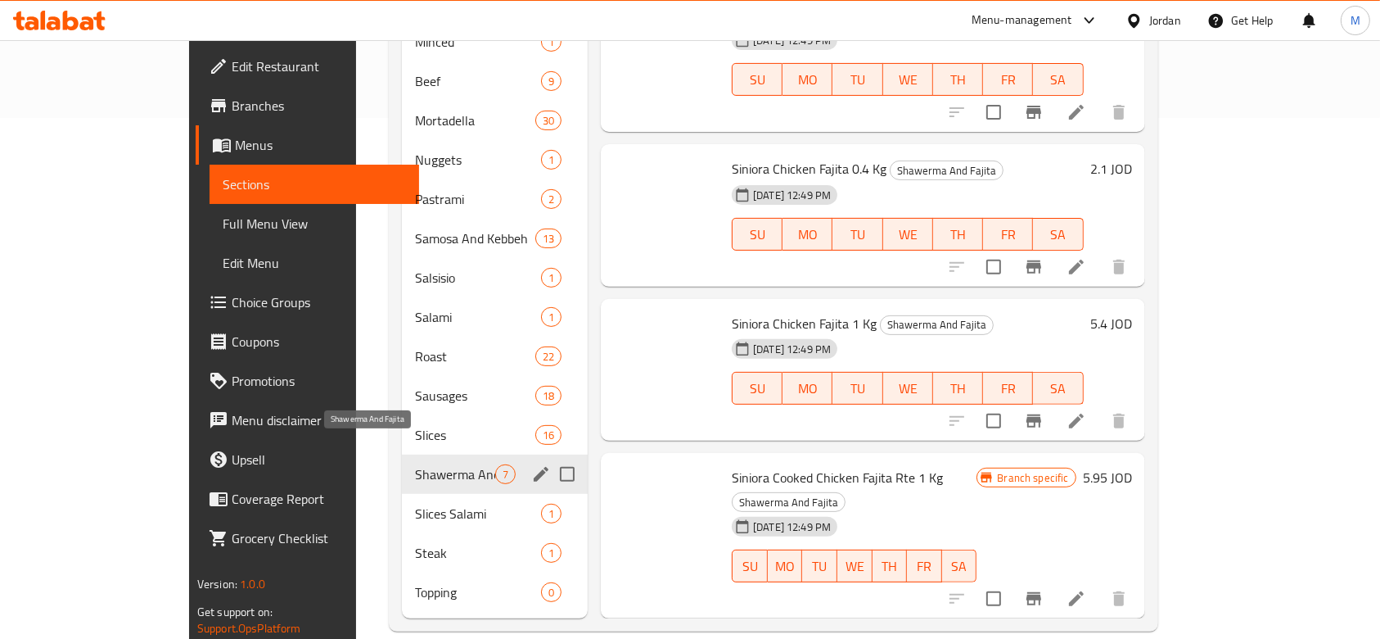
scroll to position [190, 0]
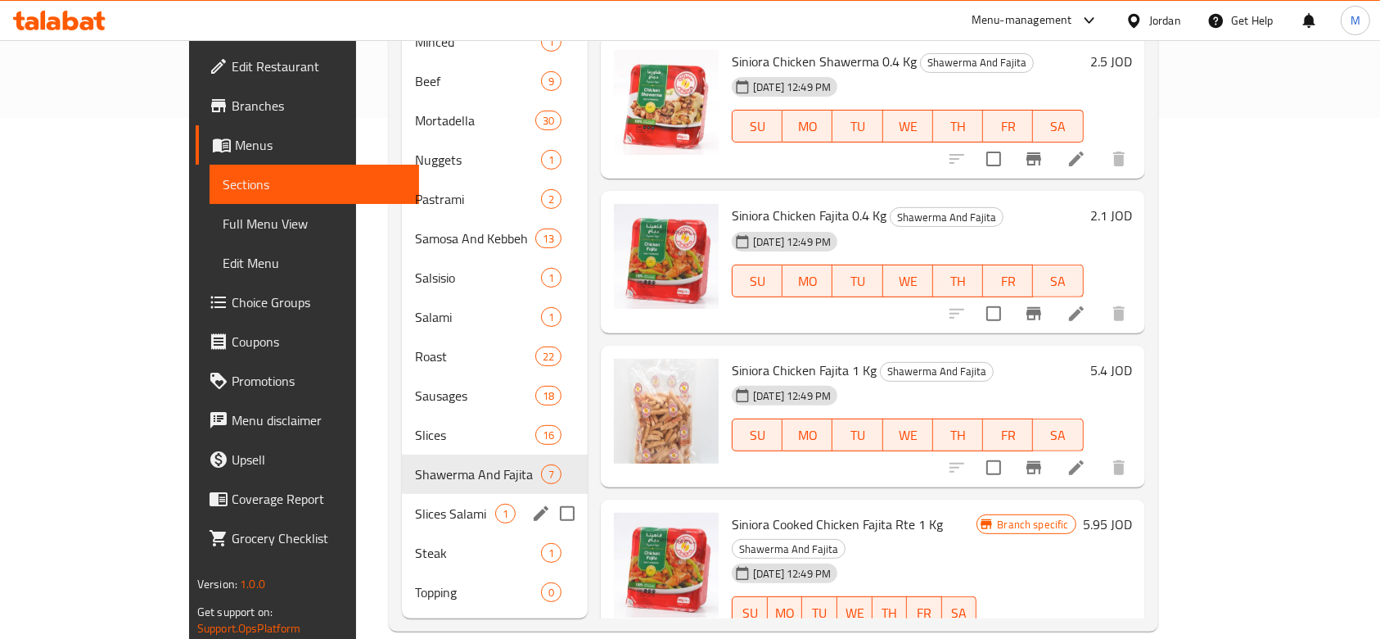
click at [415, 503] on span "Slices Salami" at bounding box center [455, 513] width 80 height 20
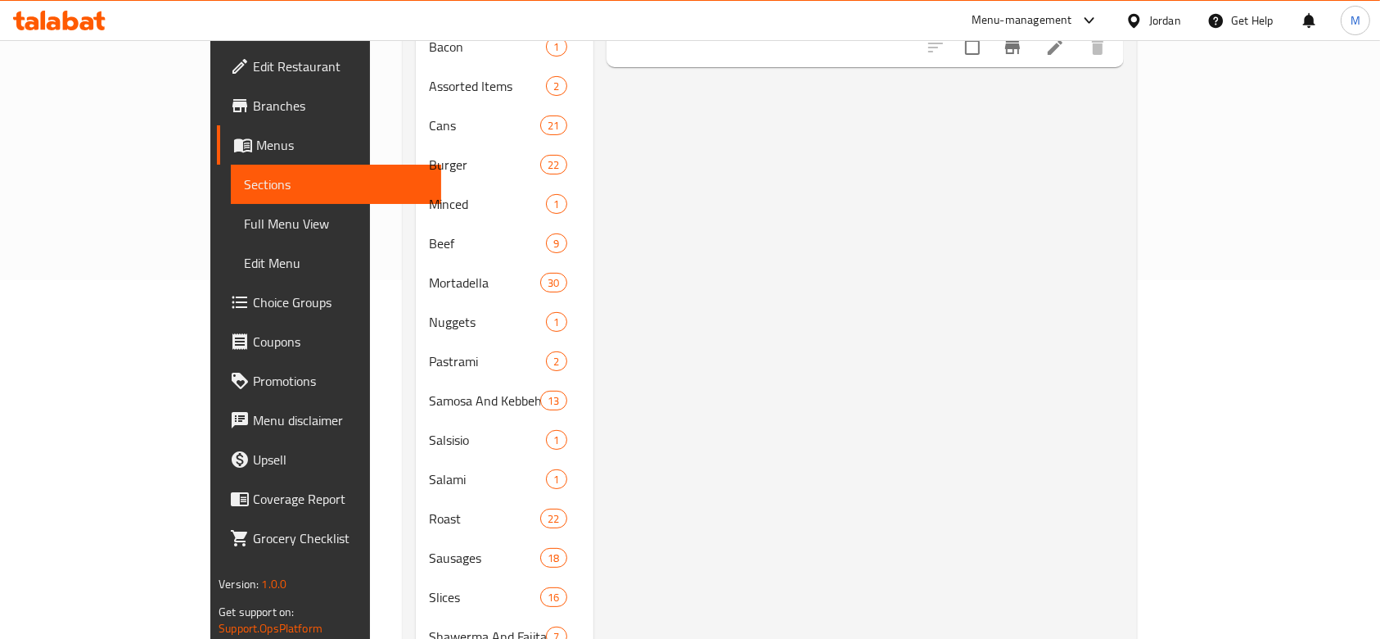
scroll to position [412, 0]
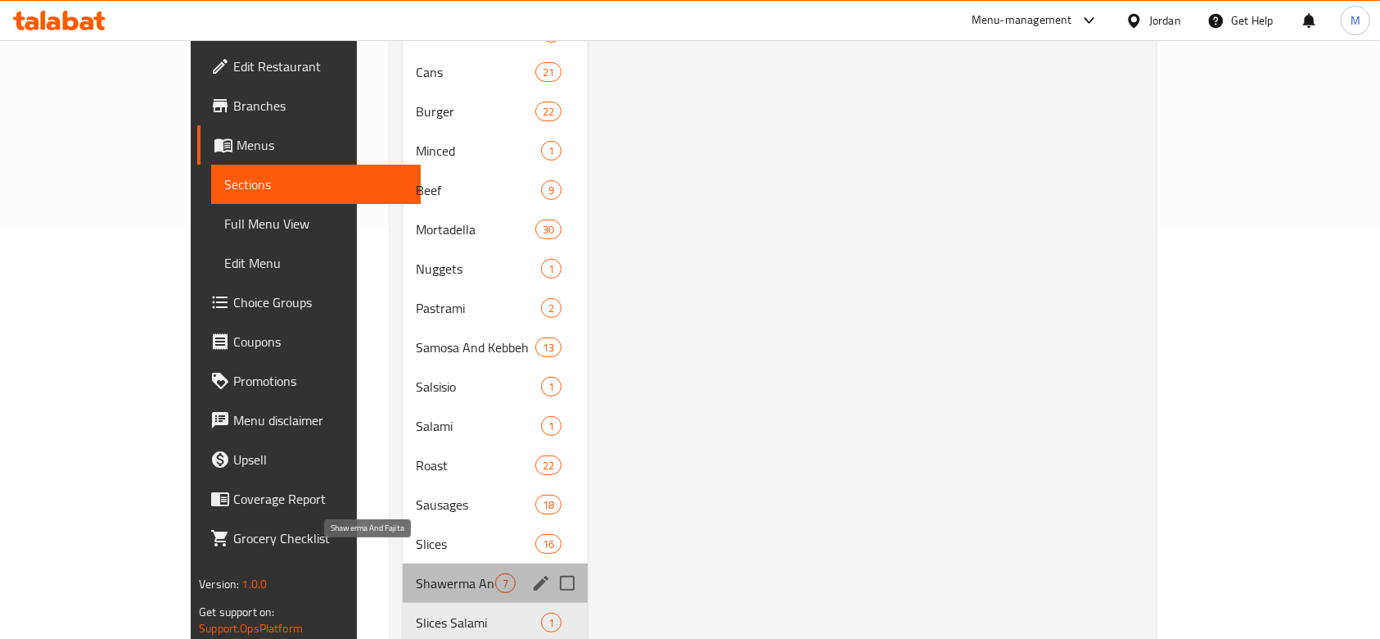
click at [416, 573] on span "Shawerma And Fajita" at bounding box center [455, 583] width 79 height 20
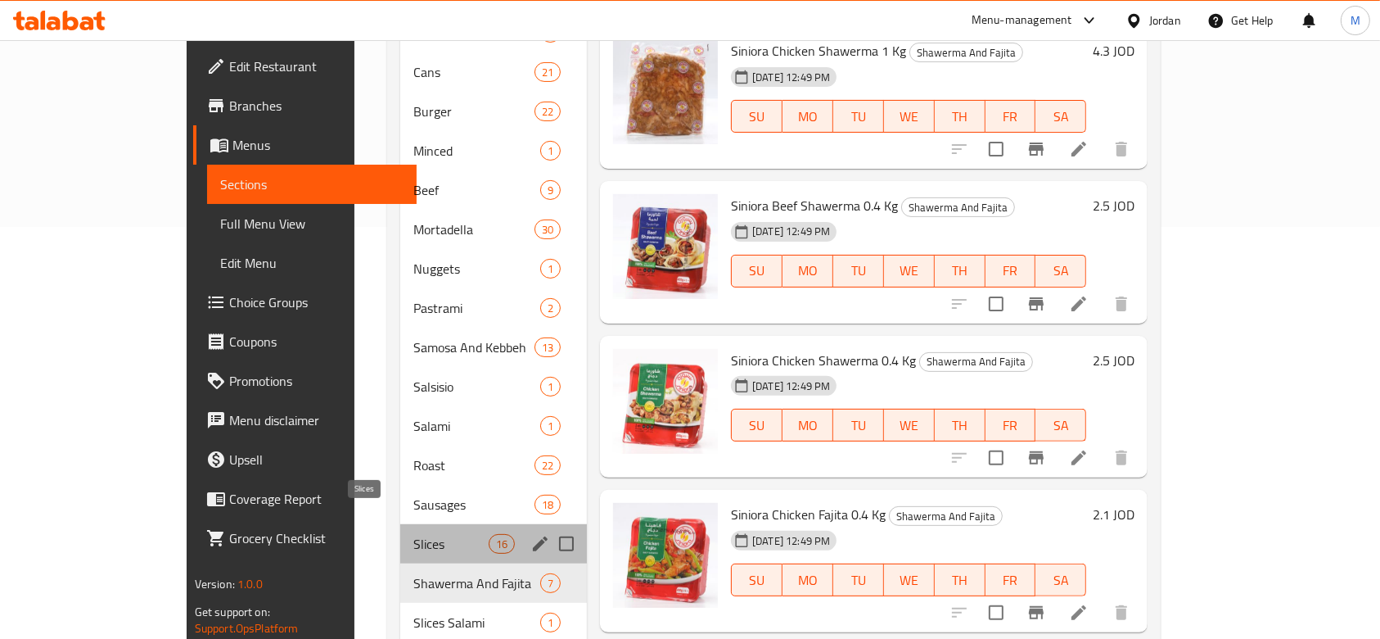
click at [413, 534] on span "Slices" at bounding box center [450, 544] width 75 height 20
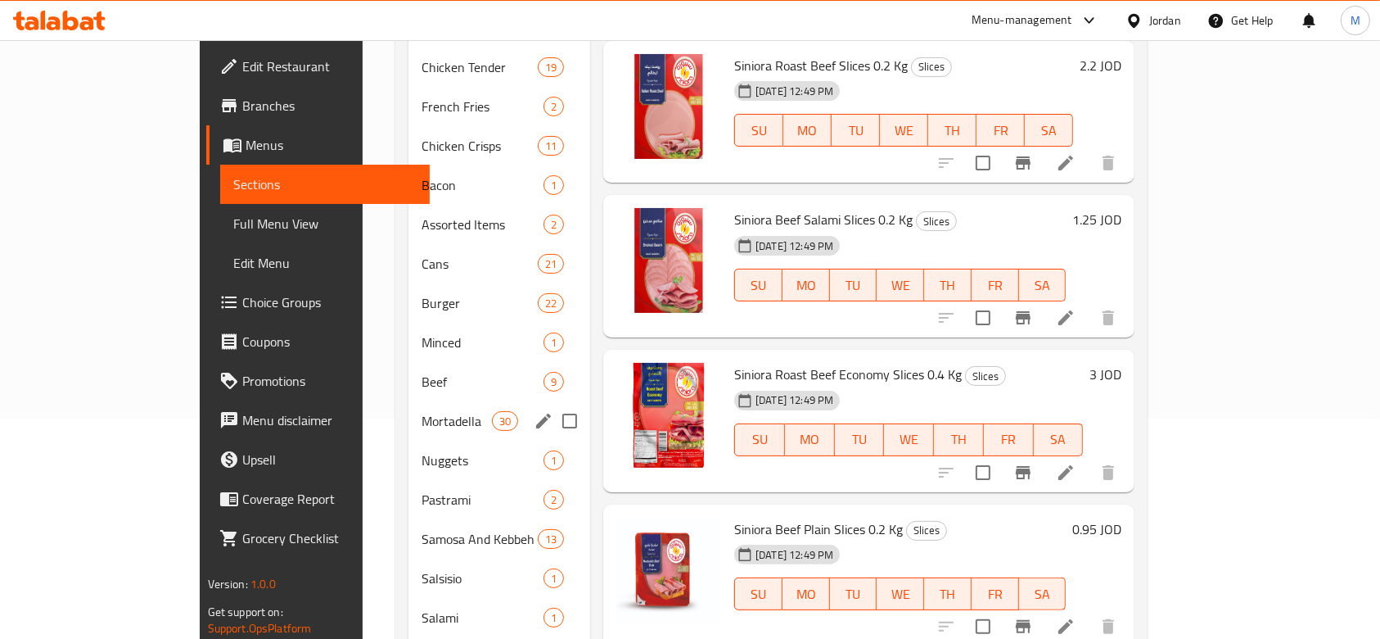
scroll to position [521, 0]
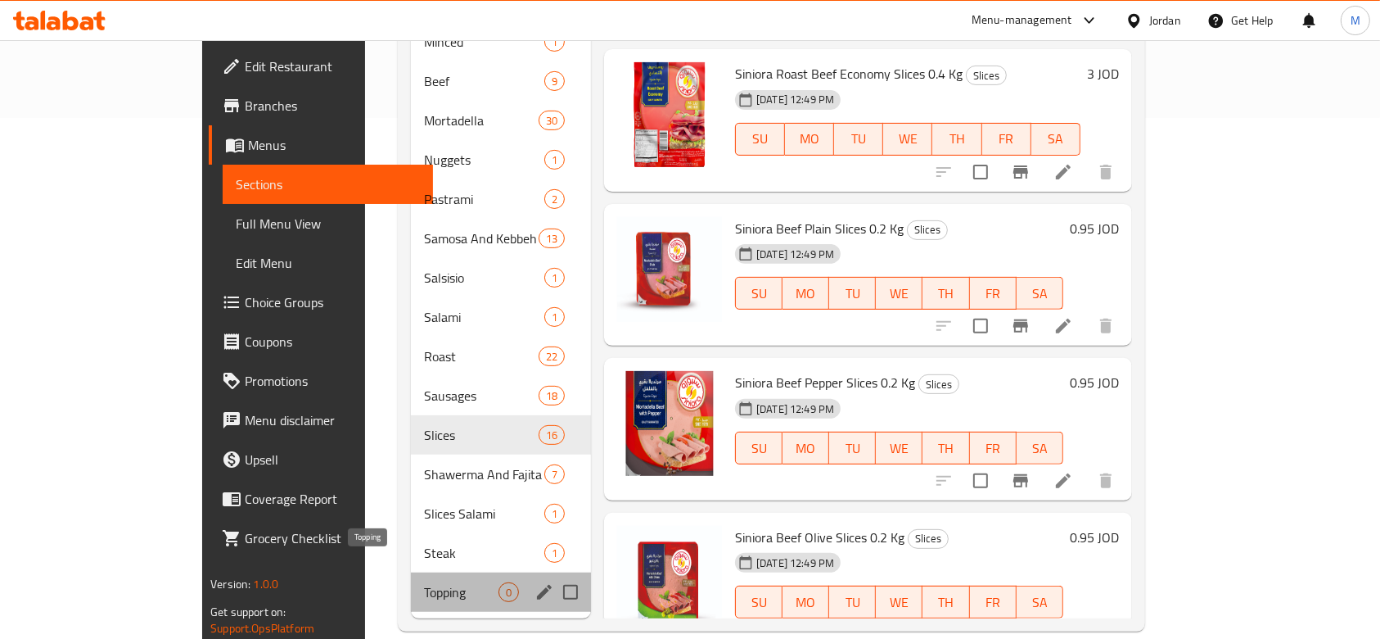
click at [424, 582] on span "Topping" at bounding box center [461, 592] width 74 height 20
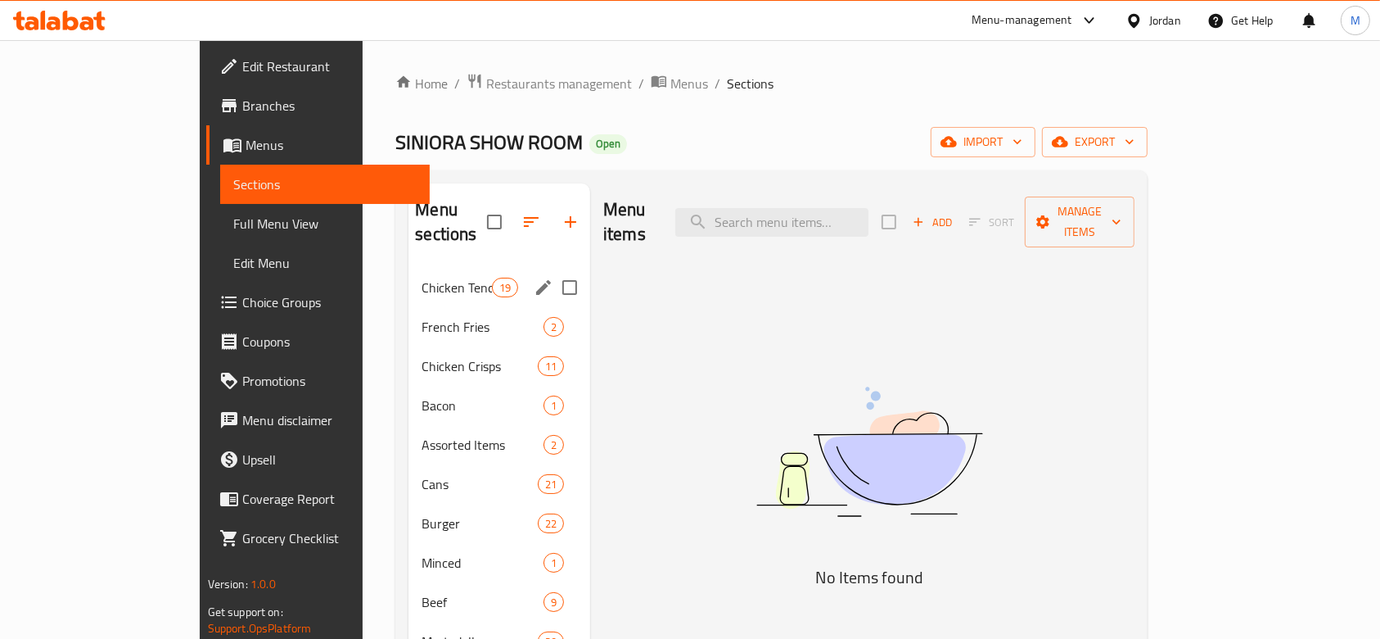
click at [408, 274] on div "Chicken Tender 19" at bounding box center [499, 287] width 182 height 39
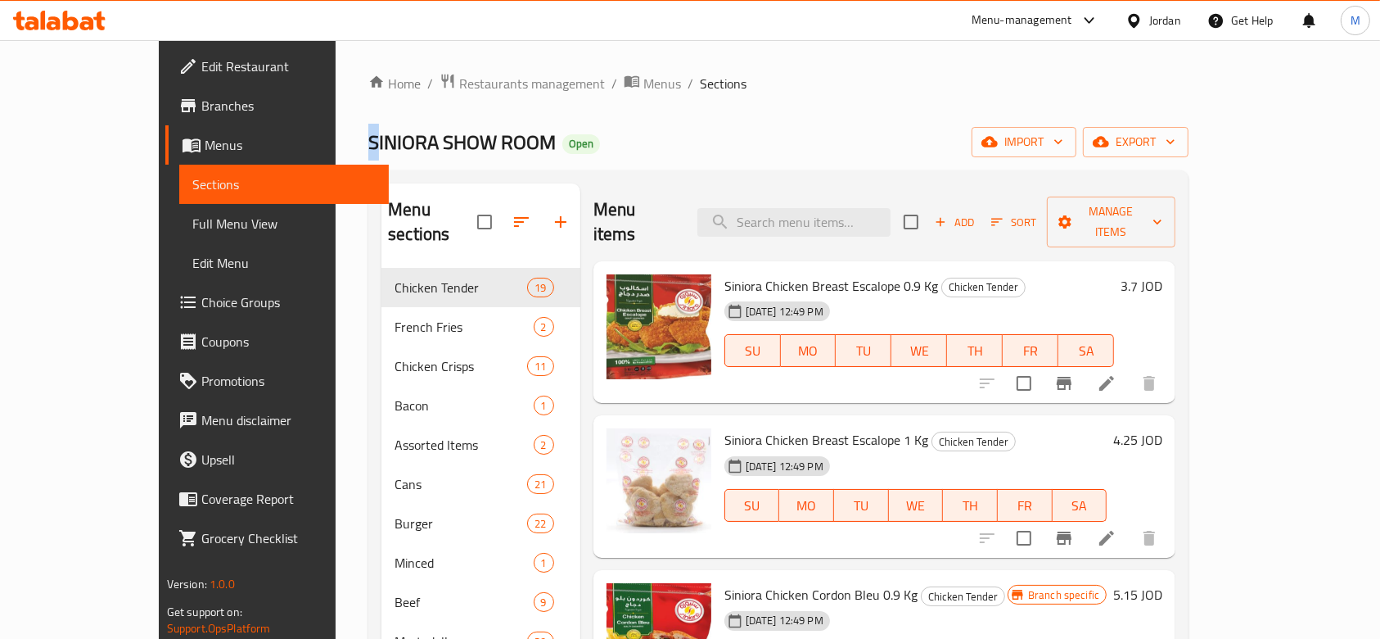
drag, startPoint x: 258, startPoint y: 141, endPoint x: 269, endPoint y: 143, distance: 10.9
click at [336, 143] on div "Home / Restaurants management / Menus / Sections SINIORA SHOW ROOM Open import …" at bounding box center [779, 612] width 886 height 1144
drag, startPoint x: 446, startPoint y: 141, endPoint x: 255, endPoint y: 147, distance: 190.8
click at [336, 147] on div "Home / Restaurants management / Menus / Sections SINIORA SHOW ROOM Open import …" at bounding box center [779, 612] width 886 height 1144
